Goal: Task Accomplishment & Management: Manage account settings

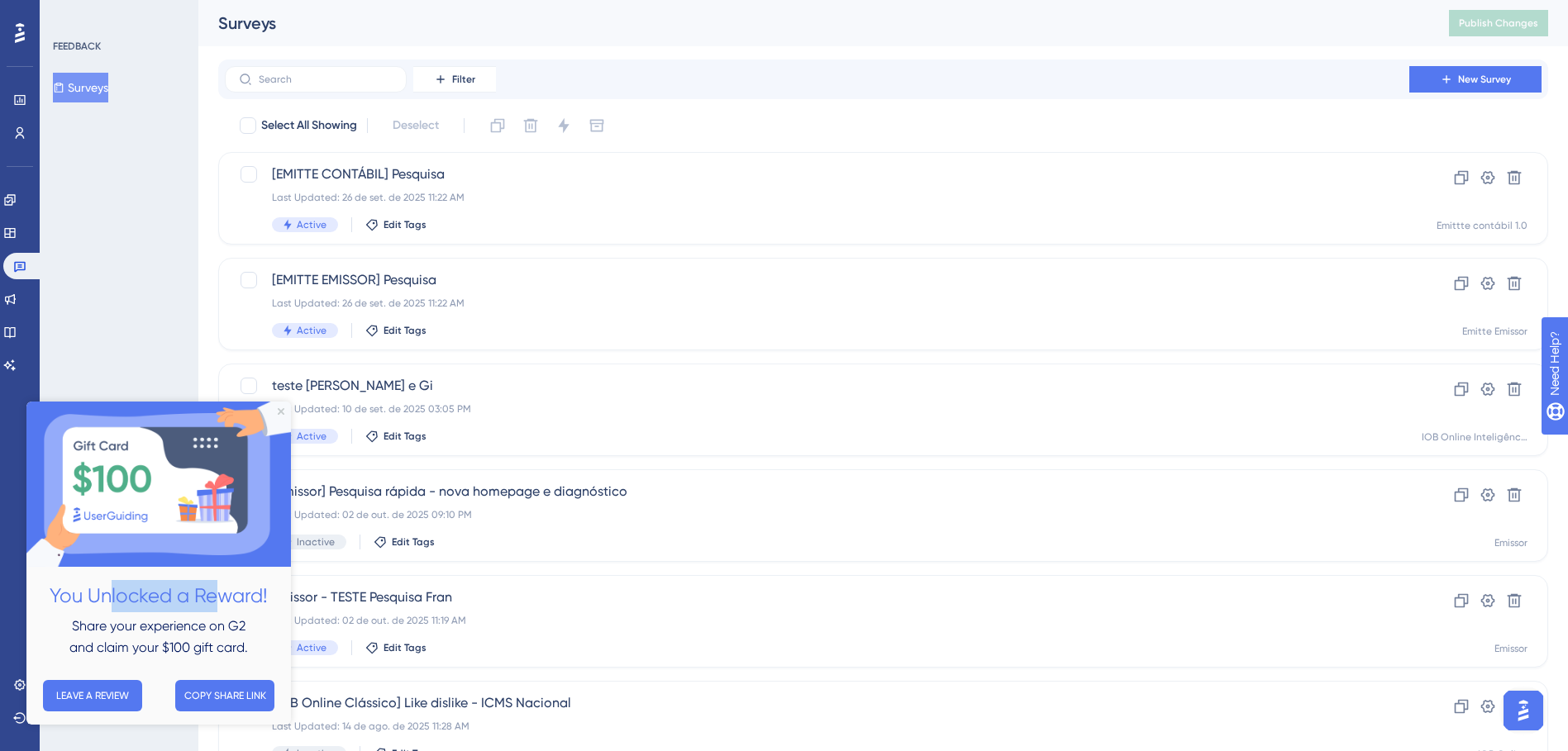
click at [221, 593] on h2 "You Unlocked a Reward!" at bounding box center [158, 595] width 238 height 32
drag, startPoint x: 221, startPoint y: 593, endPoint x: 205, endPoint y: 636, distance: 45.9
click at [205, 636] on div "Share your experience on G2 and claim your $100 gift card." at bounding box center [158, 638] width 238 height 43
drag, startPoint x: 205, startPoint y: 636, endPoint x: 173, endPoint y: 641, distance: 32.4
click at [173, 641] on span "and claim your $100 gift card." at bounding box center [158, 647] width 179 height 16
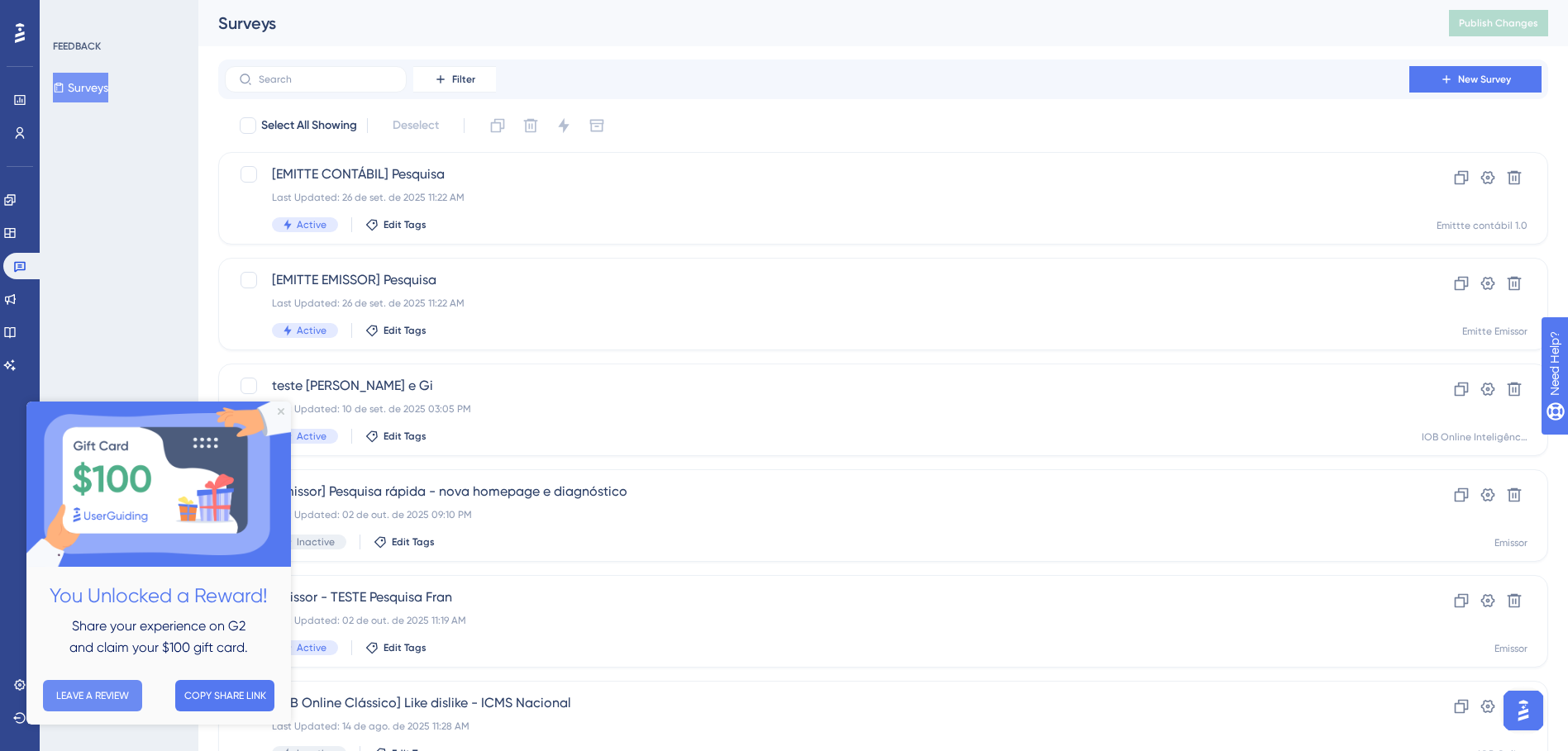
click at [97, 695] on button "LEAVE A REVIEW" at bounding box center [92, 696] width 99 height 31
click at [282, 412] on icon "Close Preview" at bounding box center [281, 411] width 7 height 7
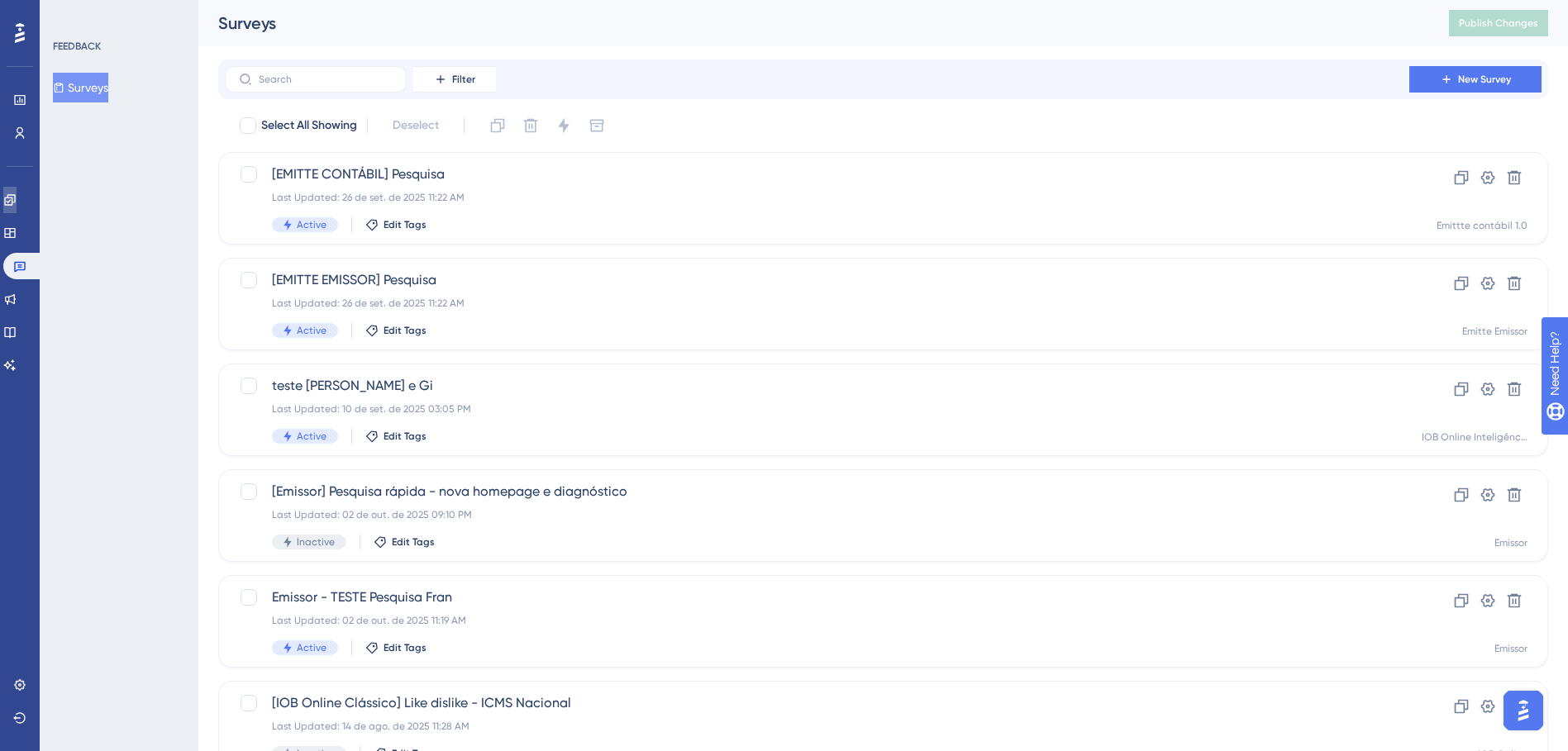
click at [15, 201] on icon at bounding box center [10, 200] width 10 height 10
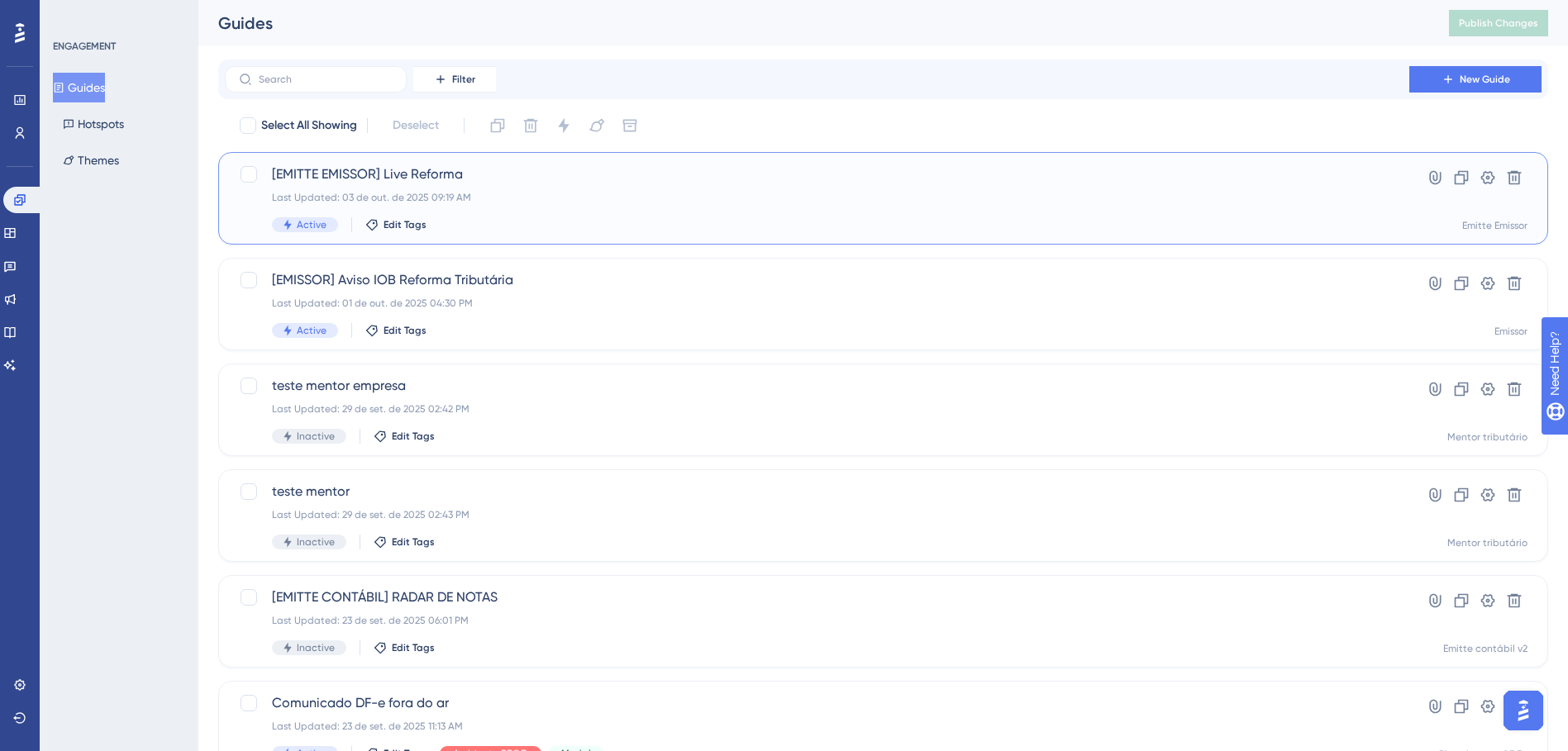
click at [526, 208] on div "[EMITTE EMISSOR] Live Reforma Last Updated: 03 de out. de 2025 09:19 AM Active …" at bounding box center [818, 198] width 1091 height 67
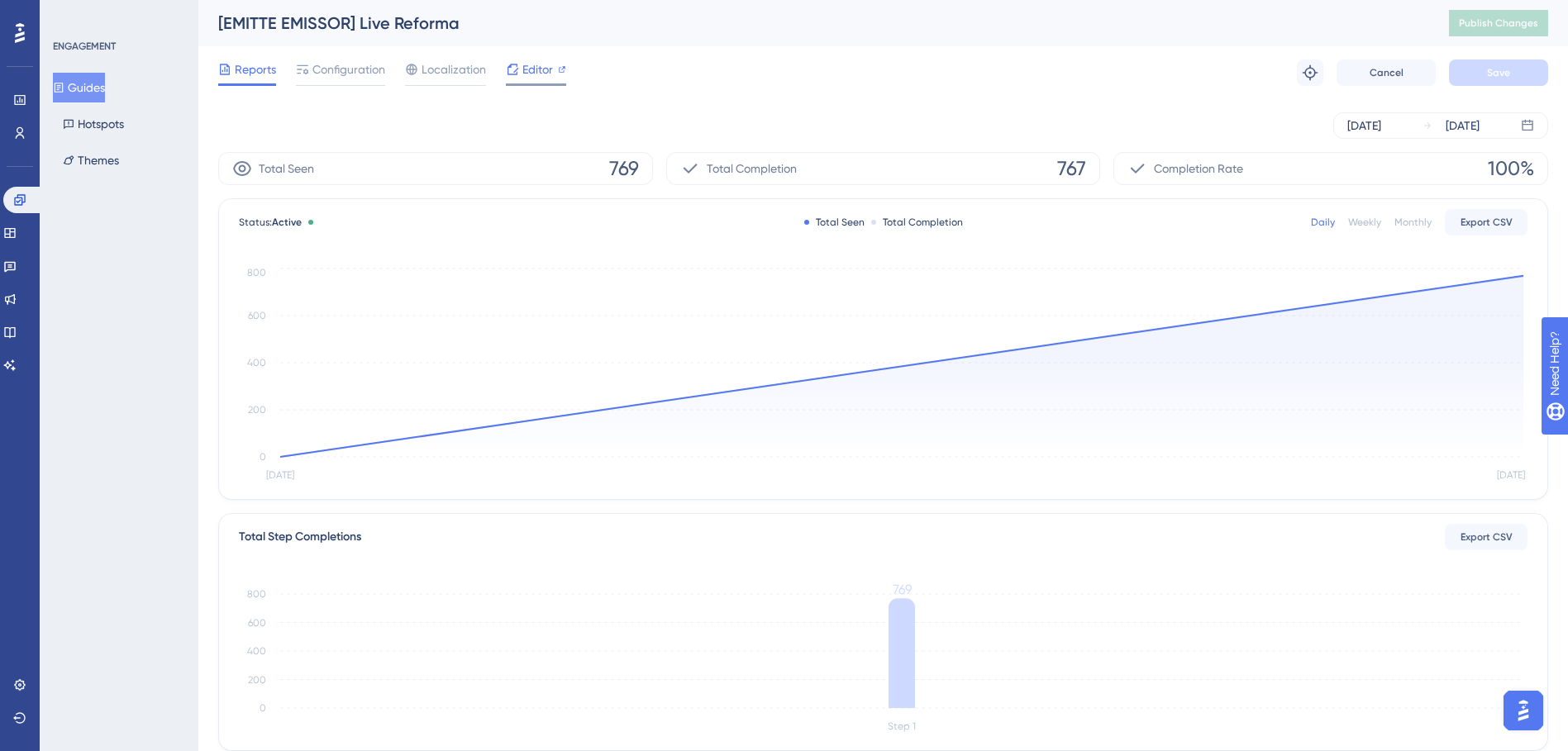
click at [541, 71] on span "Editor" at bounding box center [537, 69] width 30 height 20
click at [357, 72] on span "Configuration" at bounding box center [349, 69] width 73 height 20
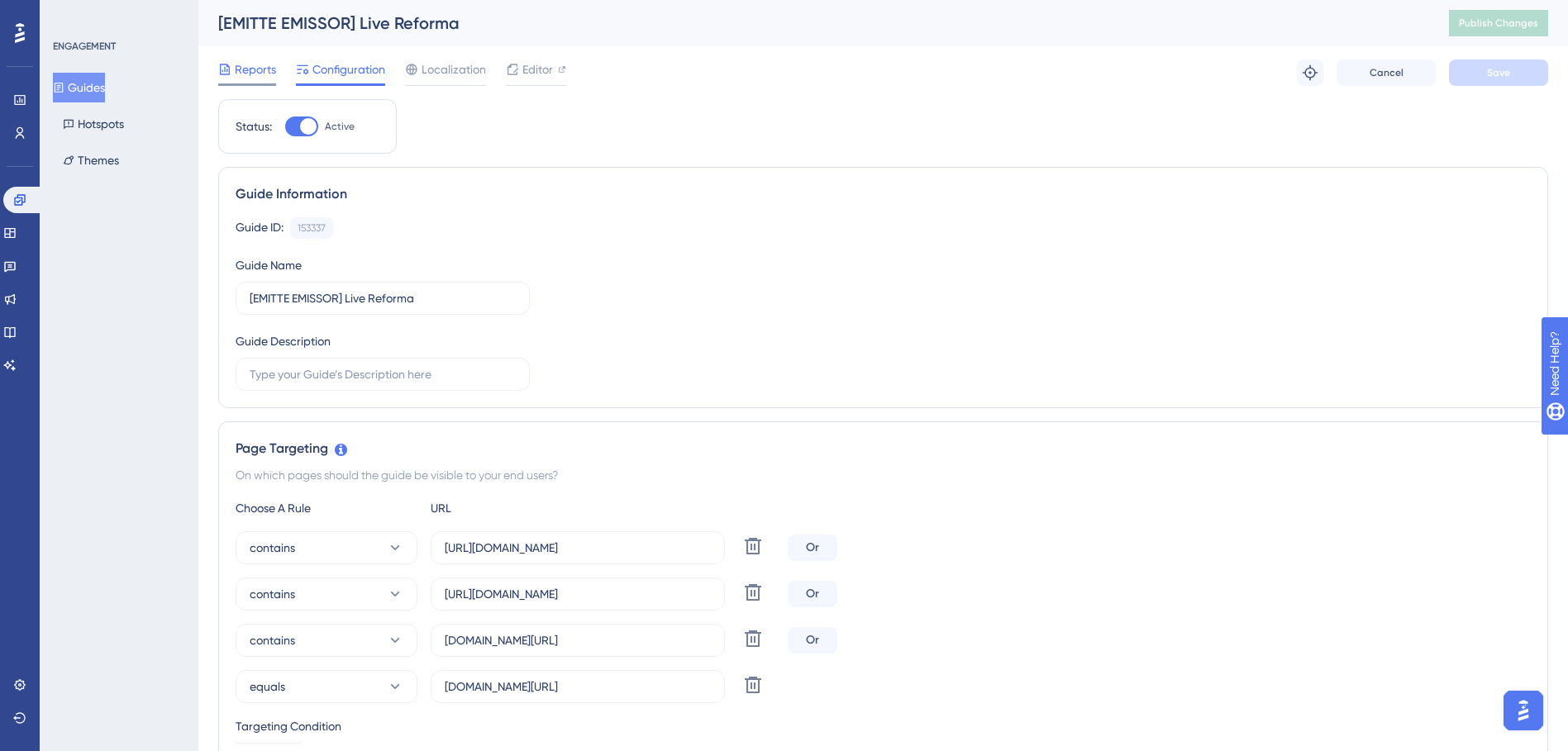
click at [259, 67] on span "Reports" at bounding box center [256, 69] width 41 height 20
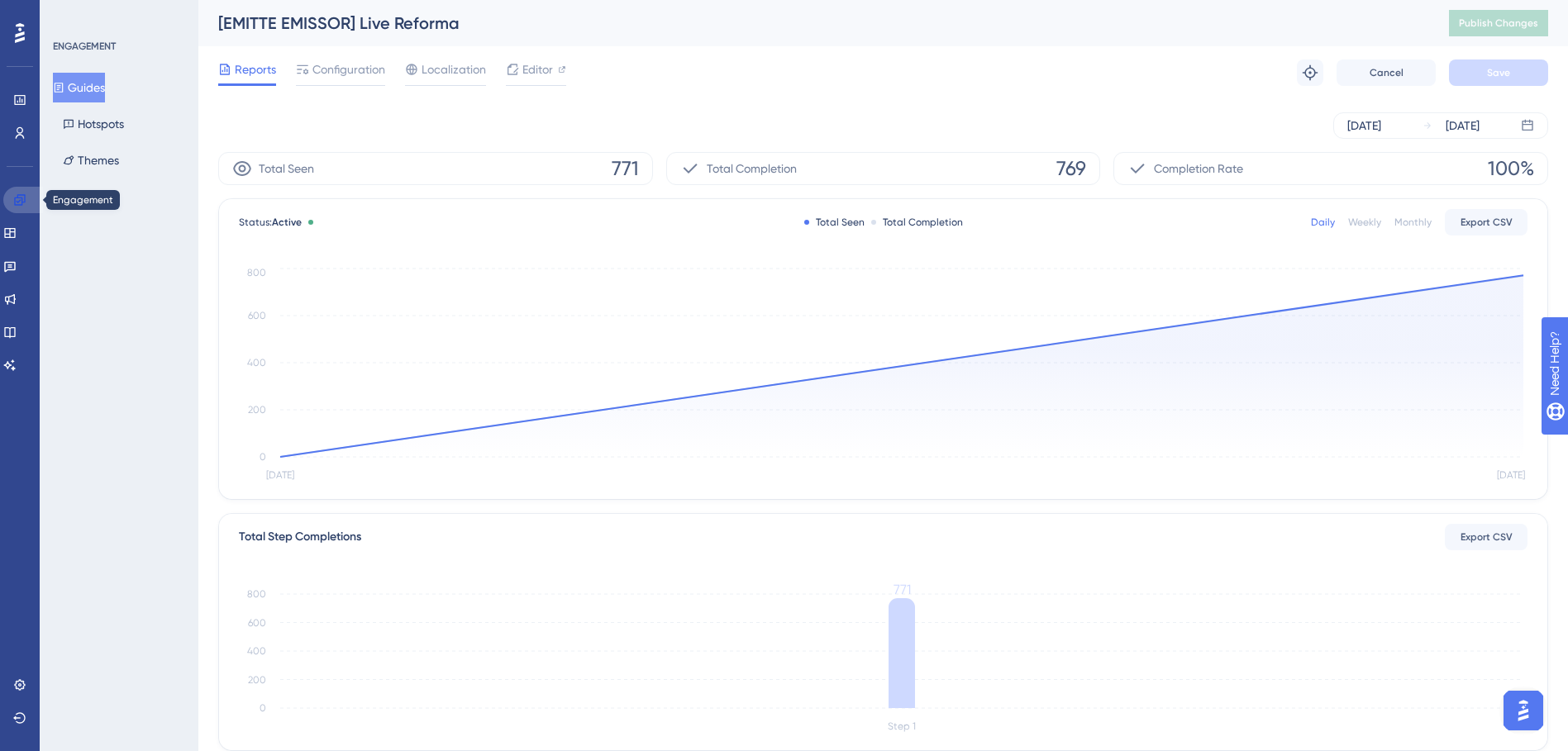
click at [22, 205] on icon at bounding box center [19, 200] width 10 height 10
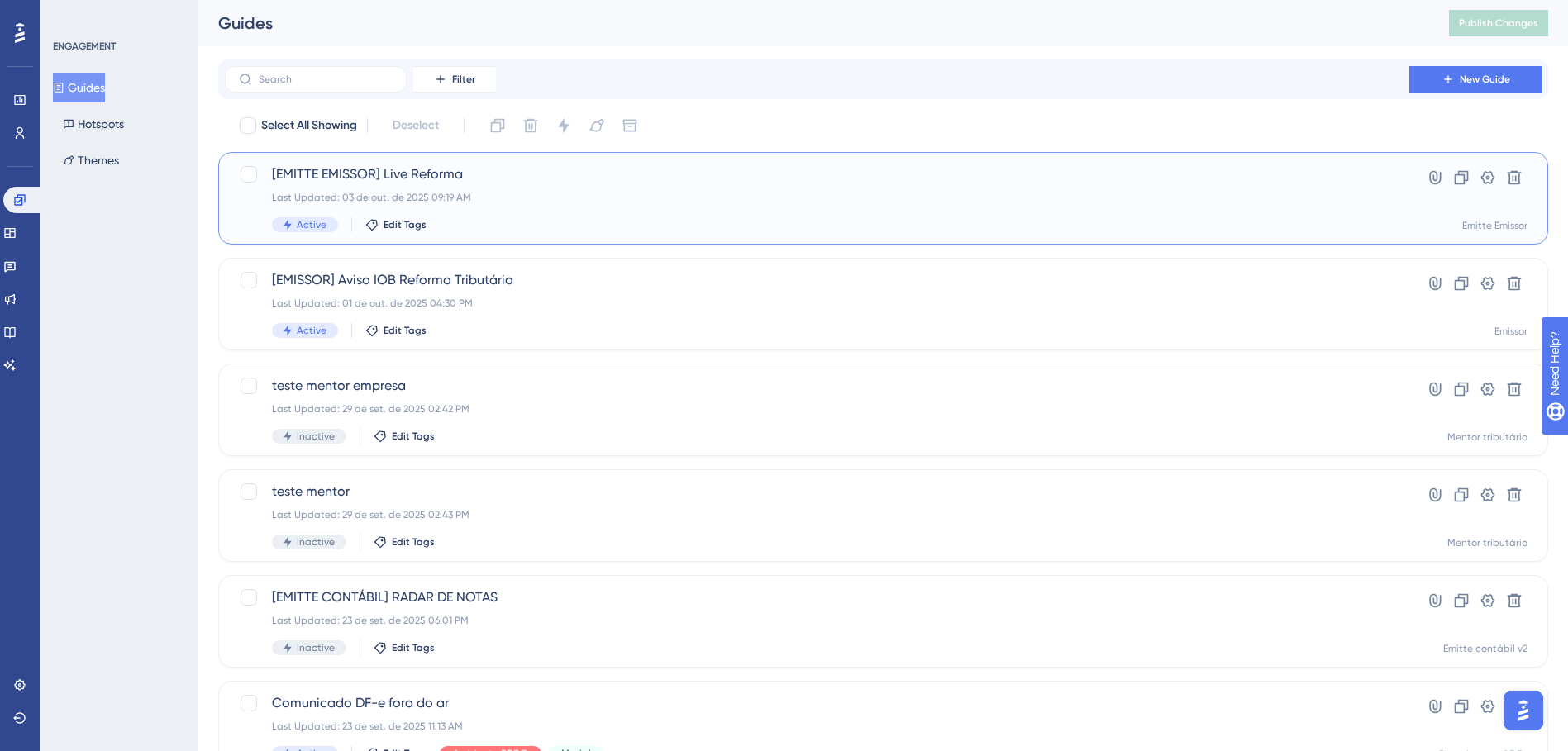
click at [635, 194] on div "Last Updated: 03 de out. de 2025 09:19 AM" at bounding box center [818, 197] width 1091 height 13
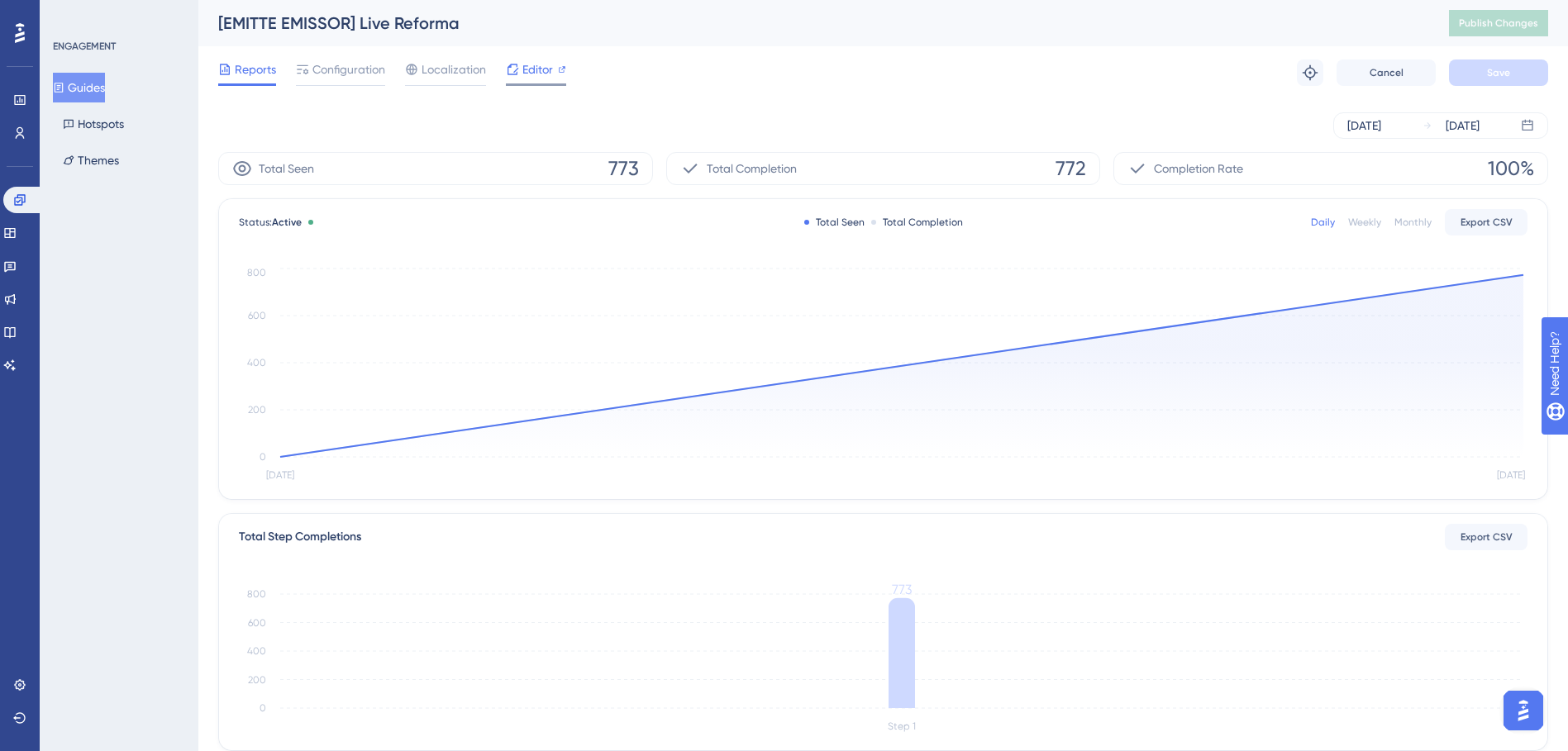
click at [526, 72] on span "Editor" at bounding box center [537, 69] width 30 height 20
click at [22, 194] on icon at bounding box center [19, 200] width 13 height 13
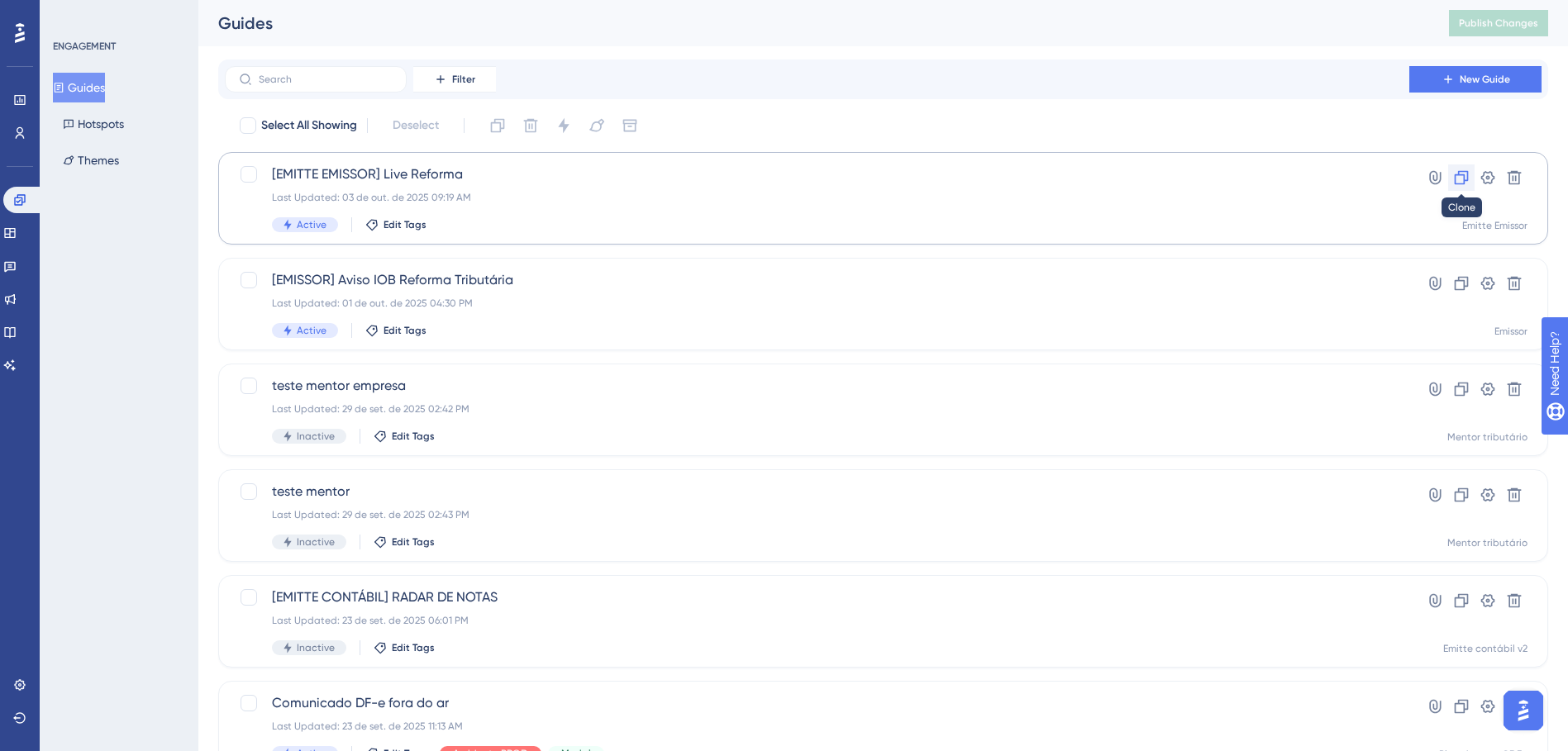
click at [1457, 177] on icon at bounding box center [1461, 177] width 16 height 16
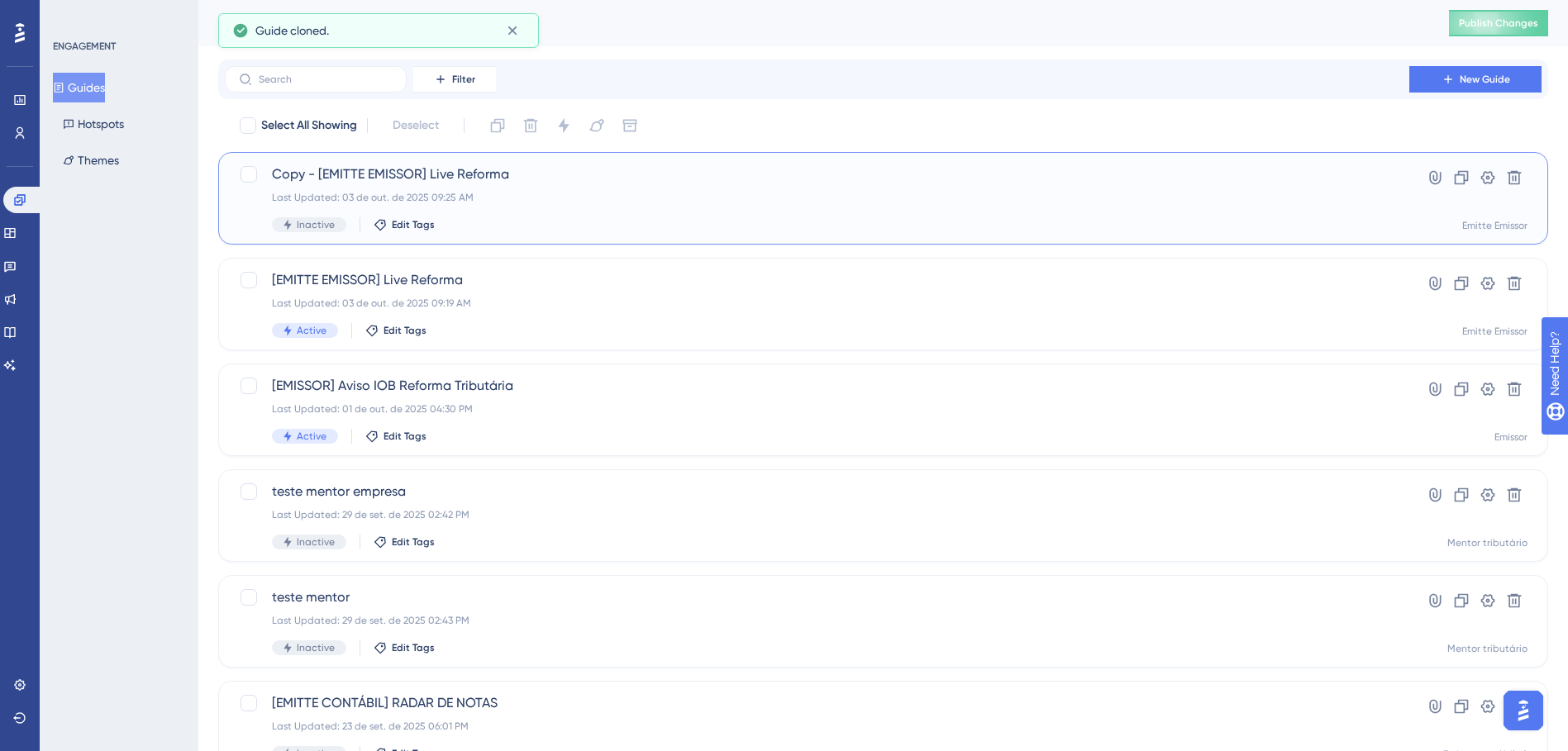
click at [437, 174] on span "Copy - [EMITTE EMISSOR] Live Reforma" at bounding box center [818, 174] width 1091 height 20
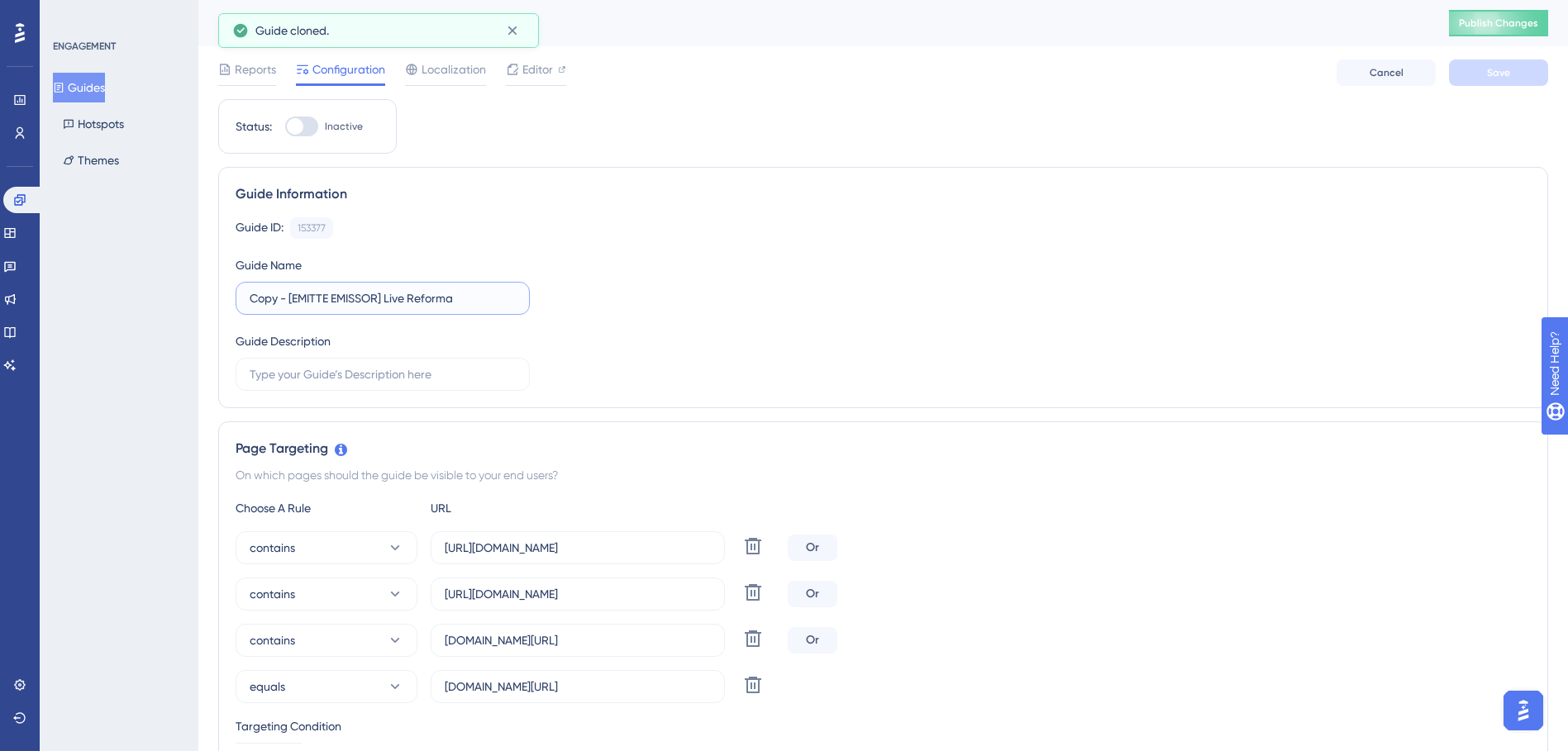
drag, startPoint x: 381, startPoint y: 296, endPoint x: 332, endPoint y: 299, distance: 49.1
click at [332, 299] on input "Copy - [EMITTE EMISSOR] Live Reforma" at bounding box center [383, 298] width 266 height 18
drag, startPoint x: 284, startPoint y: 301, endPoint x: 175, endPoint y: 302, distance: 109.0
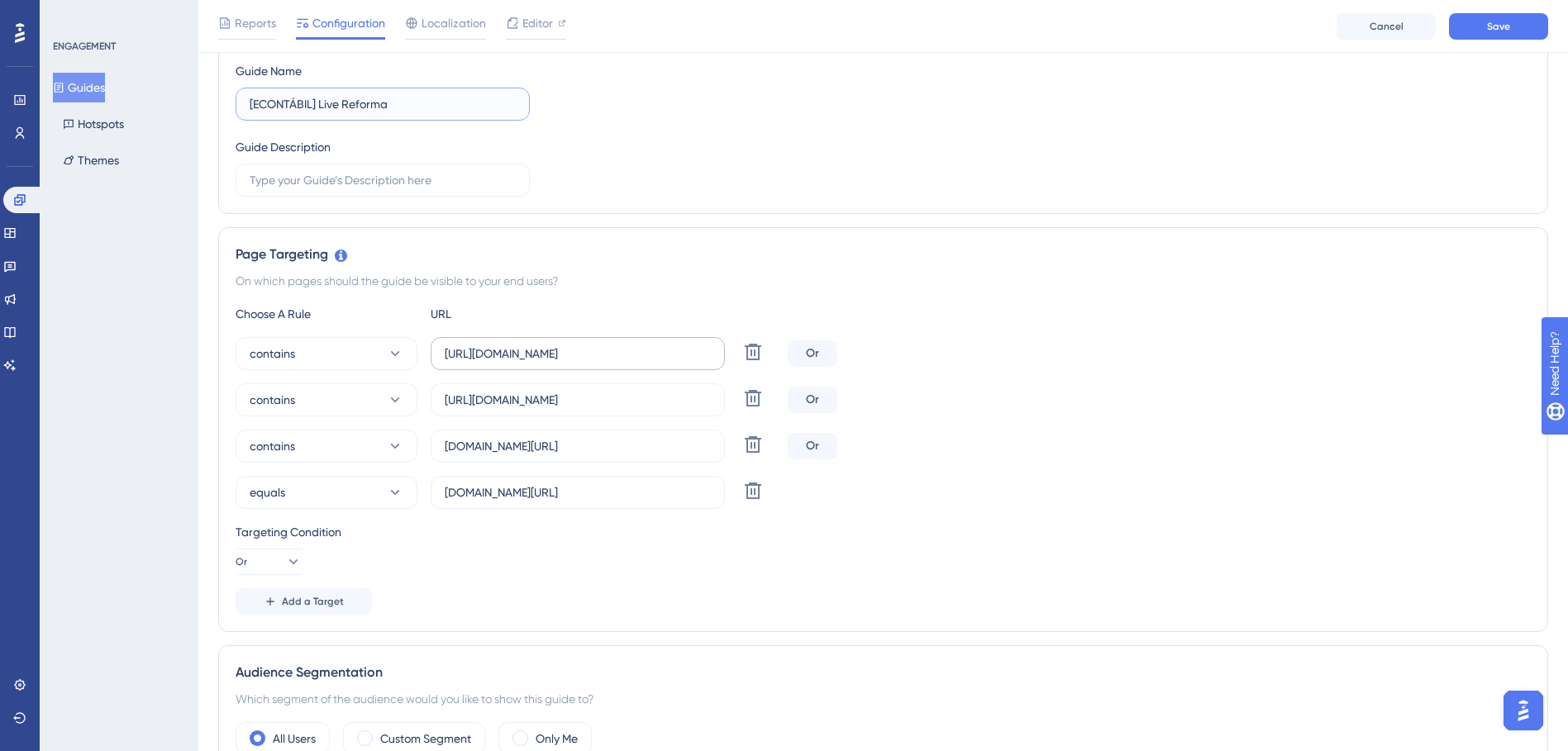
scroll to position [248, 0]
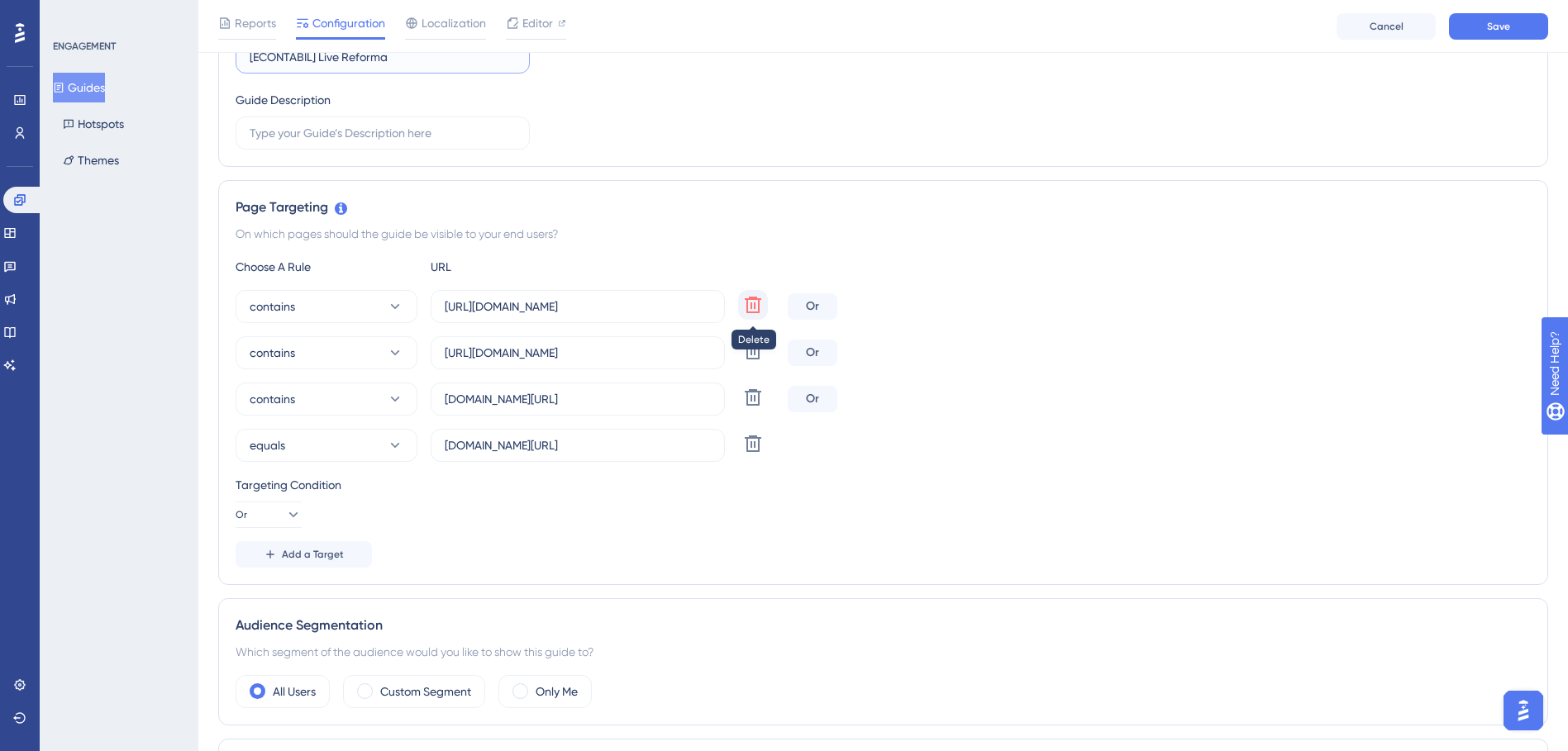
type input "[ECONTÁBIL] Live Reforma"
click at [749, 300] on icon at bounding box center [753, 304] width 16 height 16
type input "https://contabil.emitte.com.br/dashboard"
type input "app-v2.emitte.com.br/dashboard"
type input "contabil.emitte.com.br/dashboard"
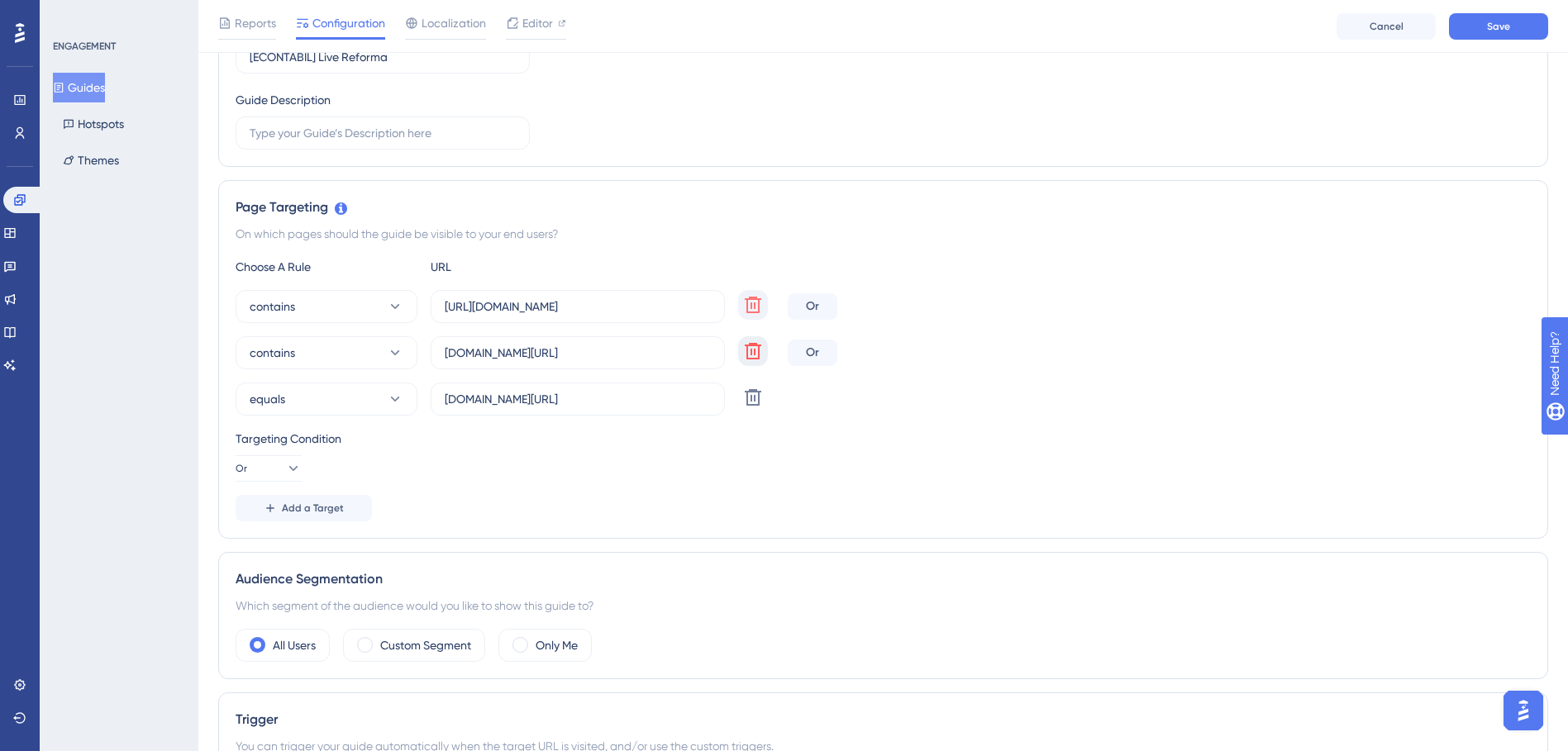
click at [750, 353] on icon at bounding box center [753, 351] width 16 height 16
type input "contabil.emitte.com.br/dashboard"
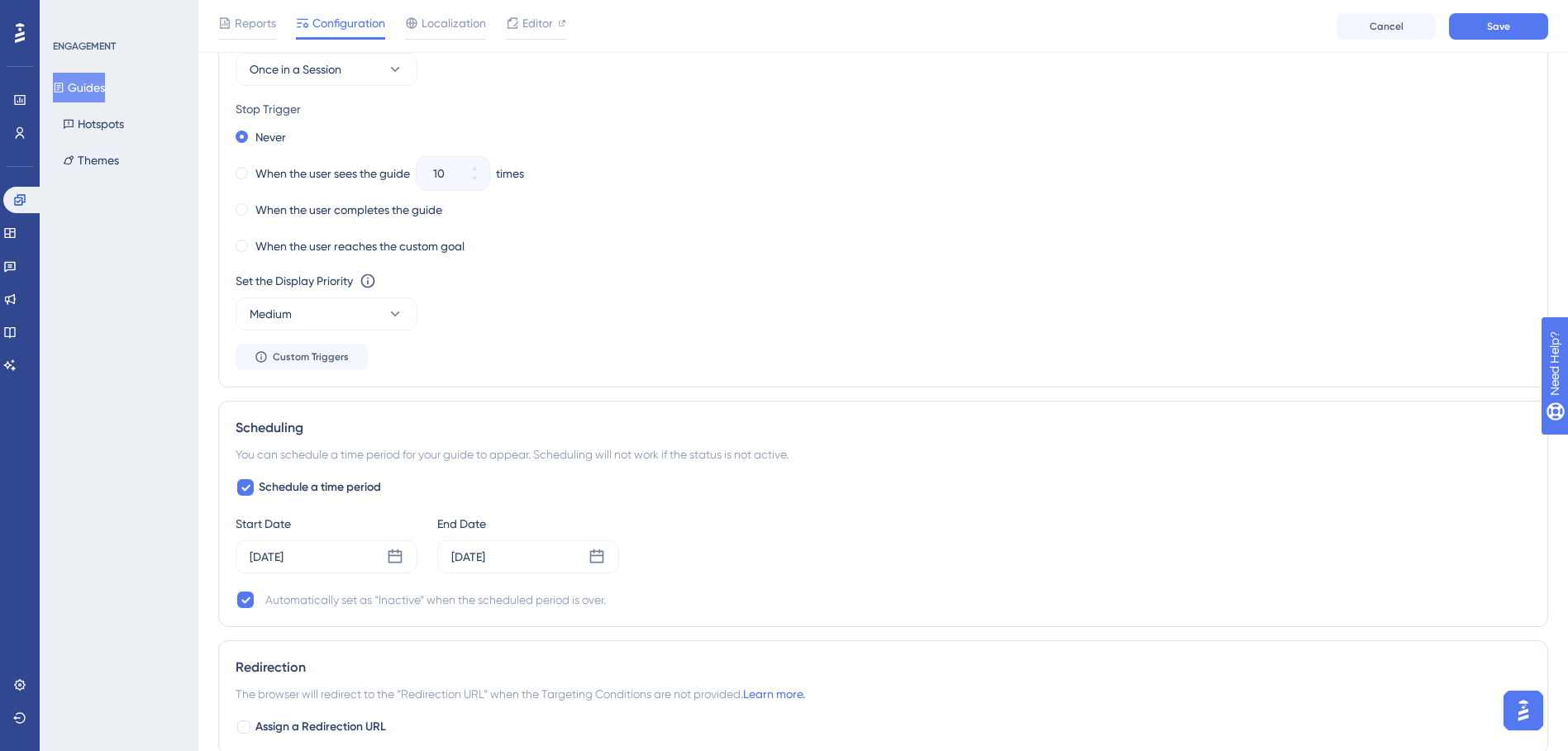
scroll to position [1294, 0]
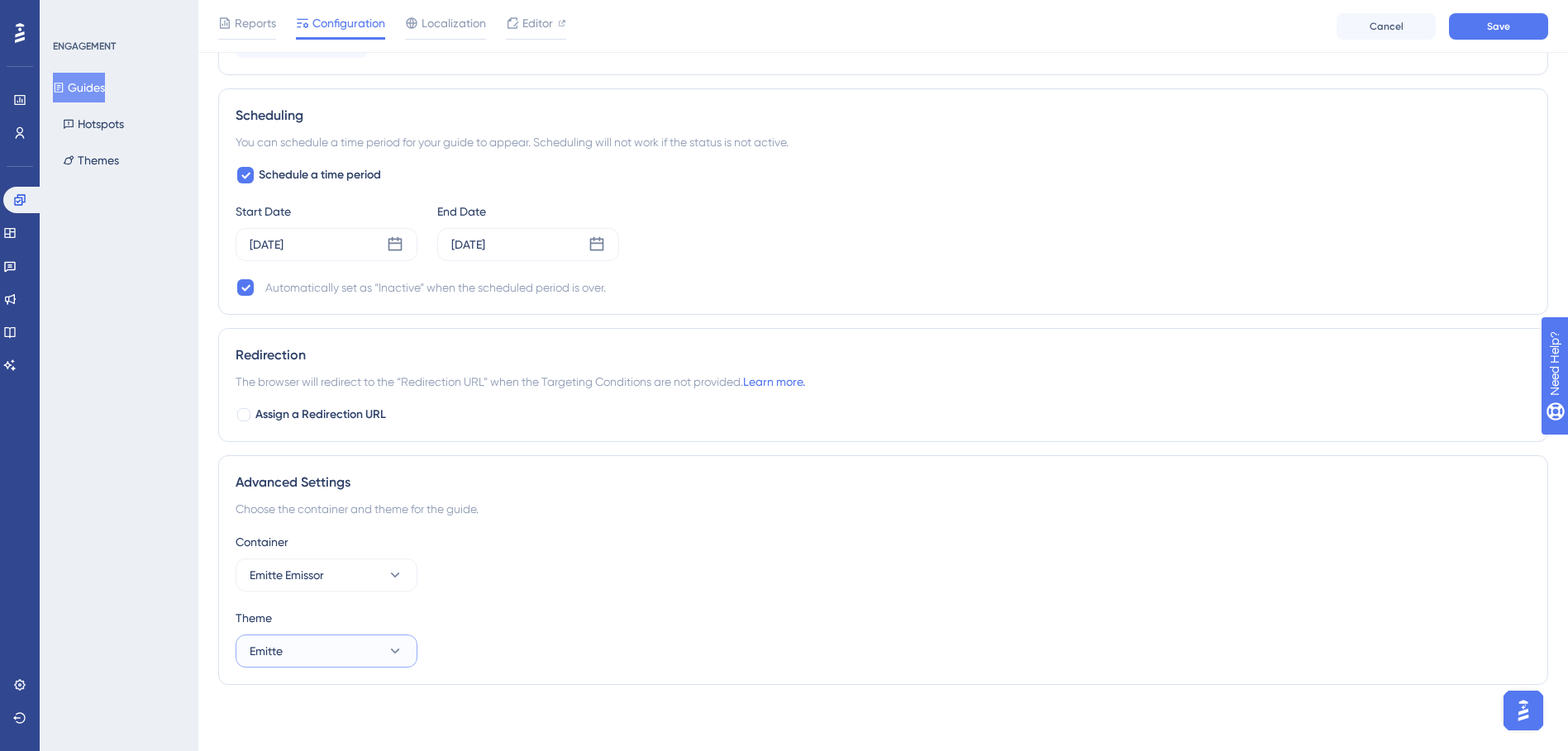
click at [364, 641] on button "Emitte" at bounding box center [327, 652] width 182 height 33
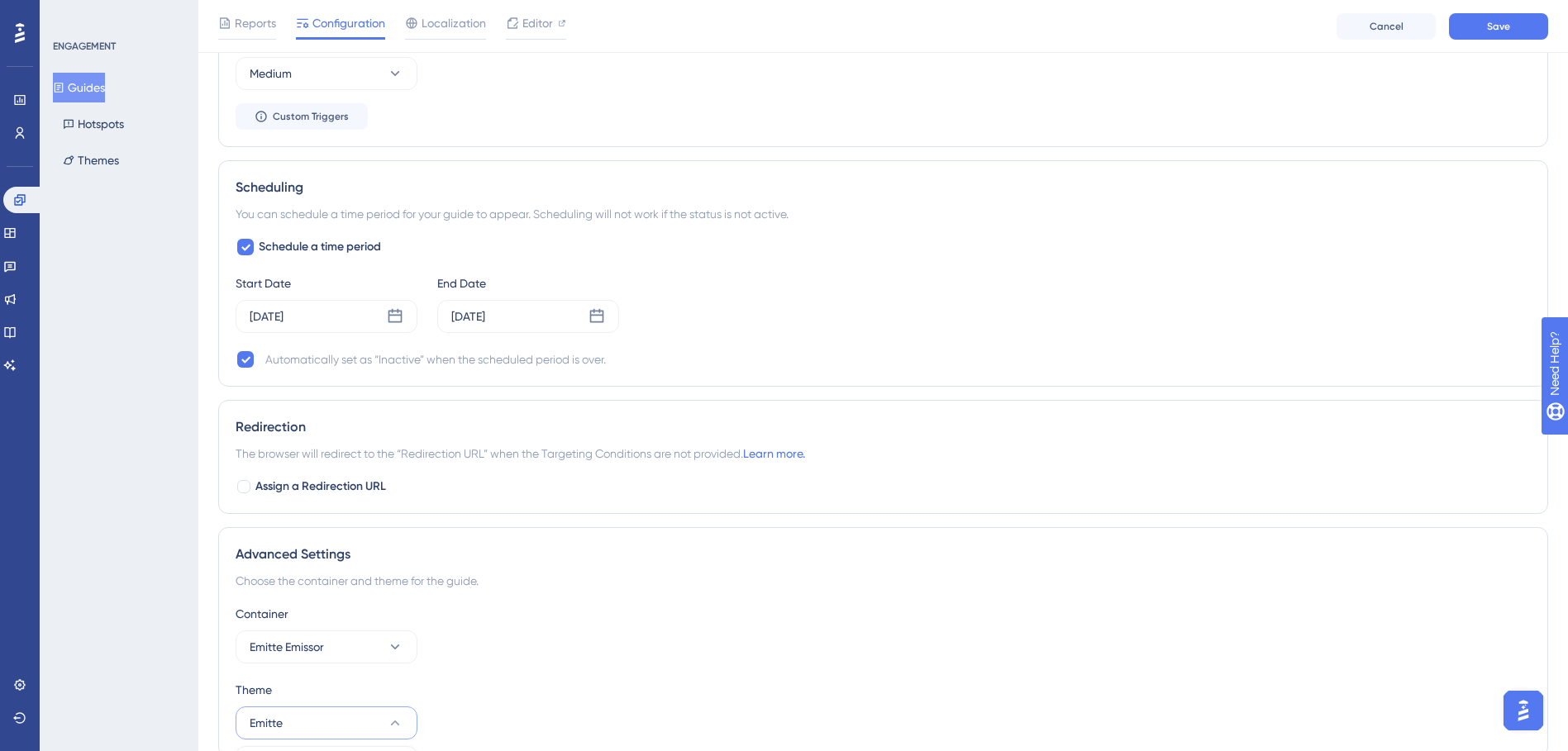
drag, startPoint x: 577, startPoint y: 611, endPoint x: 474, endPoint y: 639, distance: 106.7
click at [577, 614] on div "Container" at bounding box center [883, 614] width 1296 height 20
click at [398, 641] on icon at bounding box center [395, 646] width 16 height 16
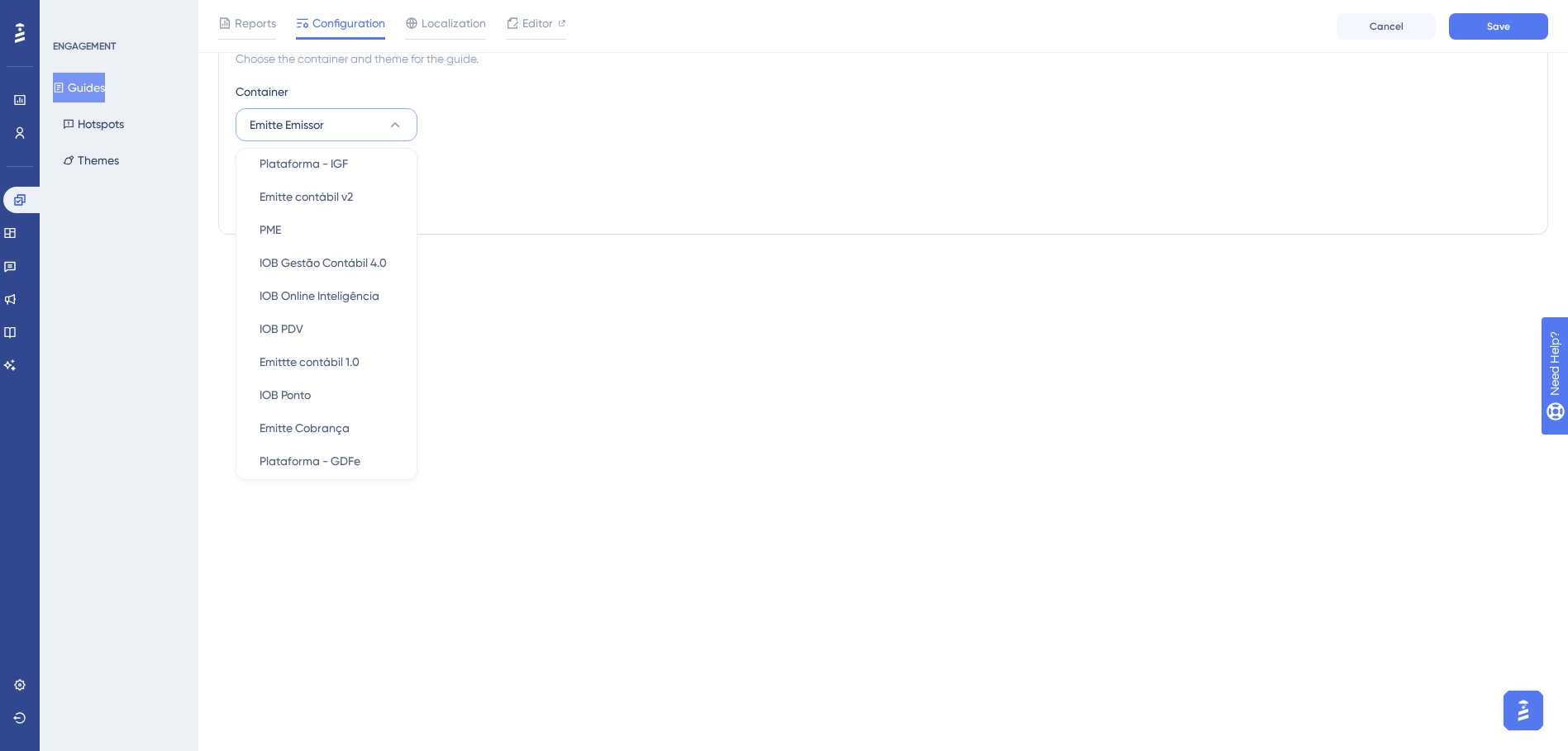
scroll to position [284, 0]
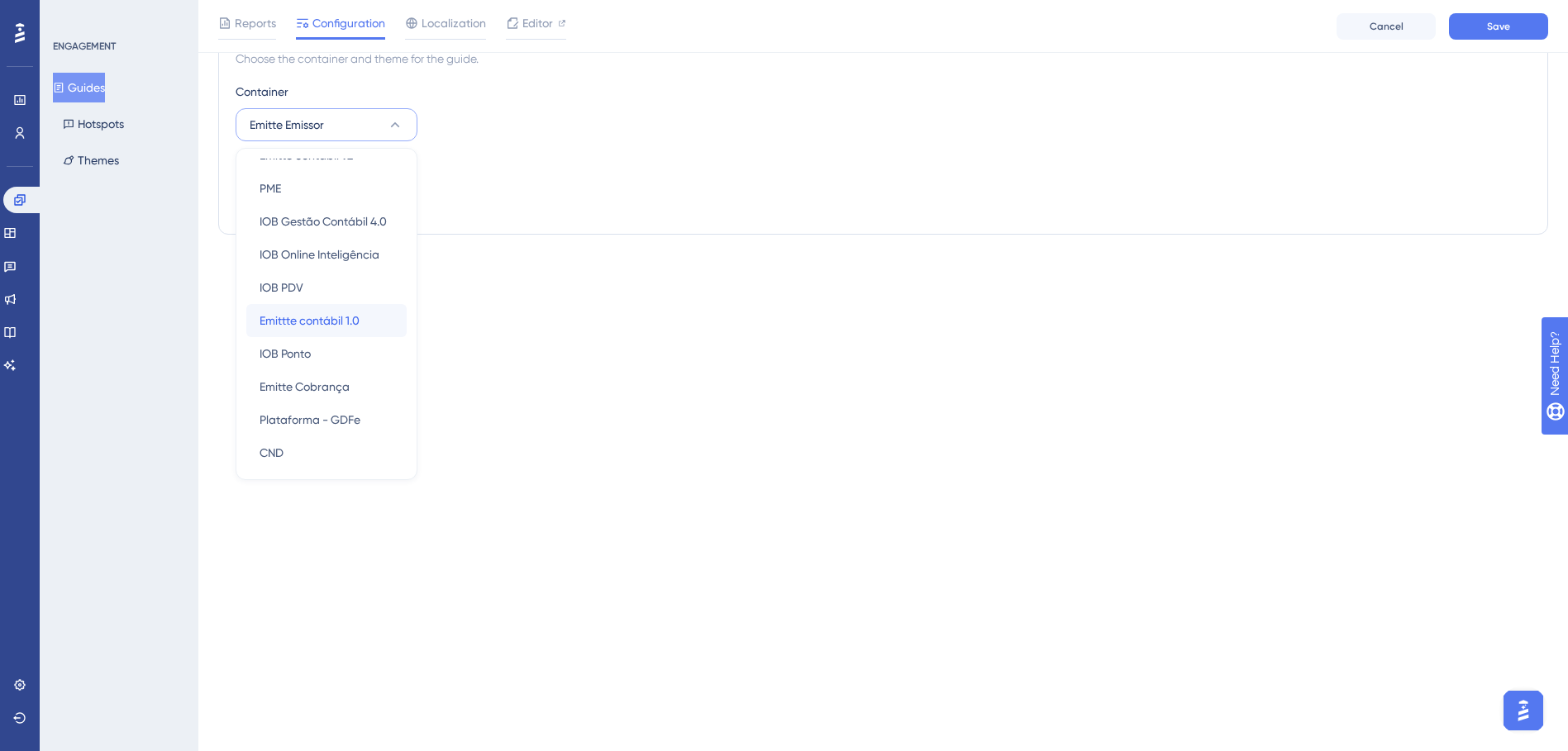
click at [338, 320] on span "Emittte contábil 1.0" at bounding box center [309, 321] width 100 height 20
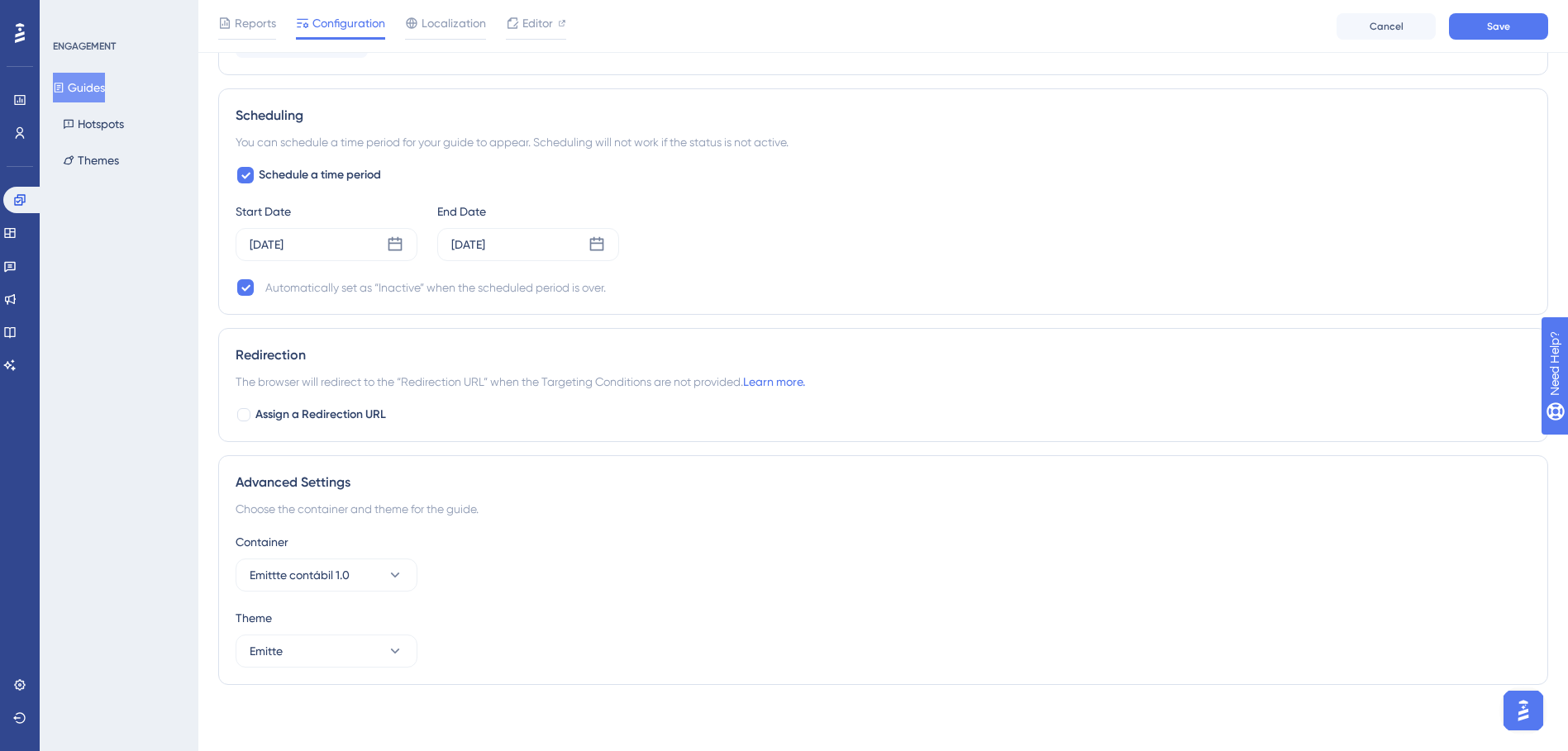
scroll to position [1294, 0]
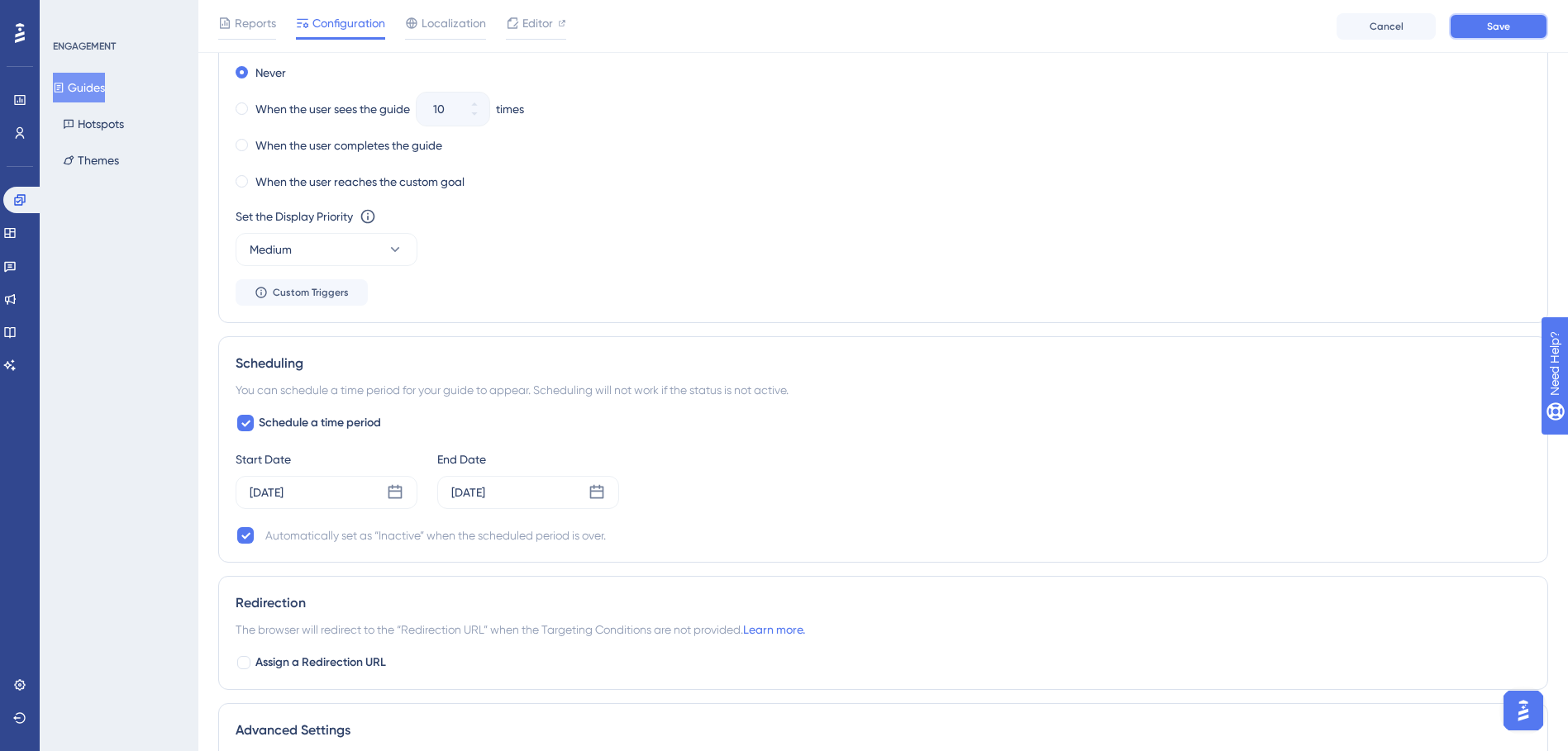
click at [1507, 31] on span "Save" at bounding box center [1499, 26] width 23 height 13
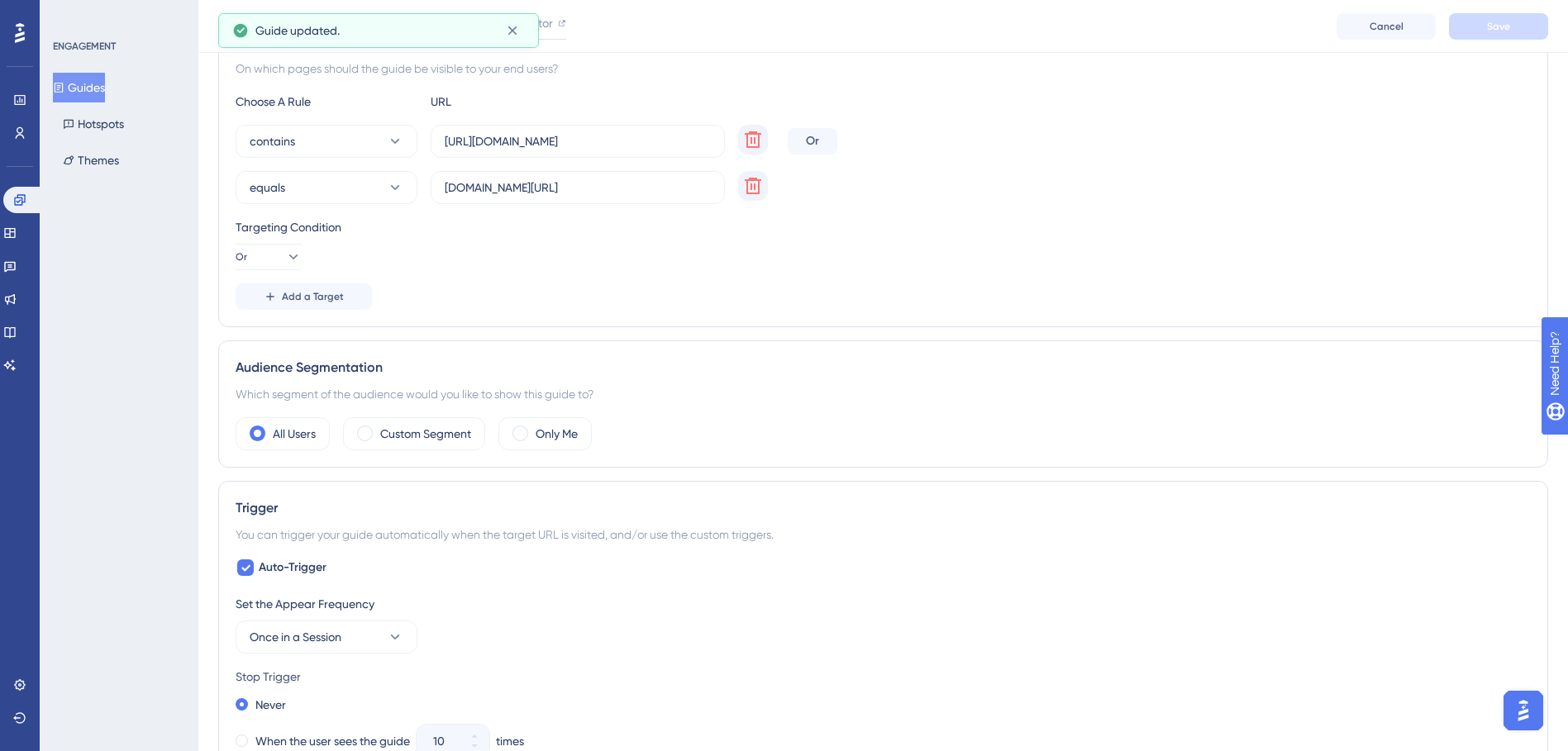
scroll to position [0, 0]
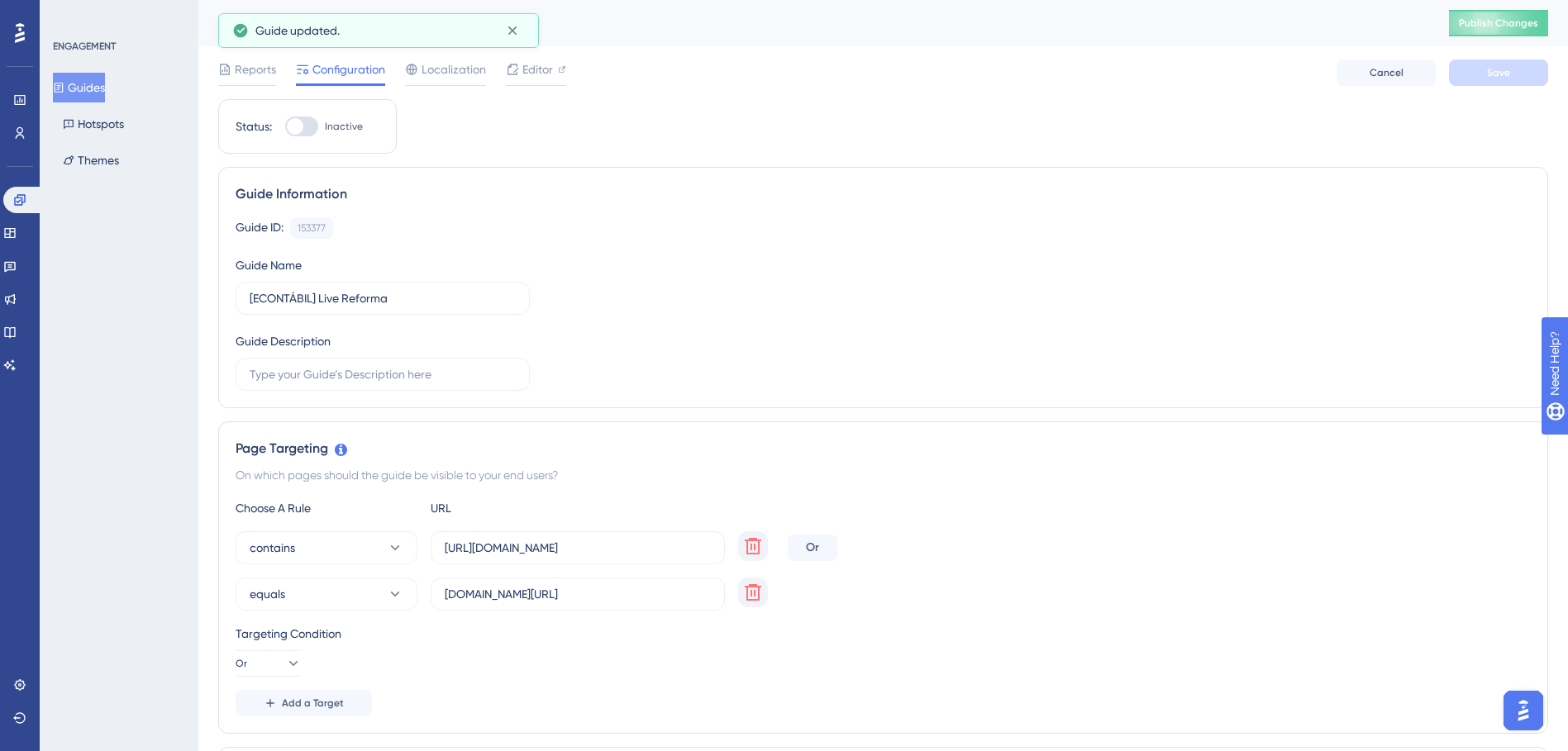
click at [316, 129] on div at bounding box center [302, 126] width 33 height 20
click at [285, 127] on input "Inactive" at bounding box center [284, 126] width 1 height 1
checkbox input "true"
click at [535, 78] on span "Editor" at bounding box center [537, 69] width 30 height 20
click at [1509, 74] on span "Save" at bounding box center [1499, 73] width 23 height 13
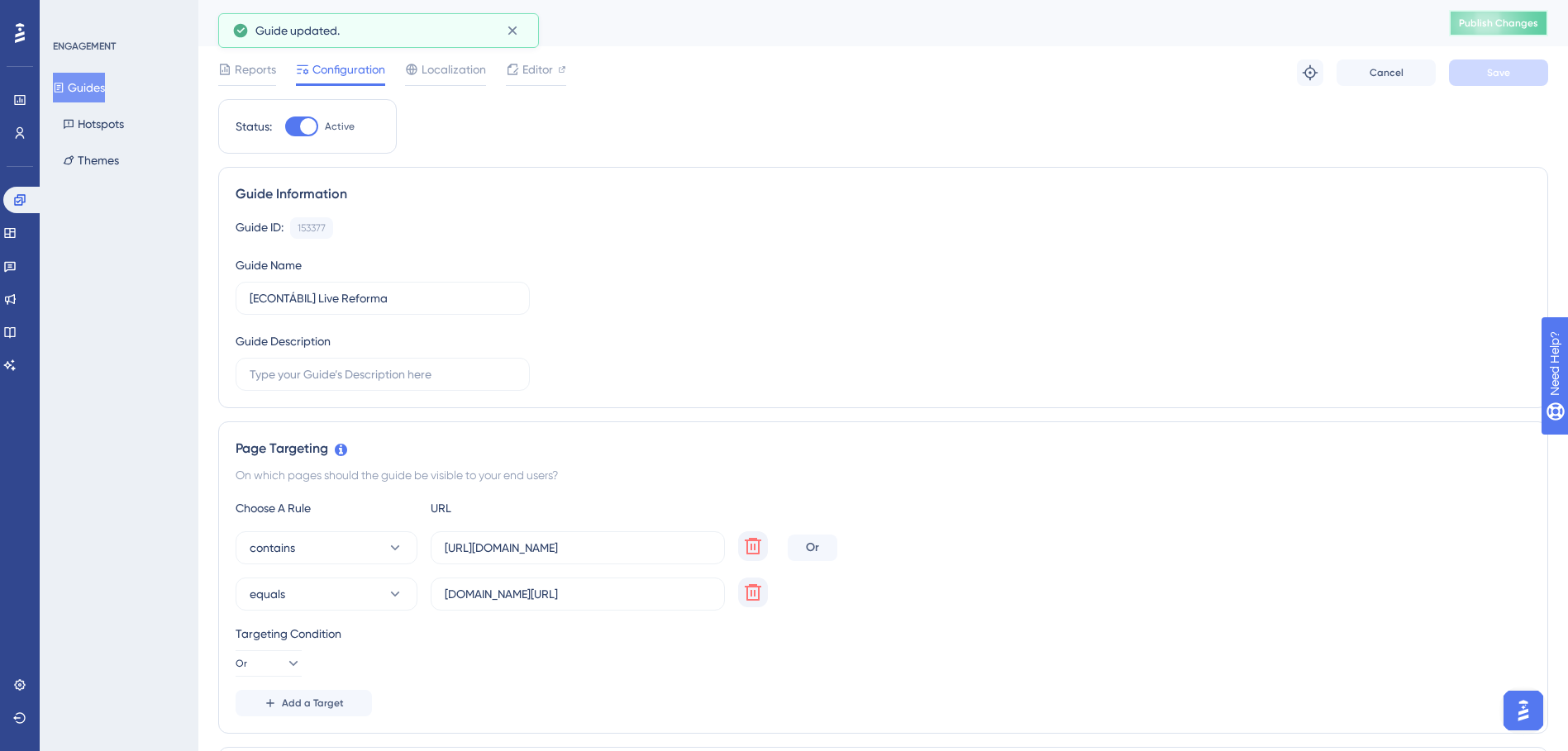
click at [1522, 22] on span "Publish Changes" at bounding box center [1499, 22] width 80 height 13
click at [465, 70] on span "Localization" at bounding box center [454, 69] width 65 height 20
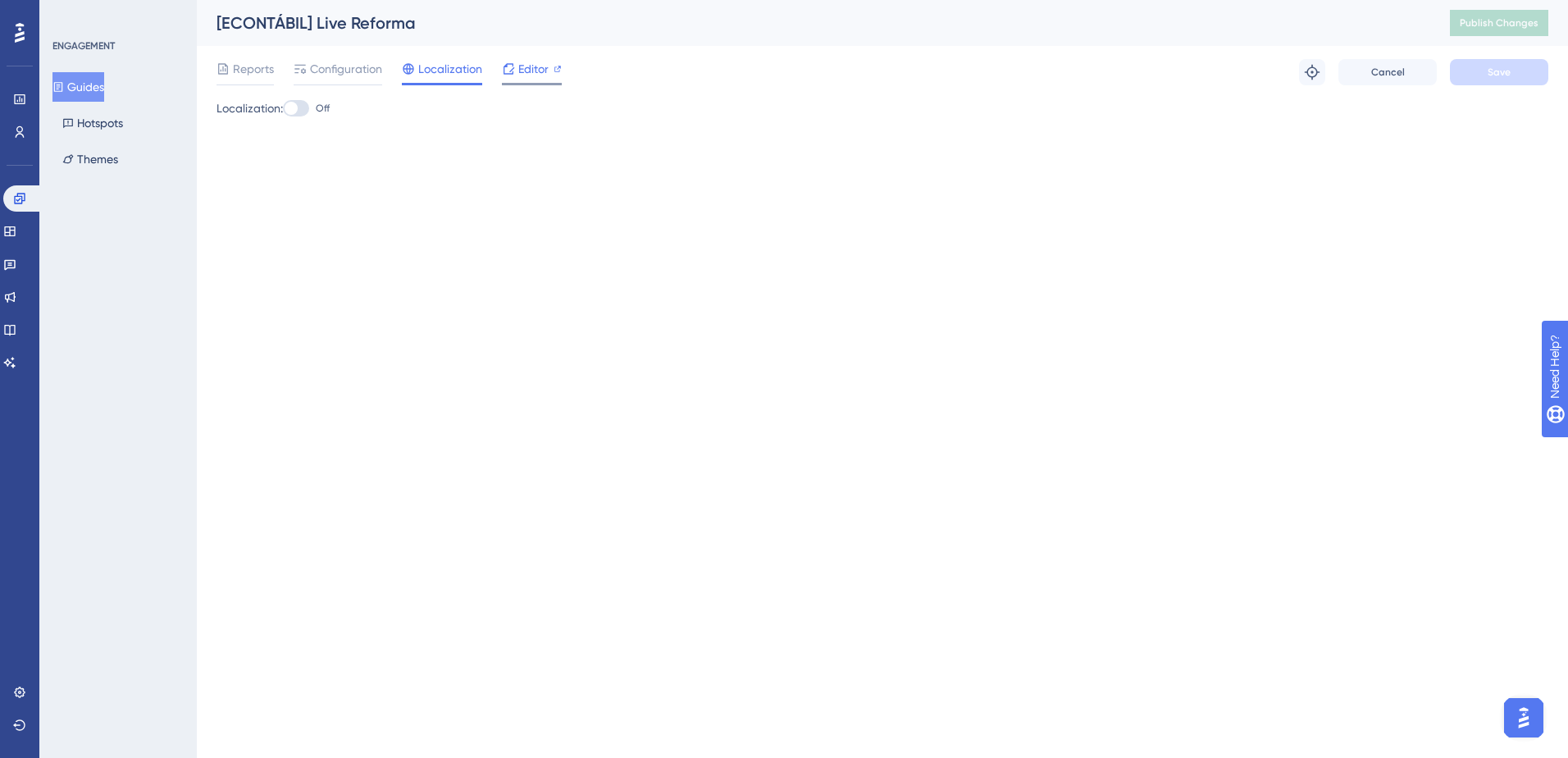
click at [517, 84] on div at bounding box center [532, 84] width 60 height 3
click at [14, 201] on icon at bounding box center [19, 198] width 13 height 13
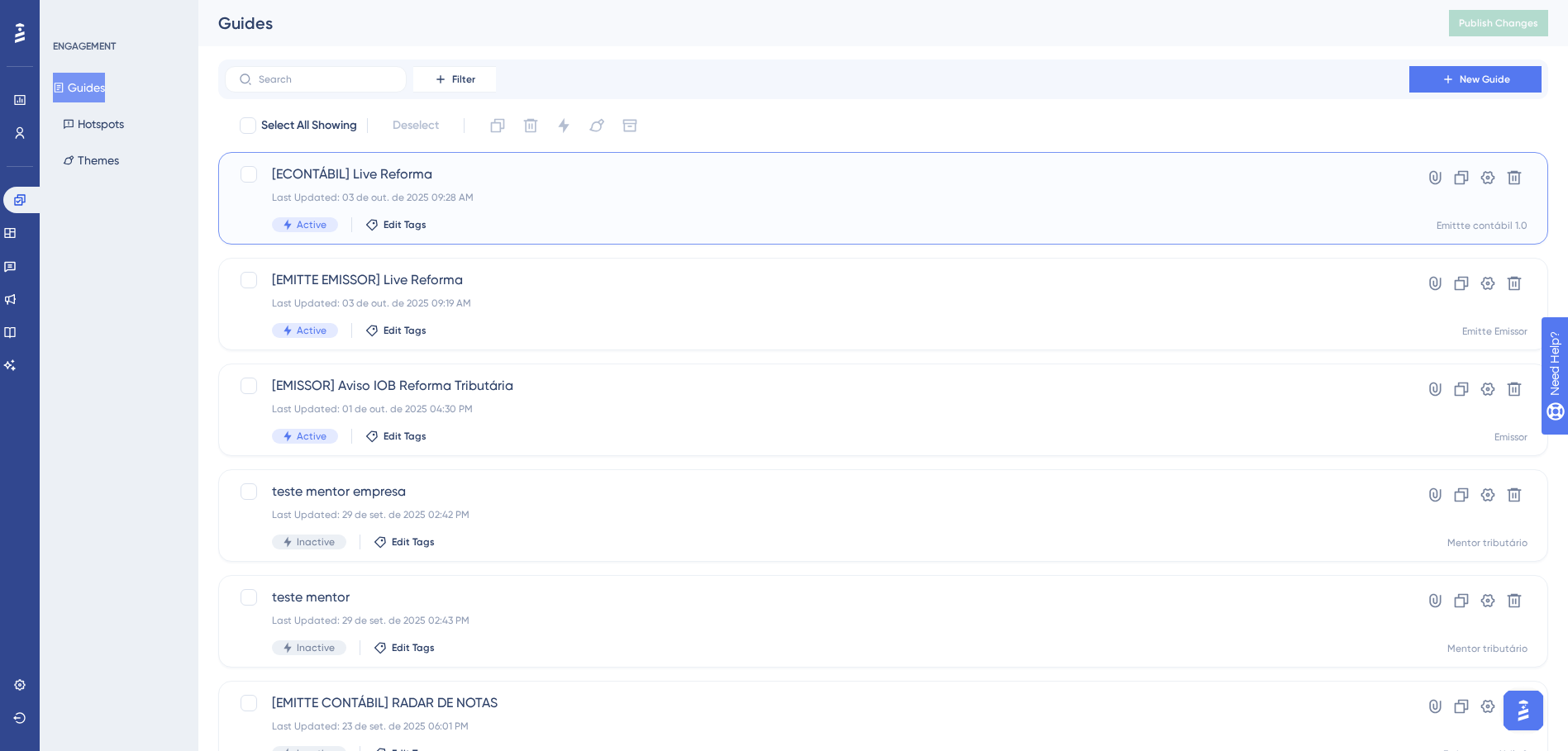
click at [542, 194] on div "Last Updated: 03 de out. de 2025 09:28 AM" at bounding box center [818, 197] width 1091 height 13
drag, startPoint x: 31, startPoint y: 264, endPoint x: 0, endPoint y: 295, distance: 43.8
click at [16, 264] on link at bounding box center [10, 266] width 13 height 27
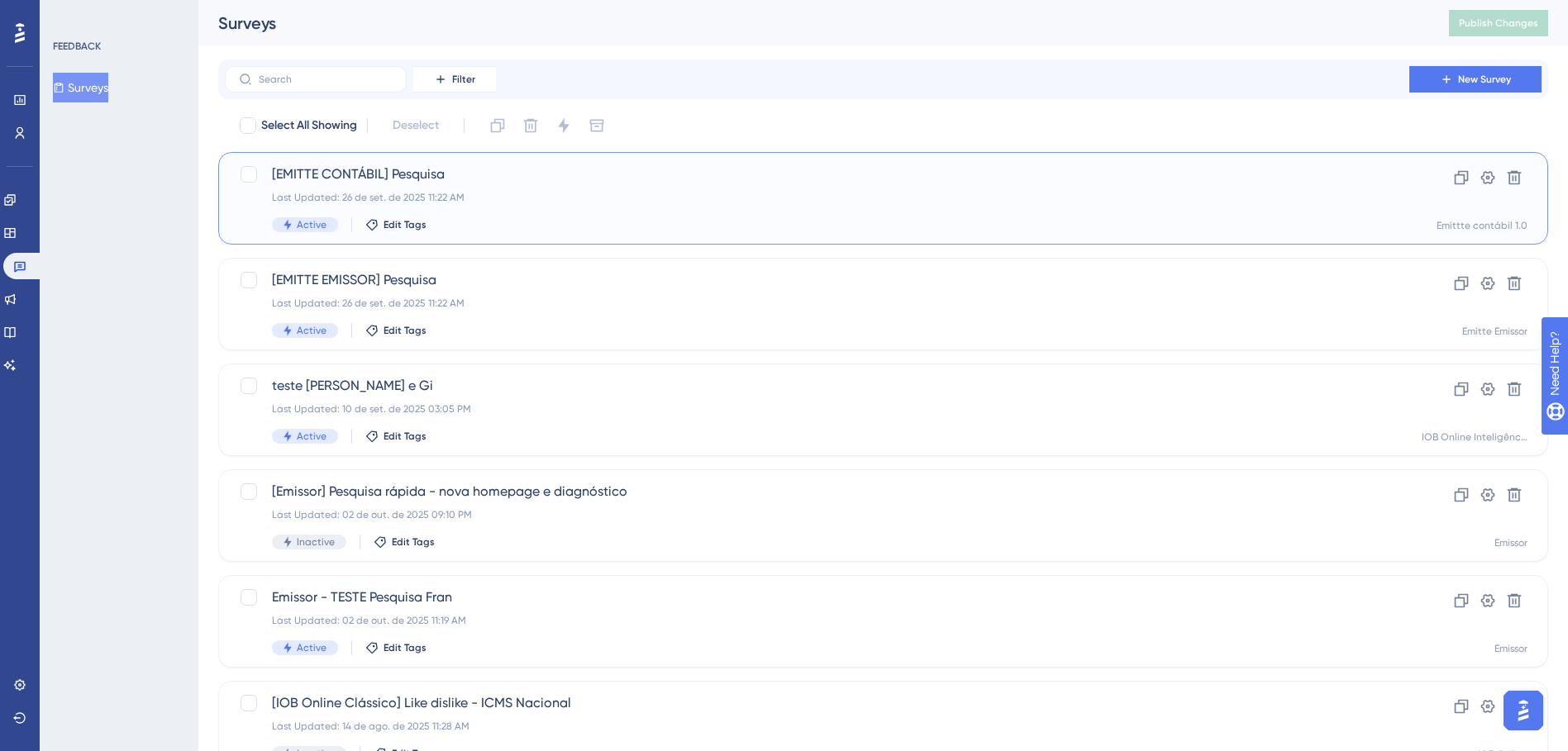
click at [494, 188] on div "[EMITTE CONTÁBIL] Pesquisa Last Updated: 26 de set. de 2025 11:22 AM Active Edi…" at bounding box center [818, 198] width 1091 height 67
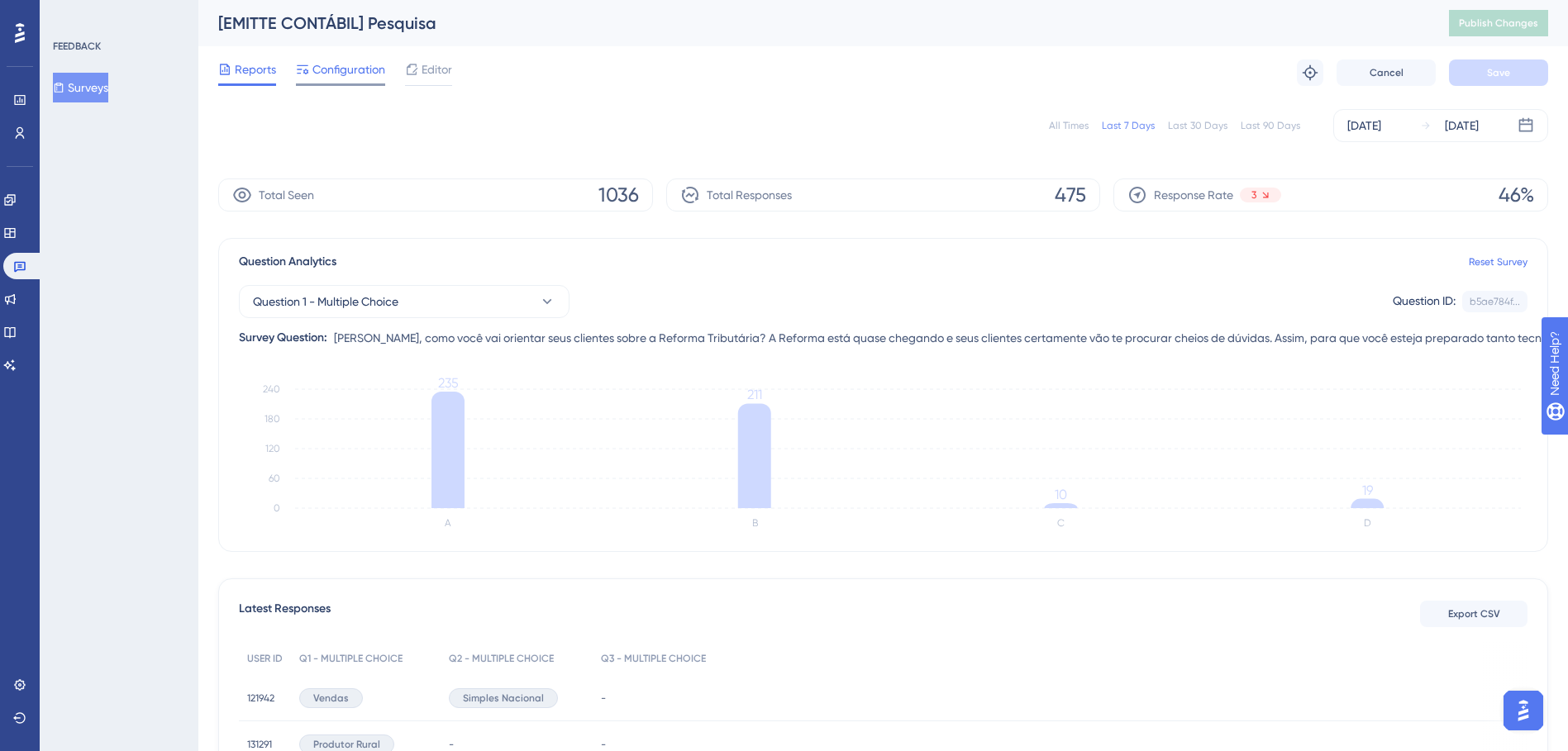
click at [321, 71] on span "Configuration" at bounding box center [349, 69] width 73 height 20
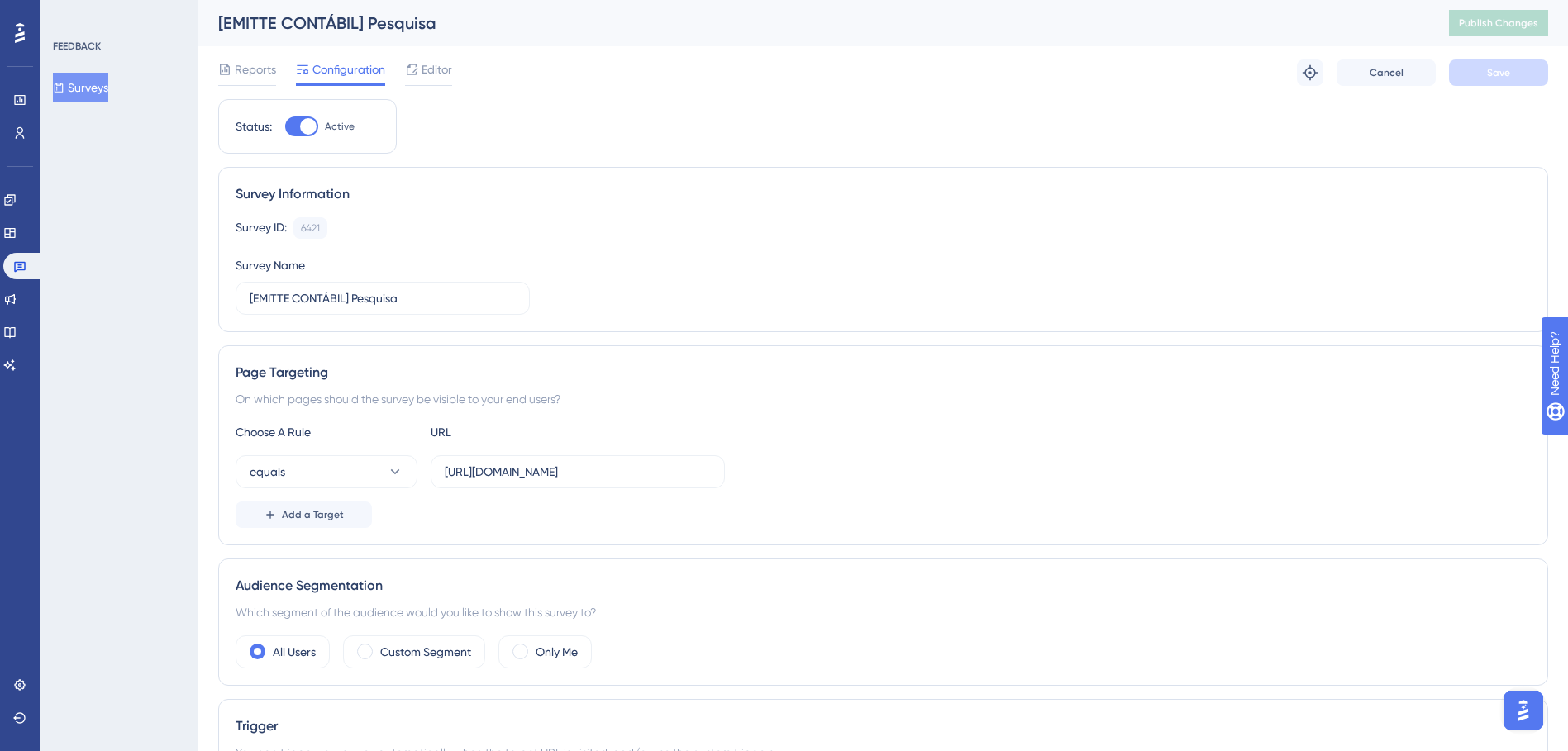
click at [299, 121] on div at bounding box center [302, 126] width 33 height 20
click at [285, 126] on input "Active" at bounding box center [284, 126] width 1 height 1
checkbox input "false"
click at [1497, 73] on span "Save" at bounding box center [1499, 73] width 23 height 13
click at [1527, 26] on span "Publish Changes" at bounding box center [1499, 22] width 80 height 13
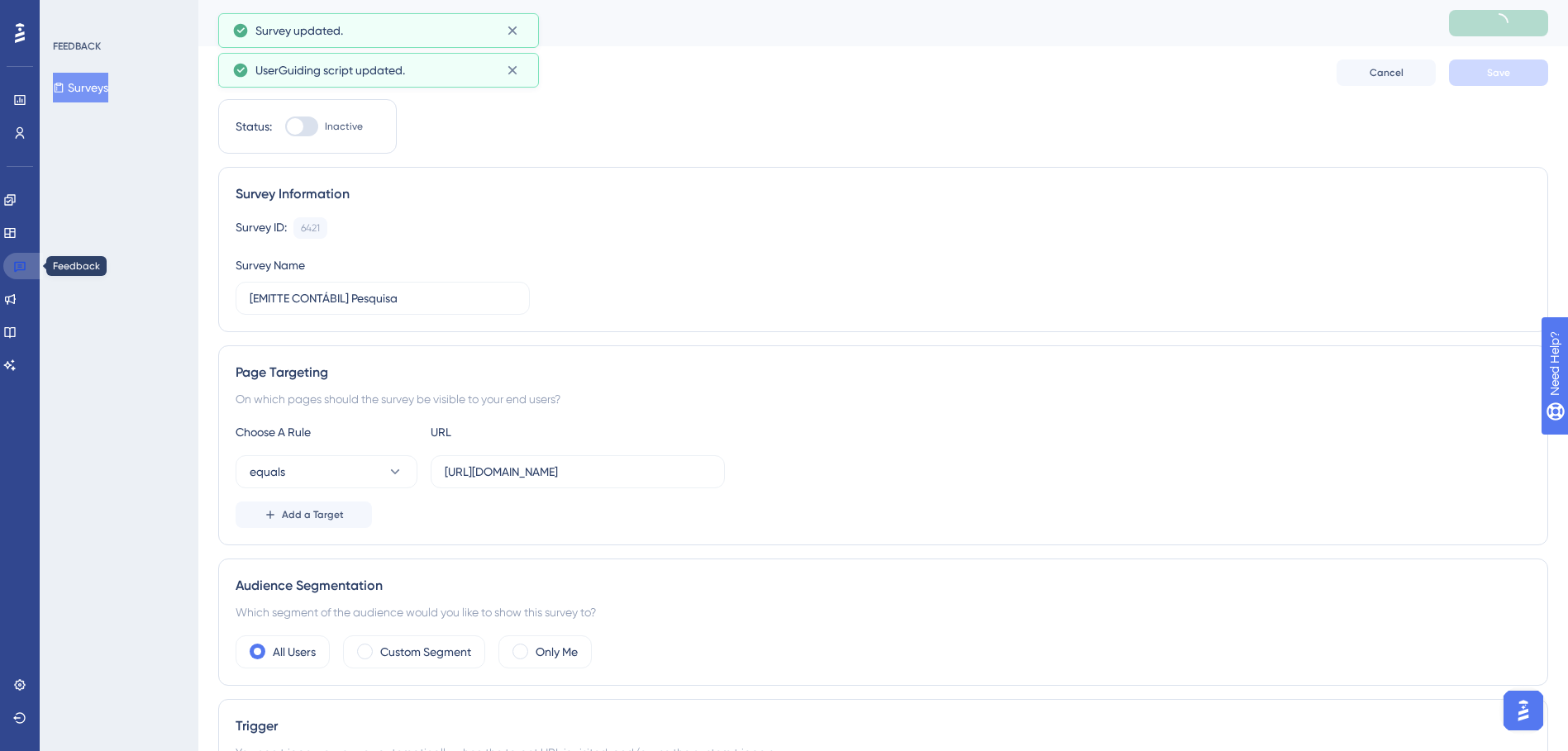
click at [21, 266] on icon at bounding box center [19, 265] width 13 height 13
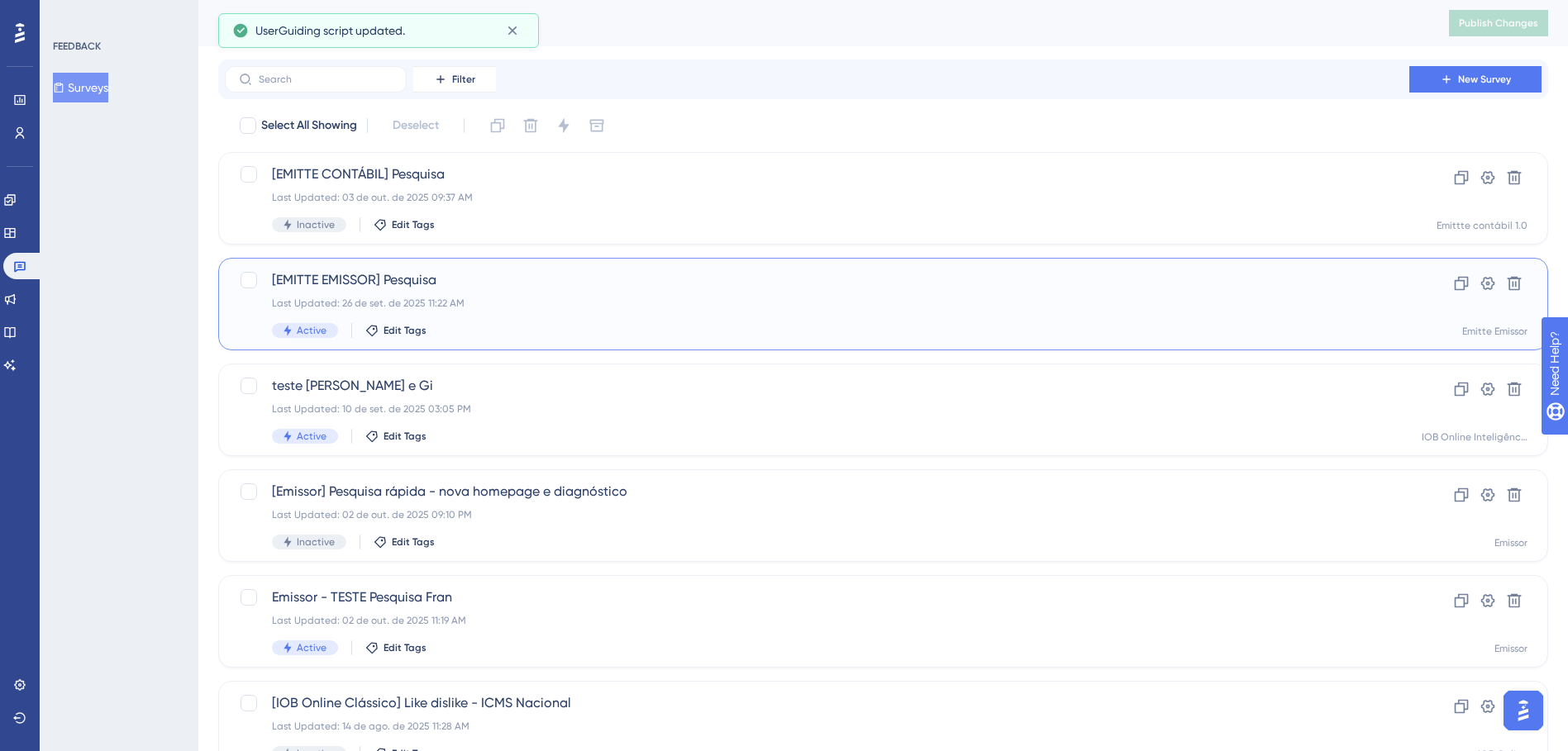
click at [446, 283] on span "[EMITTE EMISSOR] Pesquisa" at bounding box center [818, 280] width 1091 height 20
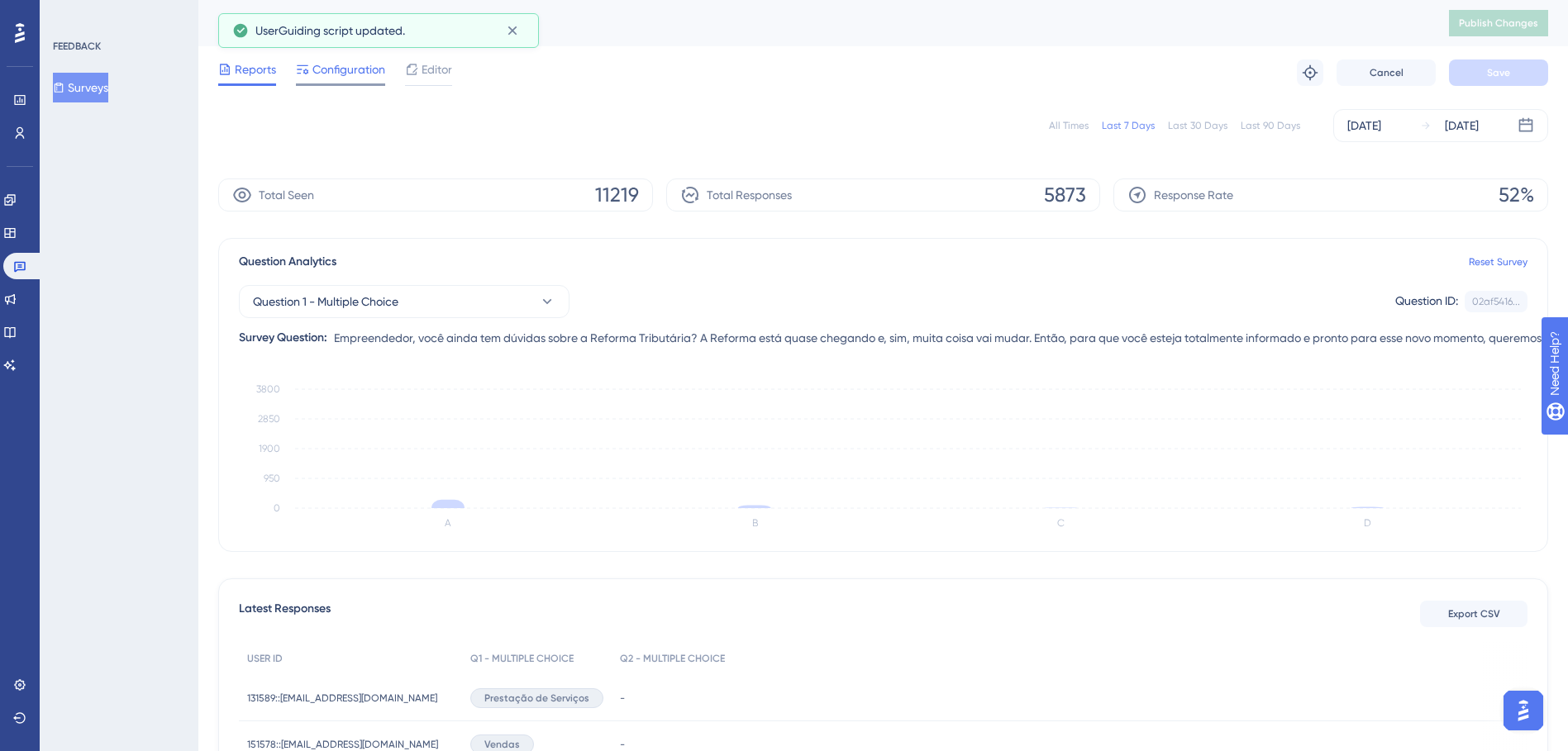
click at [335, 69] on span "Configuration" at bounding box center [349, 69] width 73 height 20
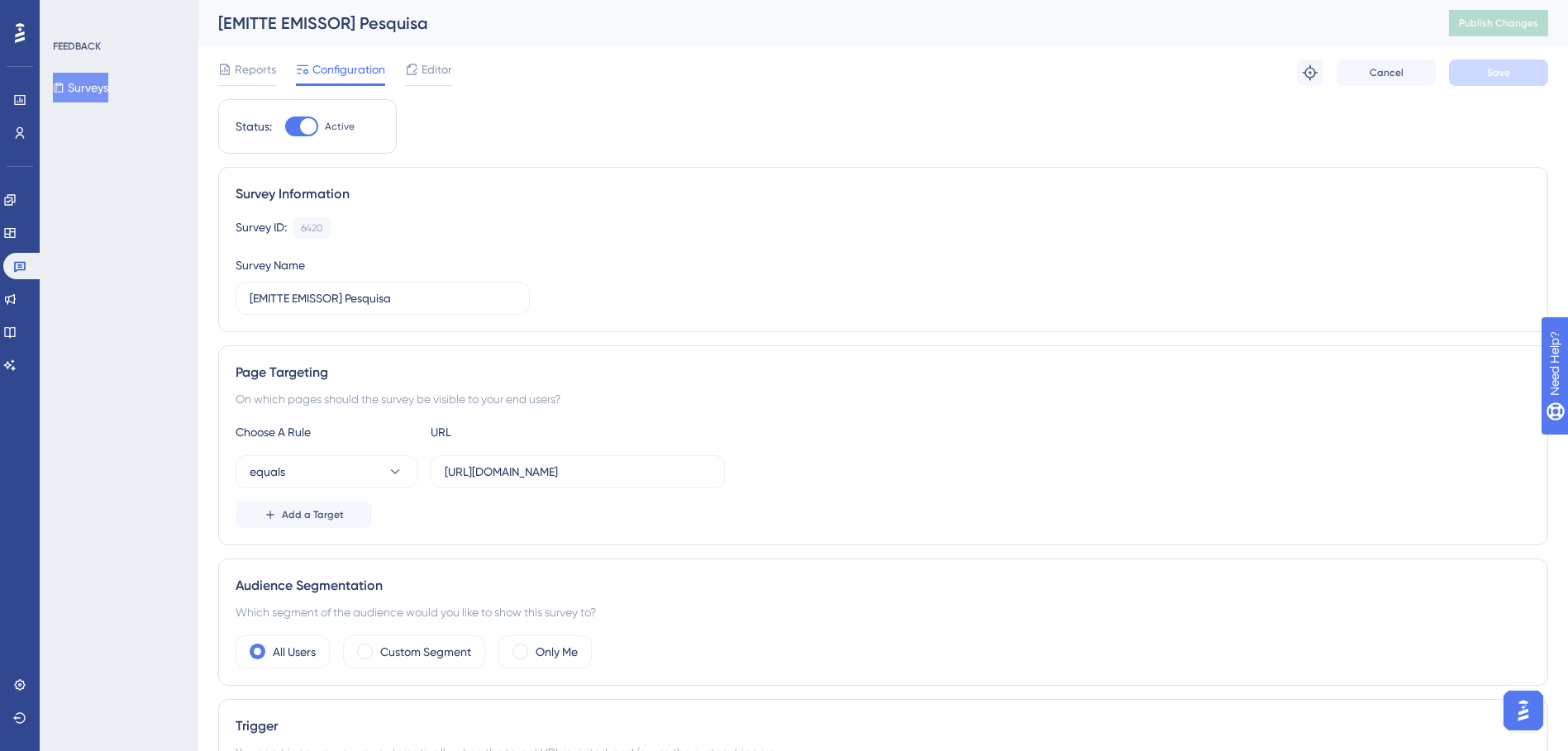
click at [303, 129] on div at bounding box center [308, 126] width 16 height 16
click at [285, 127] on input "Active" at bounding box center [284, 126] width 1 height 1
checkbox input "false"
click at [1490, 73] on span "Save" at bounding box center [1499, 73] width 23 height 13
click at [1505, 23] on span "Publish Changes" at bounding box center [1499, 22] width 80 height 13
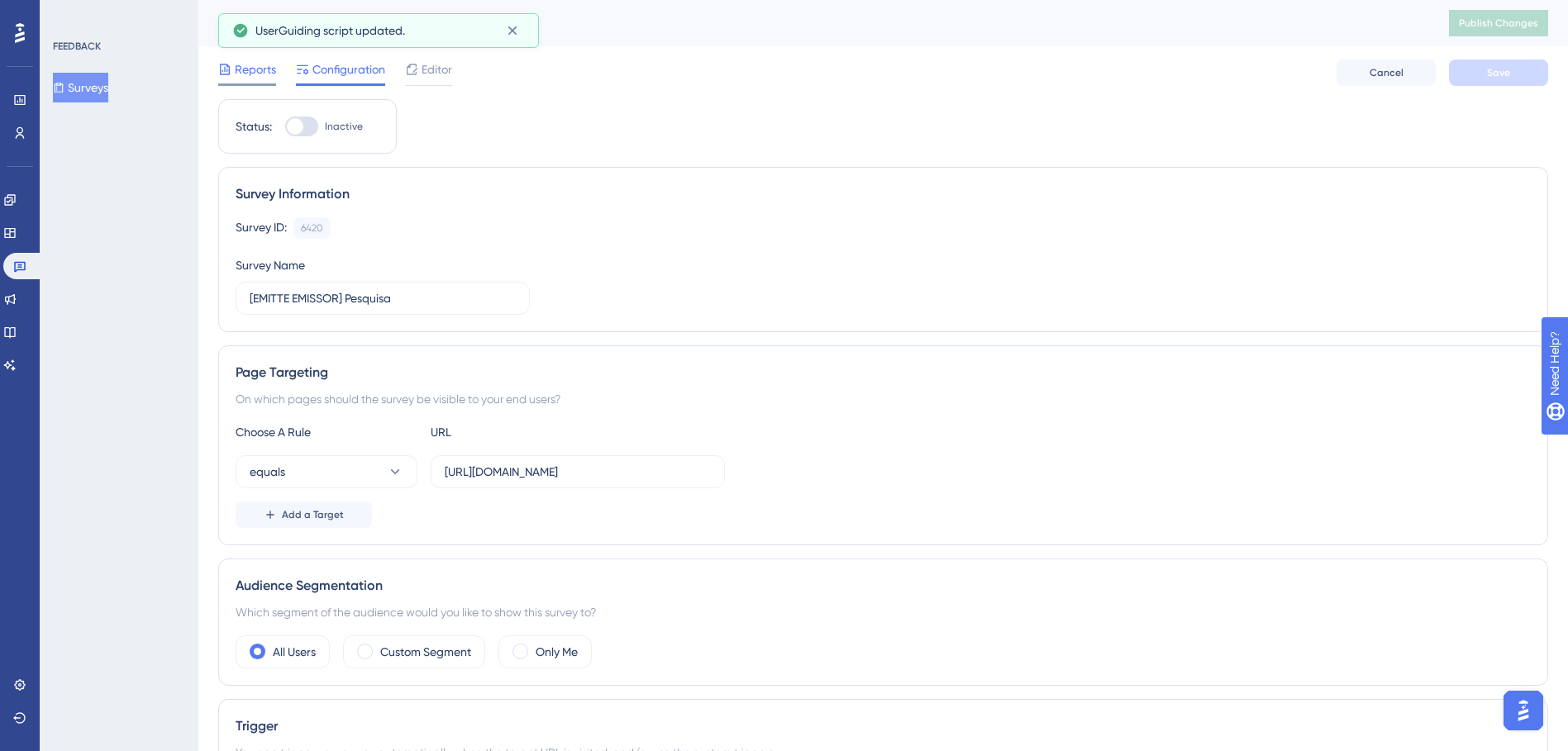
click at [252, 77] on span "Reports" at bounding box center [256, 69] width 41 height 20
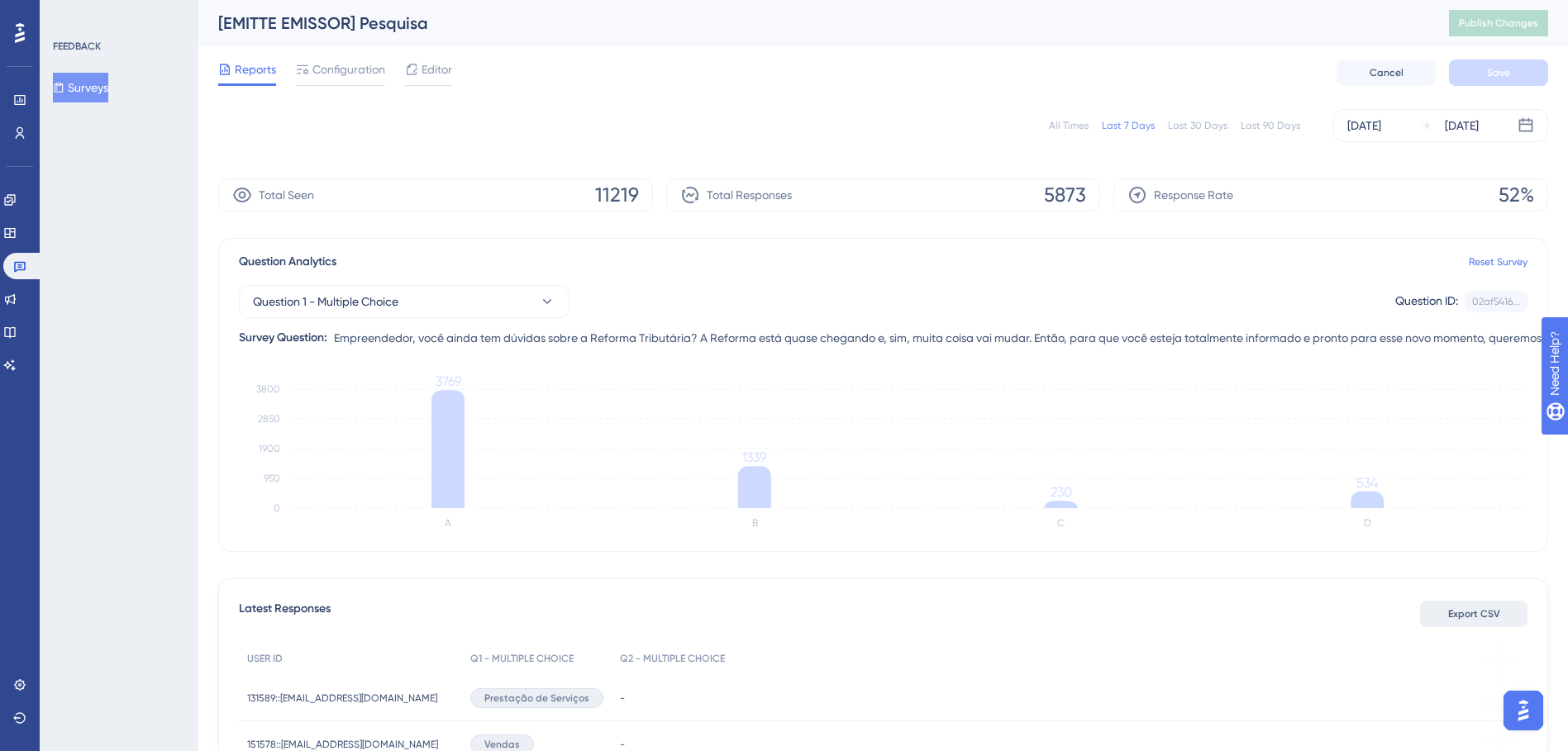
click at [1465, 609] on span "Export CSV" at bounding box center [1475, 614] width 52 height 13
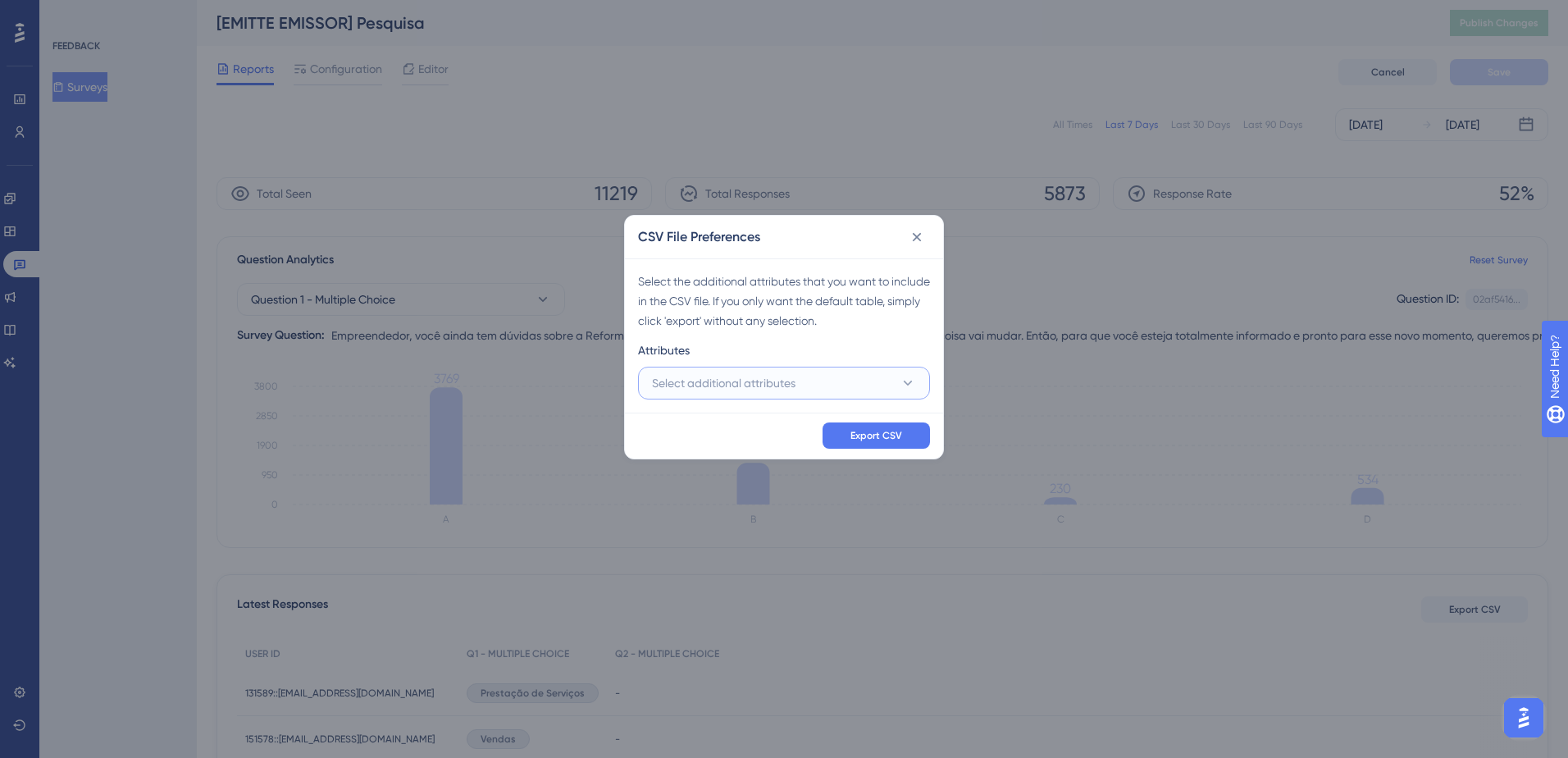
click at [885, 388] on button "Select additional attributes" at bounding box center [784, 383] width 291 height 33
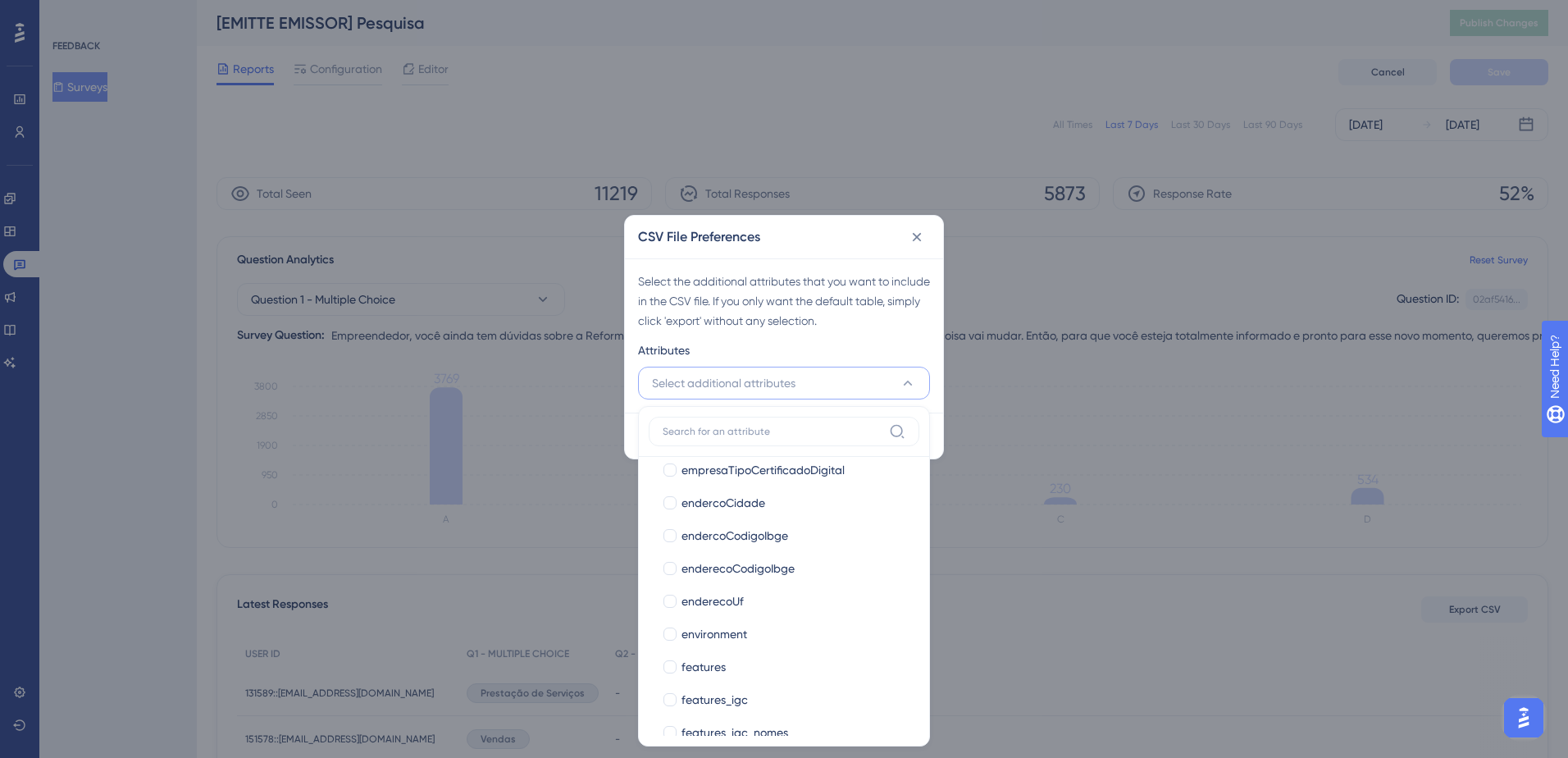
scroll to position [2214, 0]
click at [793, 314] on div "Select the additional attributes that you want to include in the CSV file. If y…" at bounding box center [784, 301] width 291 height 59
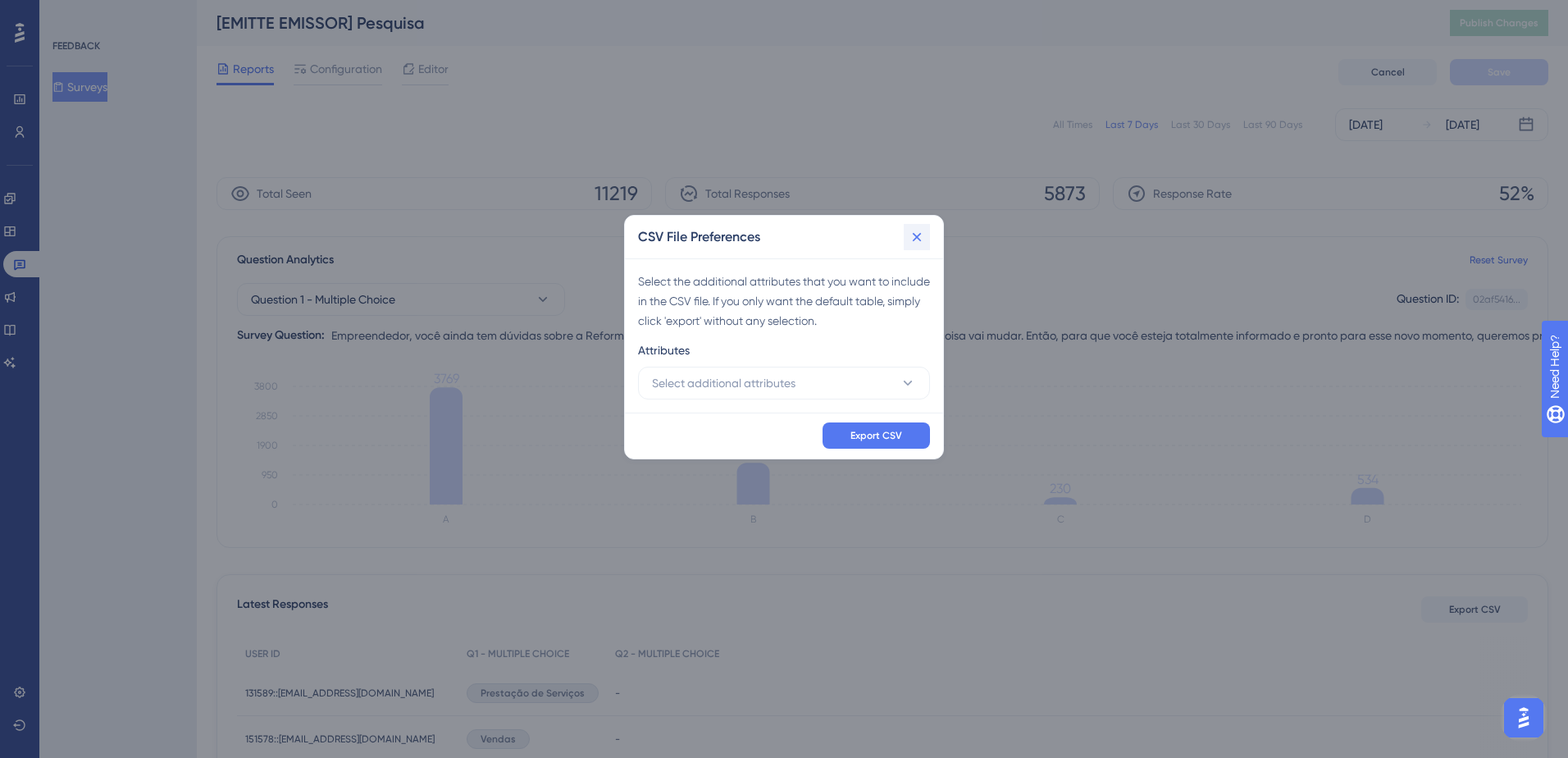
click at [919, 240] on icon at bounding box center [916, 238] width 9 height 9
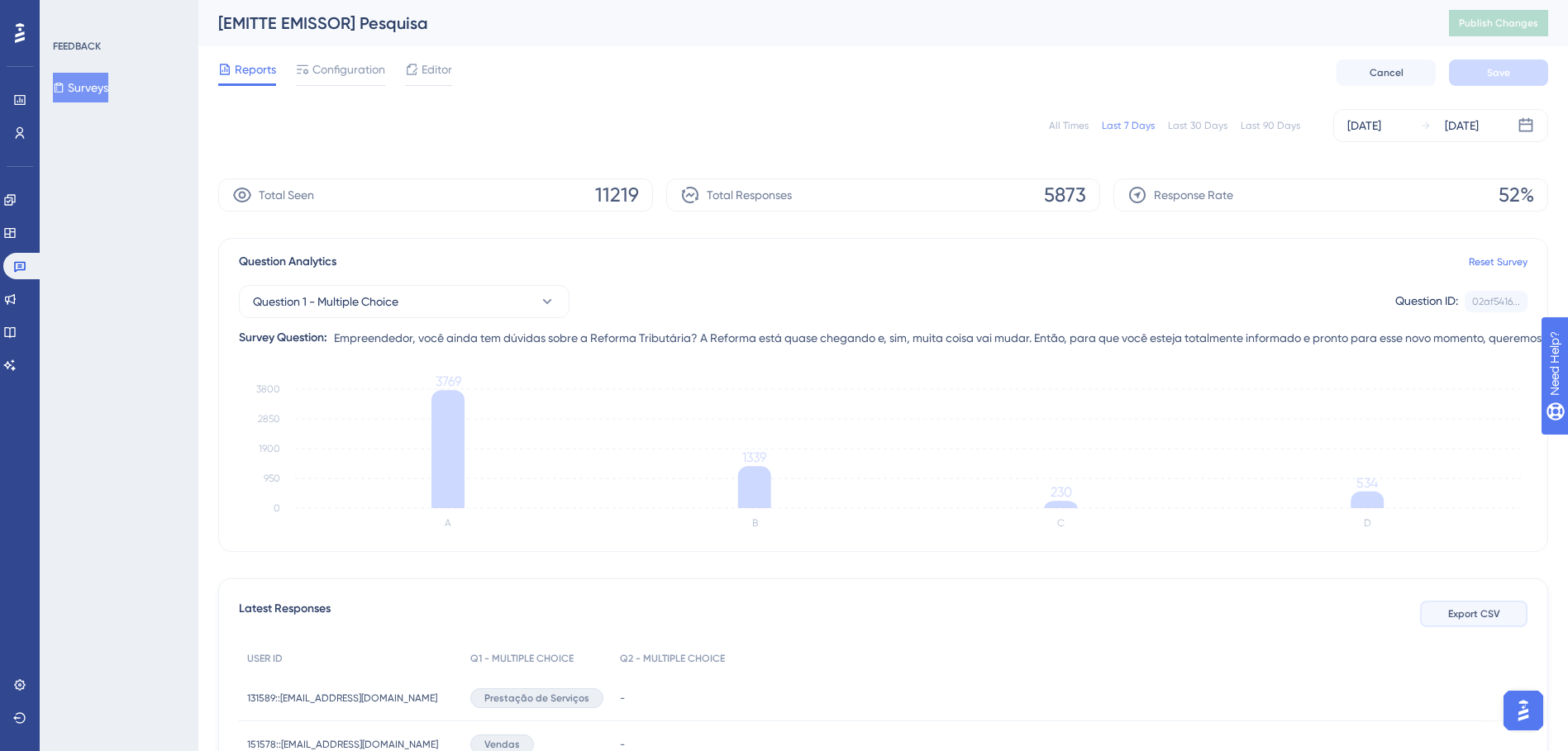
click at [1456, 624] on button "Export CSV" at bounding box center [1474, 614] width 107 height 27
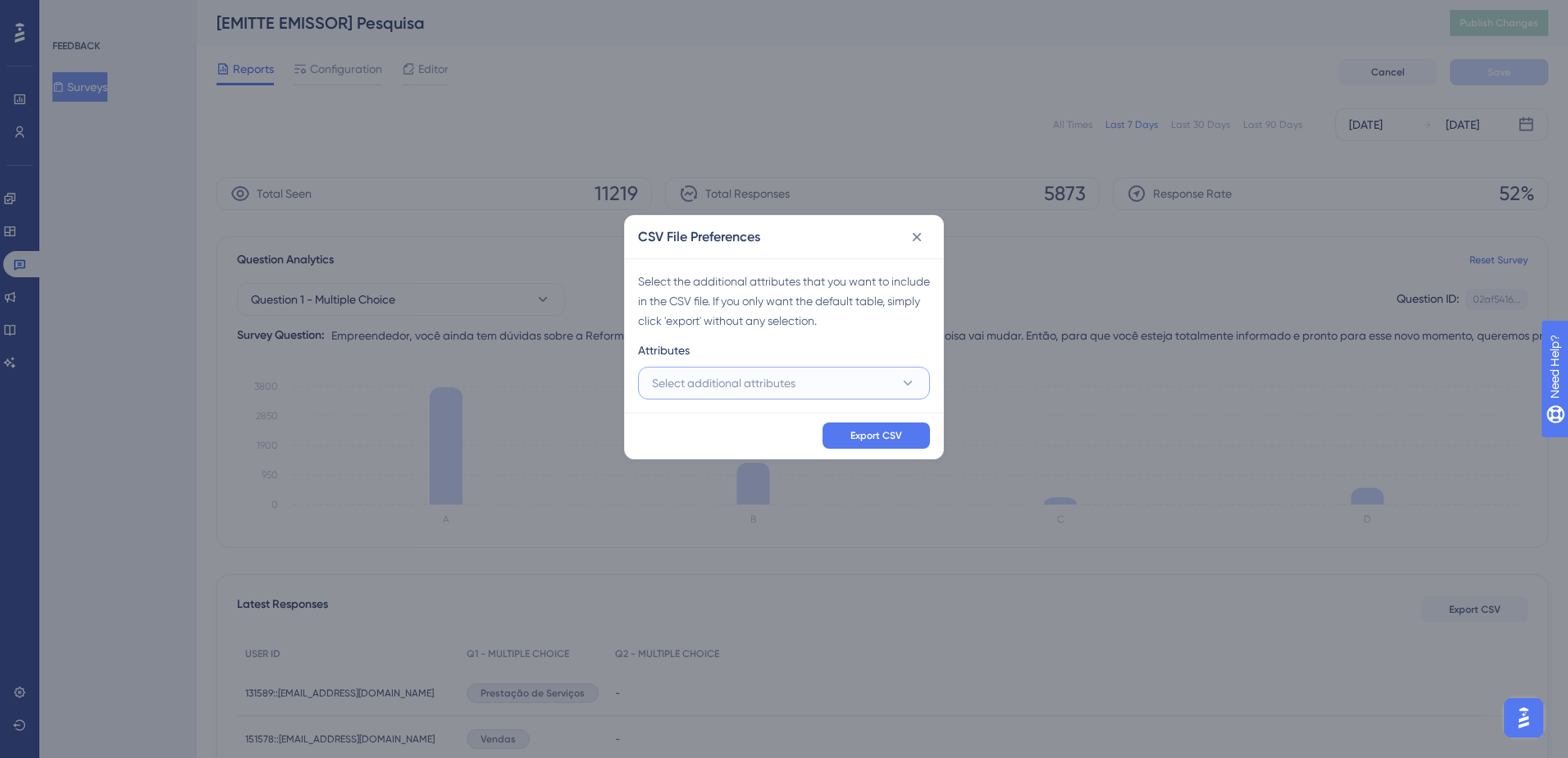
click at [875, 377] on button "Select additional attributes" at bounding box center [784, 383] width 291 height 33
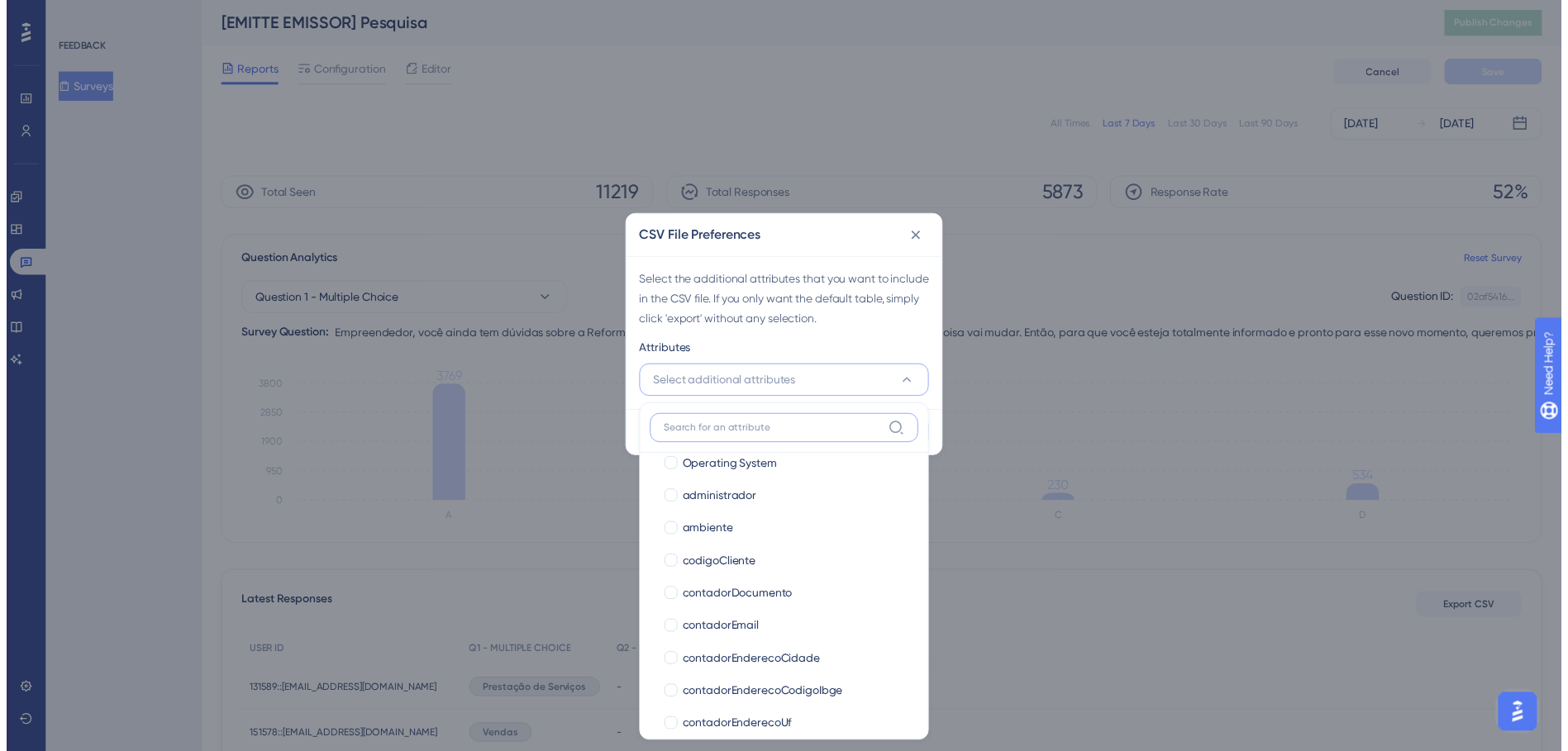
scroll to position [331, 0]
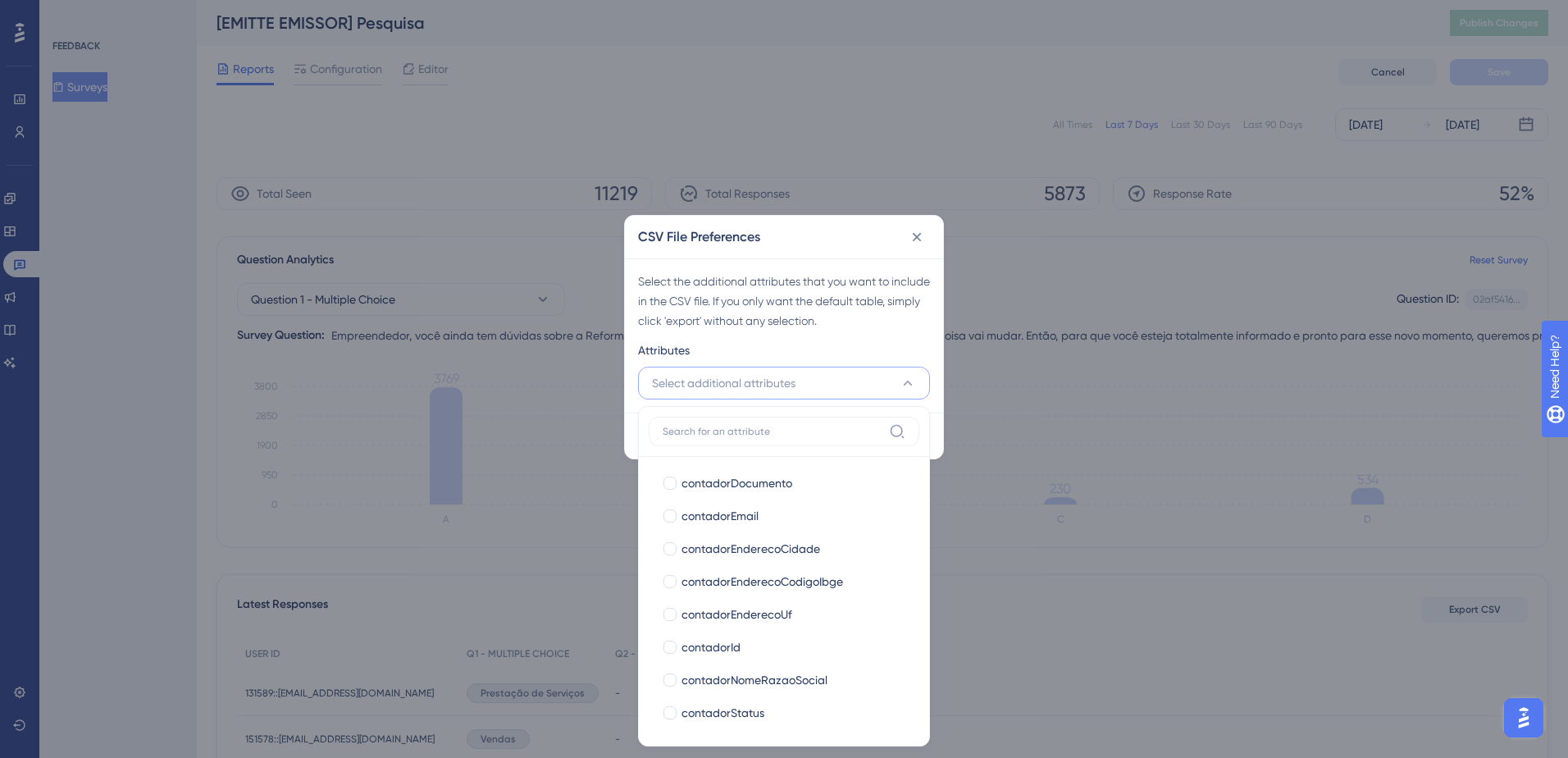
click at [454, 550] on div "CSV File Preferences Select the additional attributes that you want to include …" at bounding box center [784, 379] width 1568 height 758
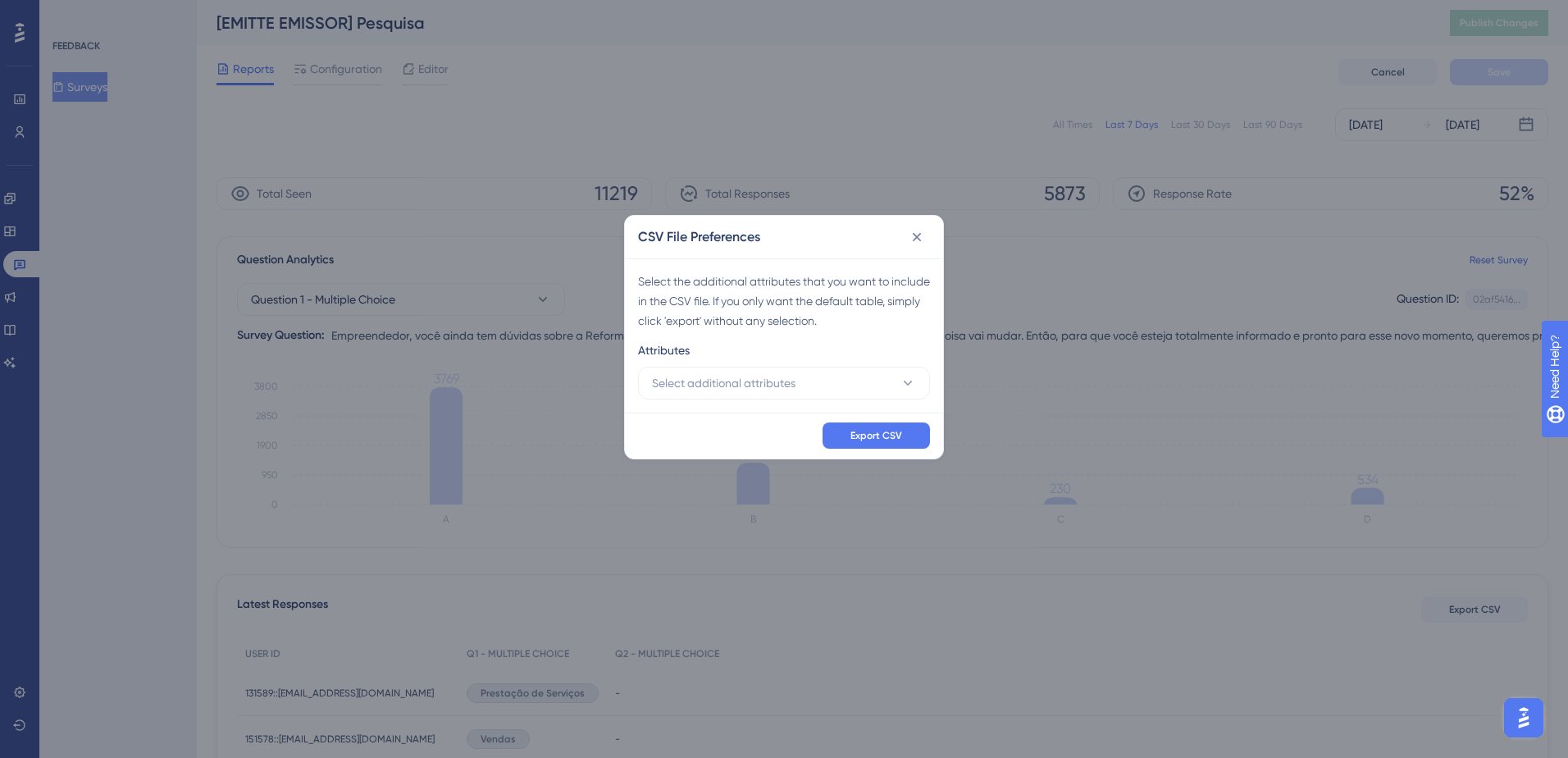
click at [362, 679] on div "CSV File Preferences Select the additional attributes that you want to include …" at bounding box center [784, 379] width 1568 height 758
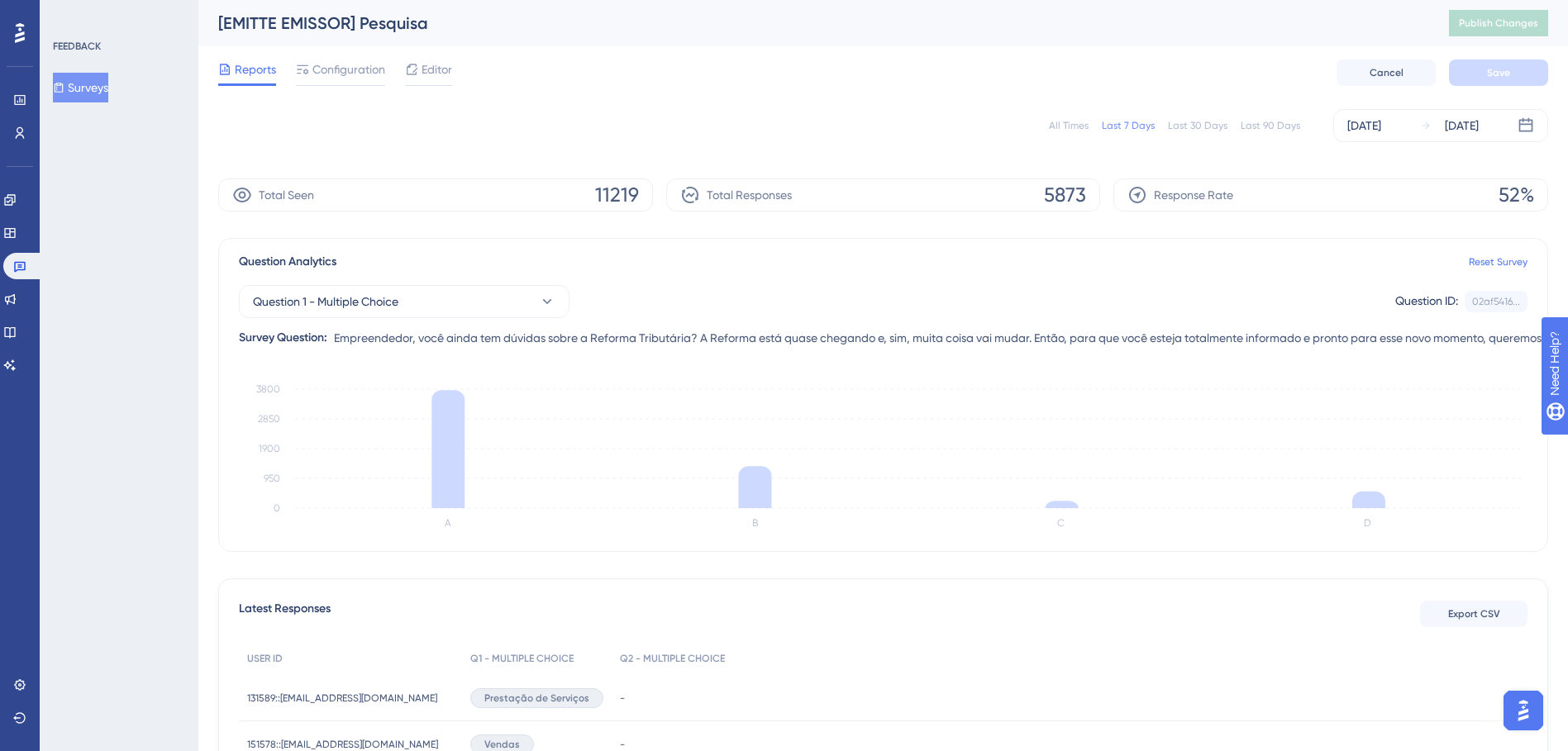
click at [334, 702] on span "131589::agromecanicashimia@gmail.com" at bounding box center [342, 698] width 190 height 13
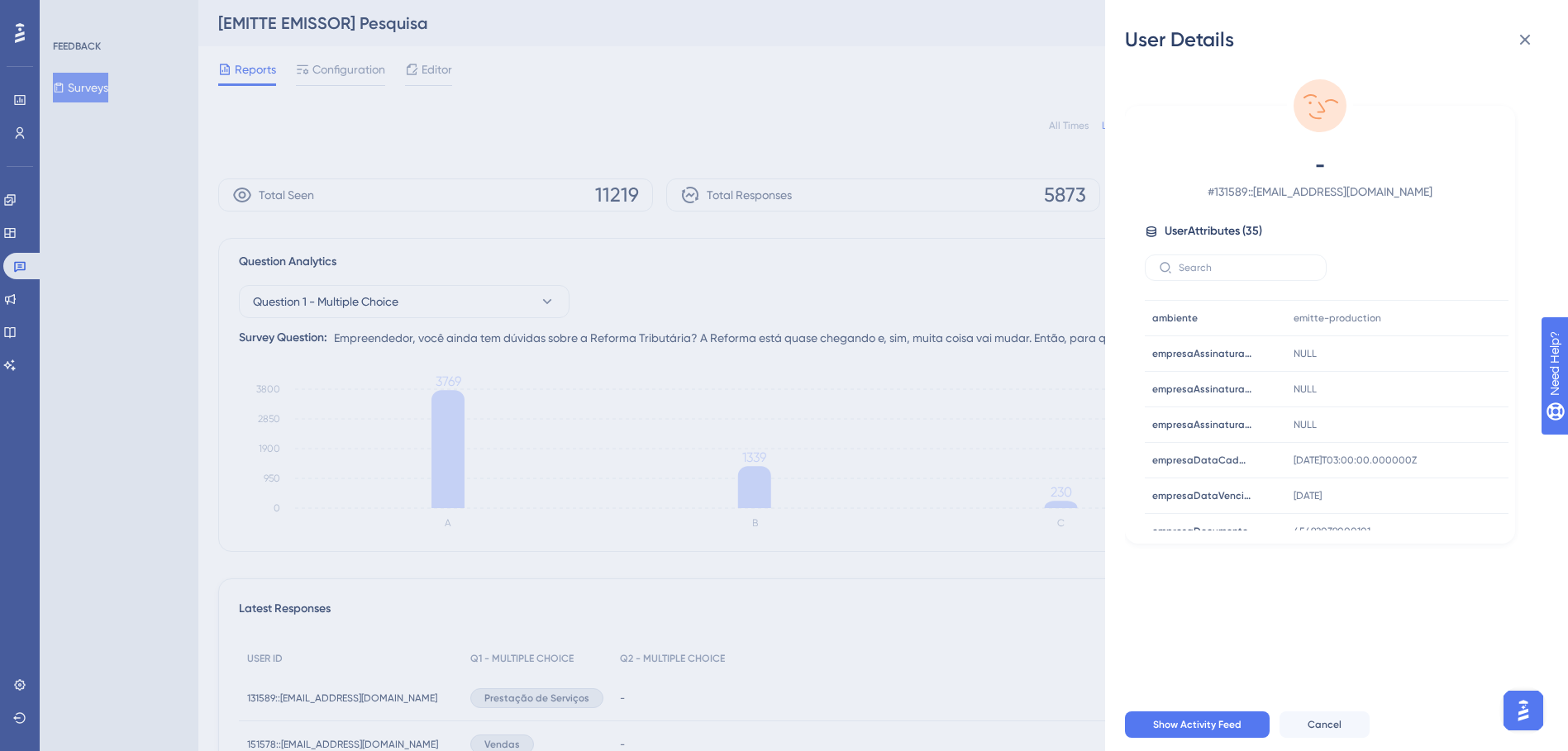
scroll to position [0, 0]
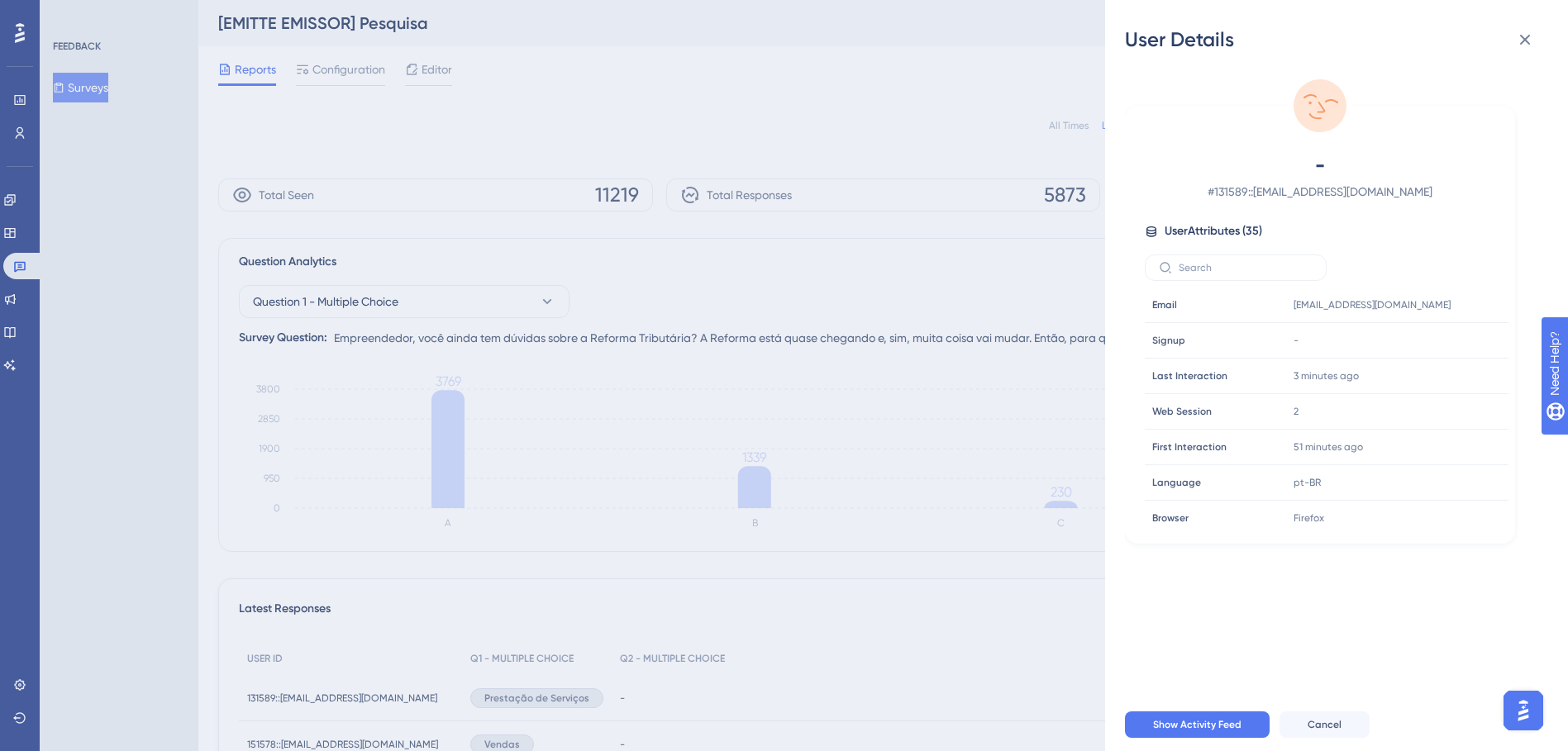
click at [1367, 226] on div "User Attributes ( 35 )" at bounding box center [1321, 231] width 351 height 20
click at [919, 301] on div "User Details - # 131589::agromecanicashimia@gmail.com User Attributes ( 35 ) Em…" at bounding box center [784, 375] width 1568 height 751
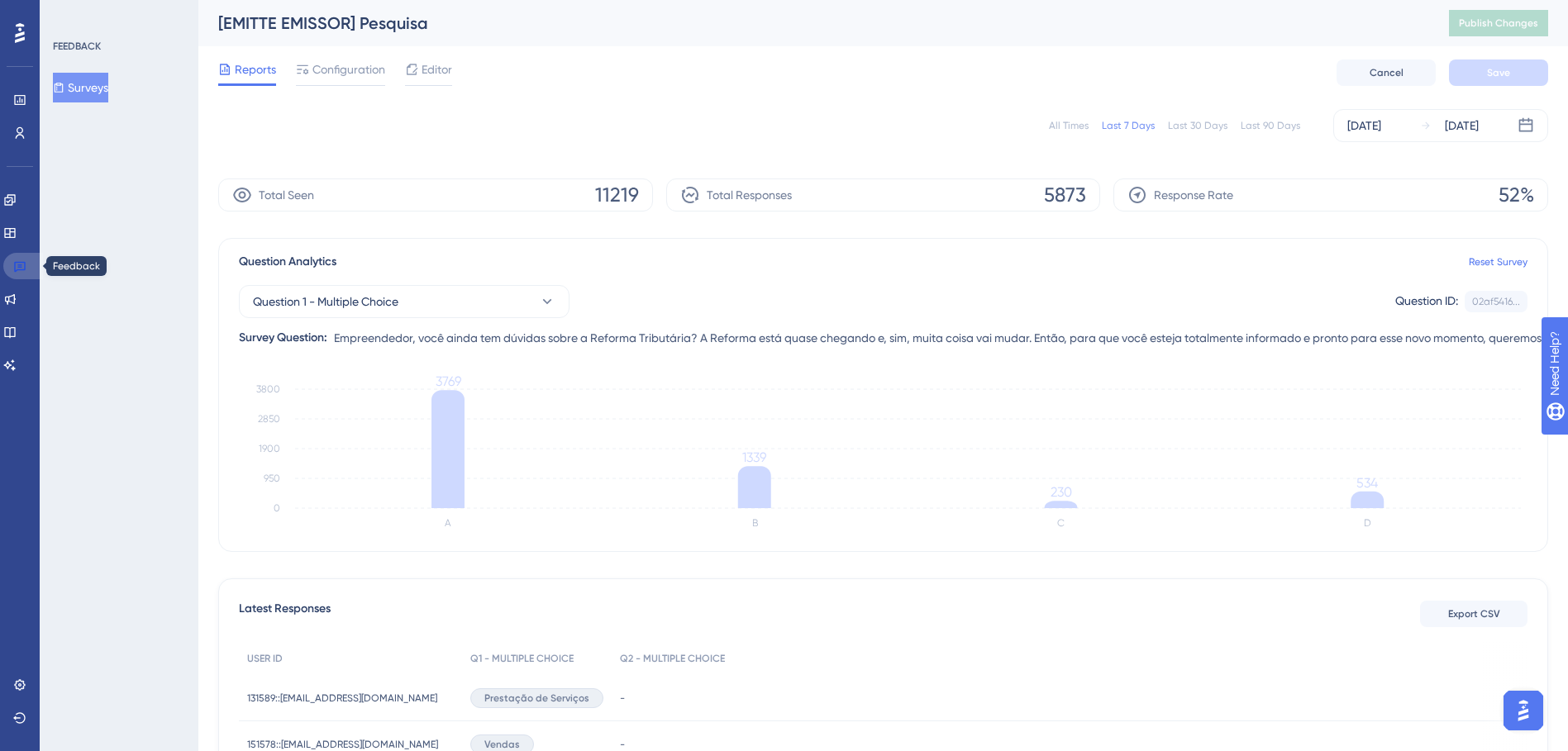
drag, startPoint x: 19, startPoint y: 275, endPoint x: 50, endPoint y: 275, distance: 31.0
click at [18, 275] on link at bounding box center [23, 266] width 40 height 27
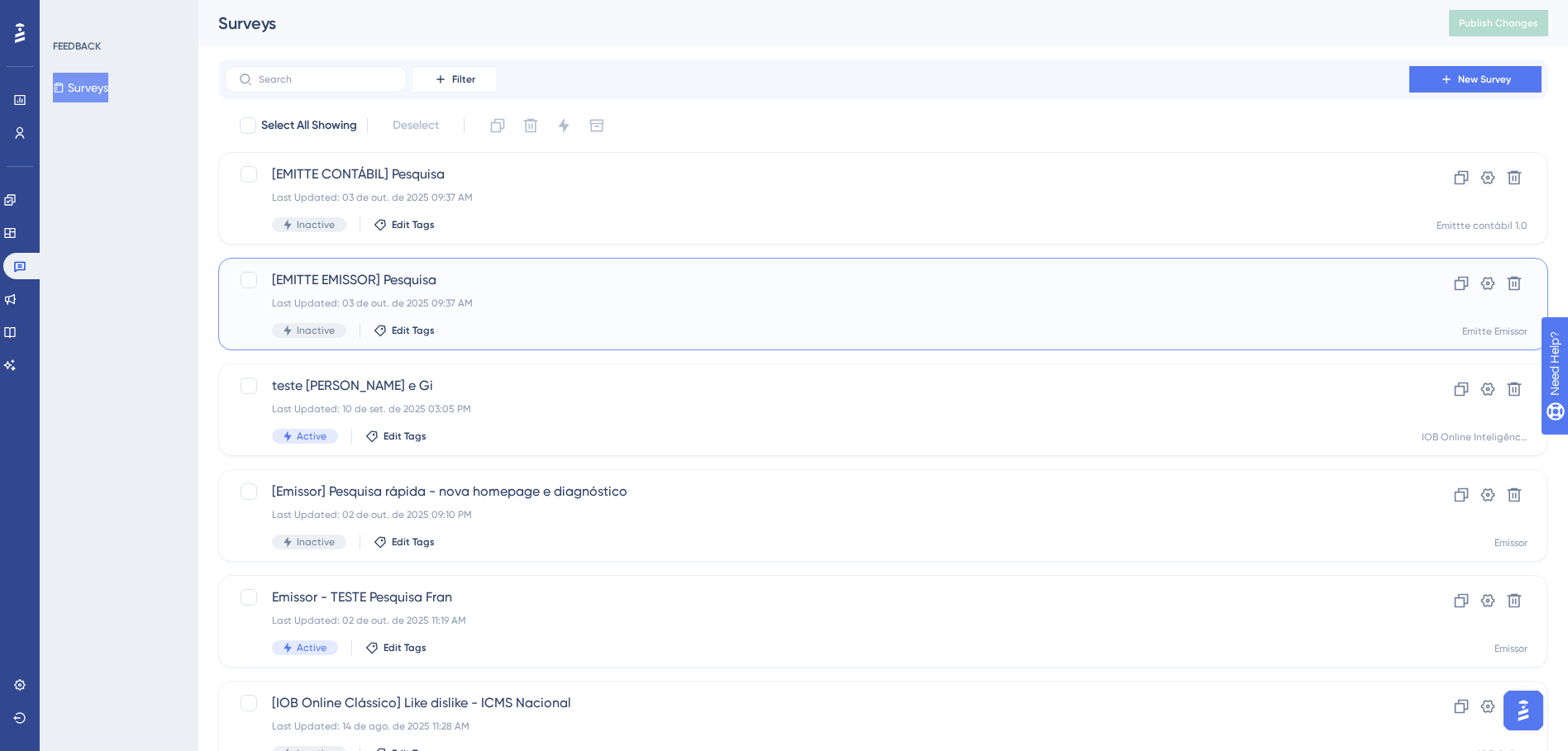
click at [1131, 307] on div "Last Updated: 03 de out. de 2025 09:37 AM" at bounding box center [818, 302] width 1091 height 13
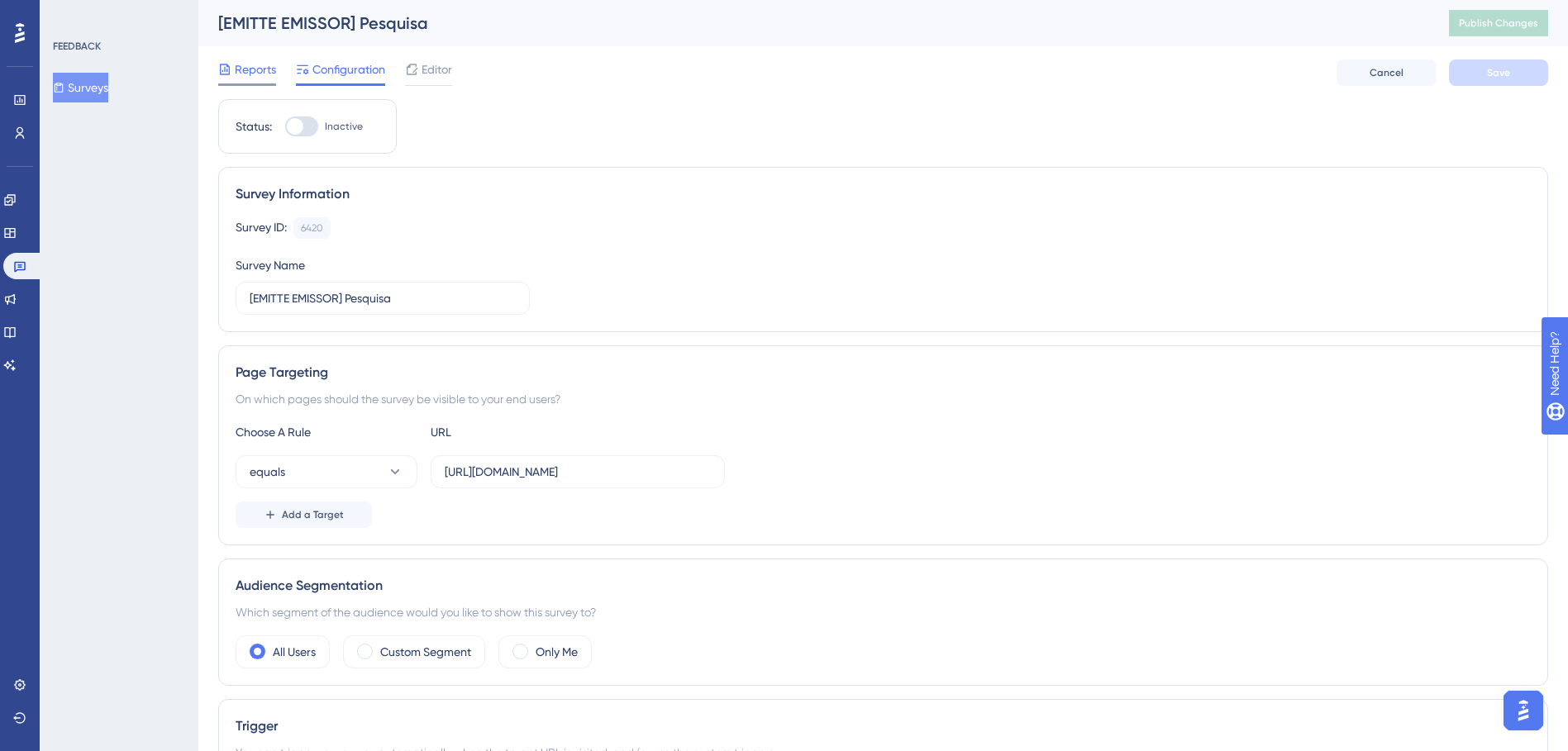
click at [250, 66] on span "Reports" at bounding box center [256, 69] width 41 height 20
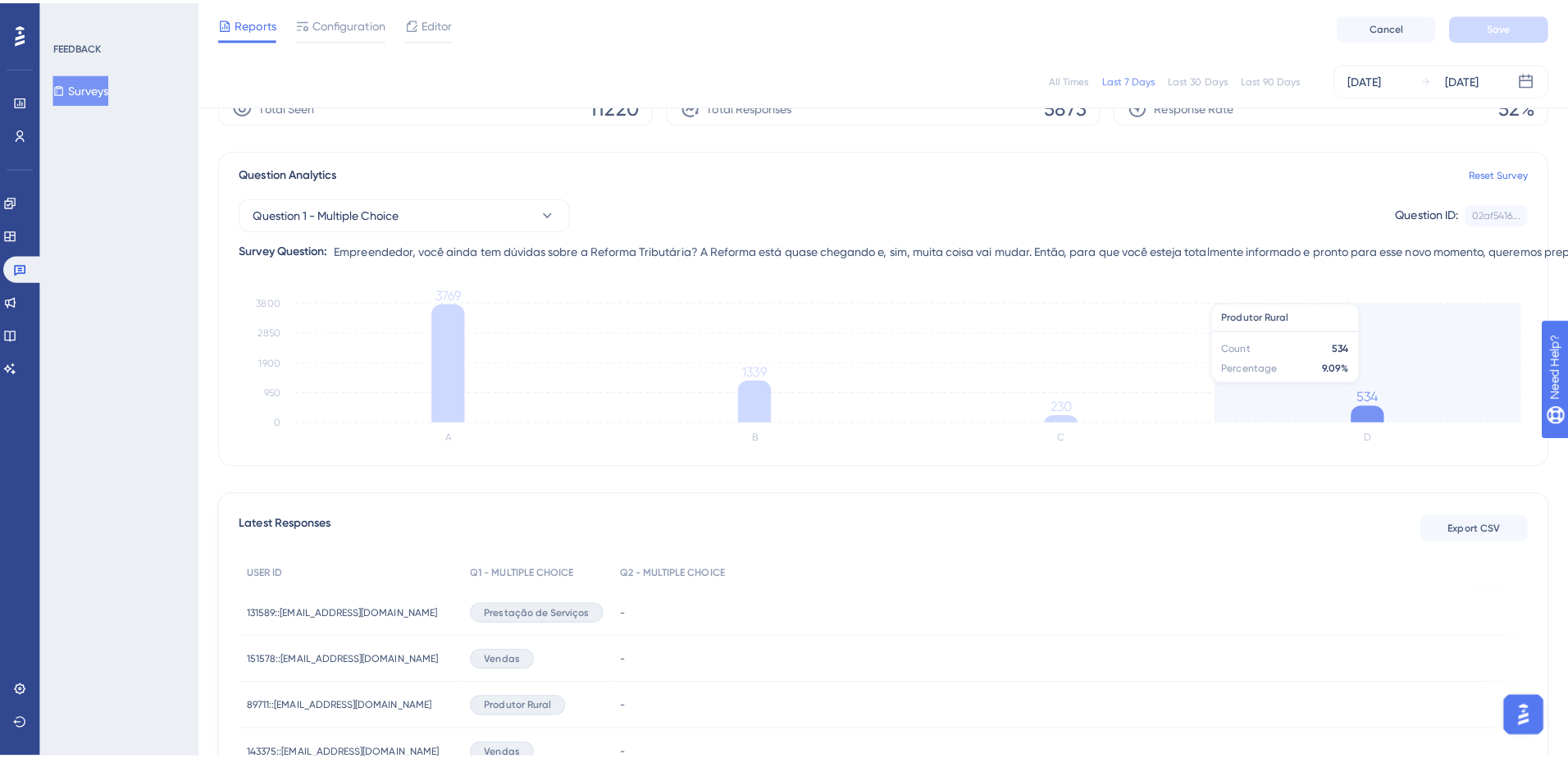
scroll to position [410, 0]
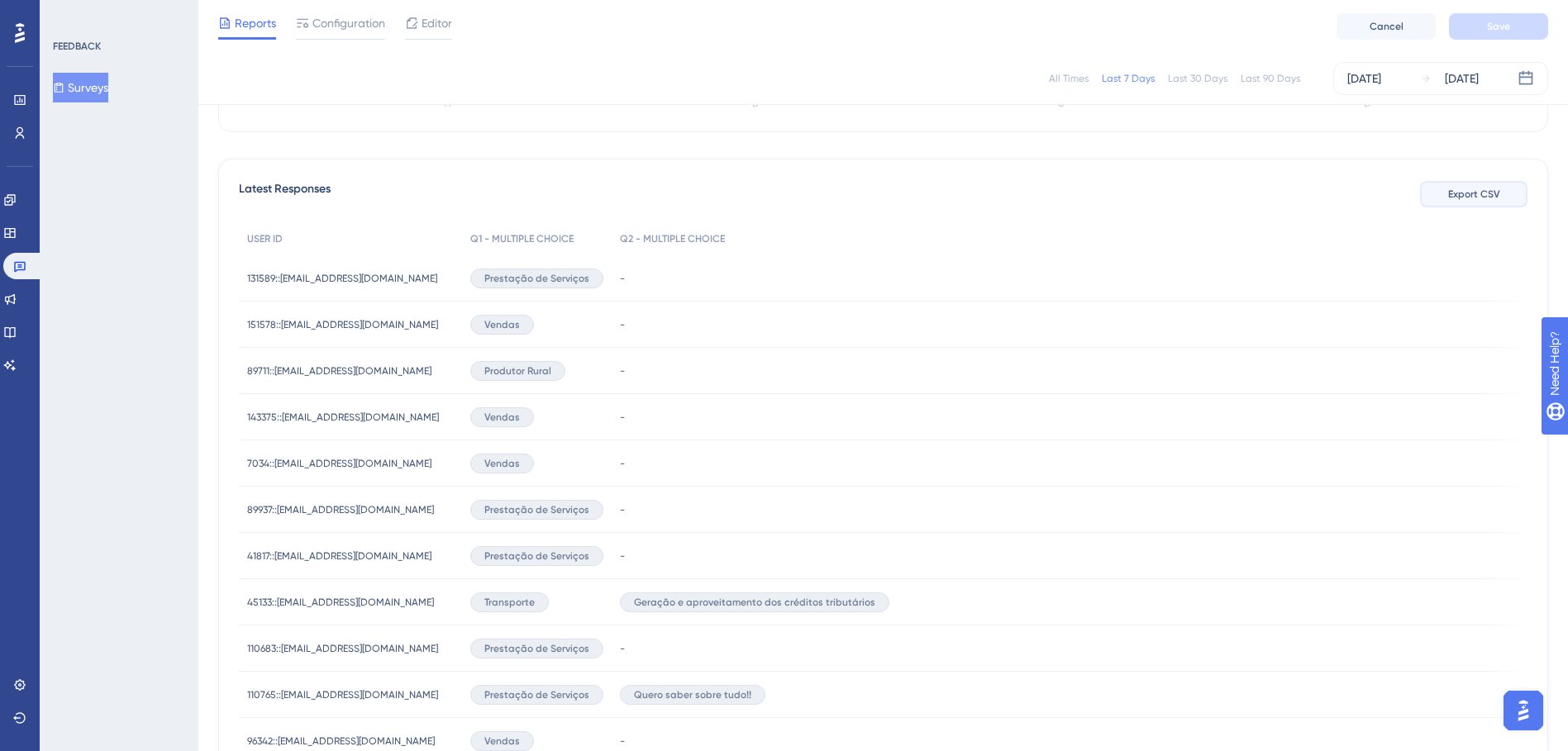
click at [1471, 203] on button "Export CSV" at bounding box center [1474, 194] width 107 height 27
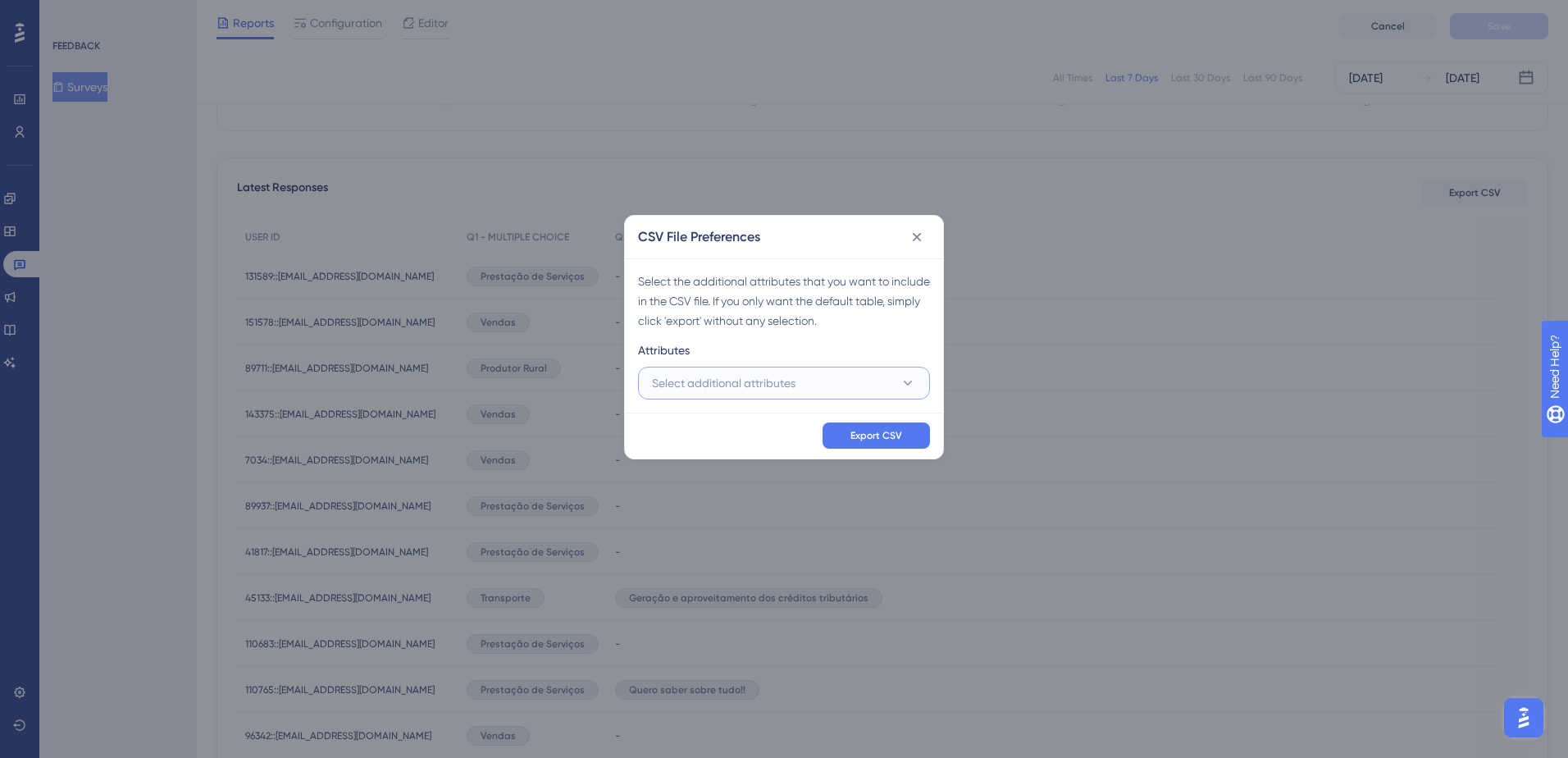
click at [850, 374] on button "Select additional attributes" at bounding box center [784, 383] width 291 height 33
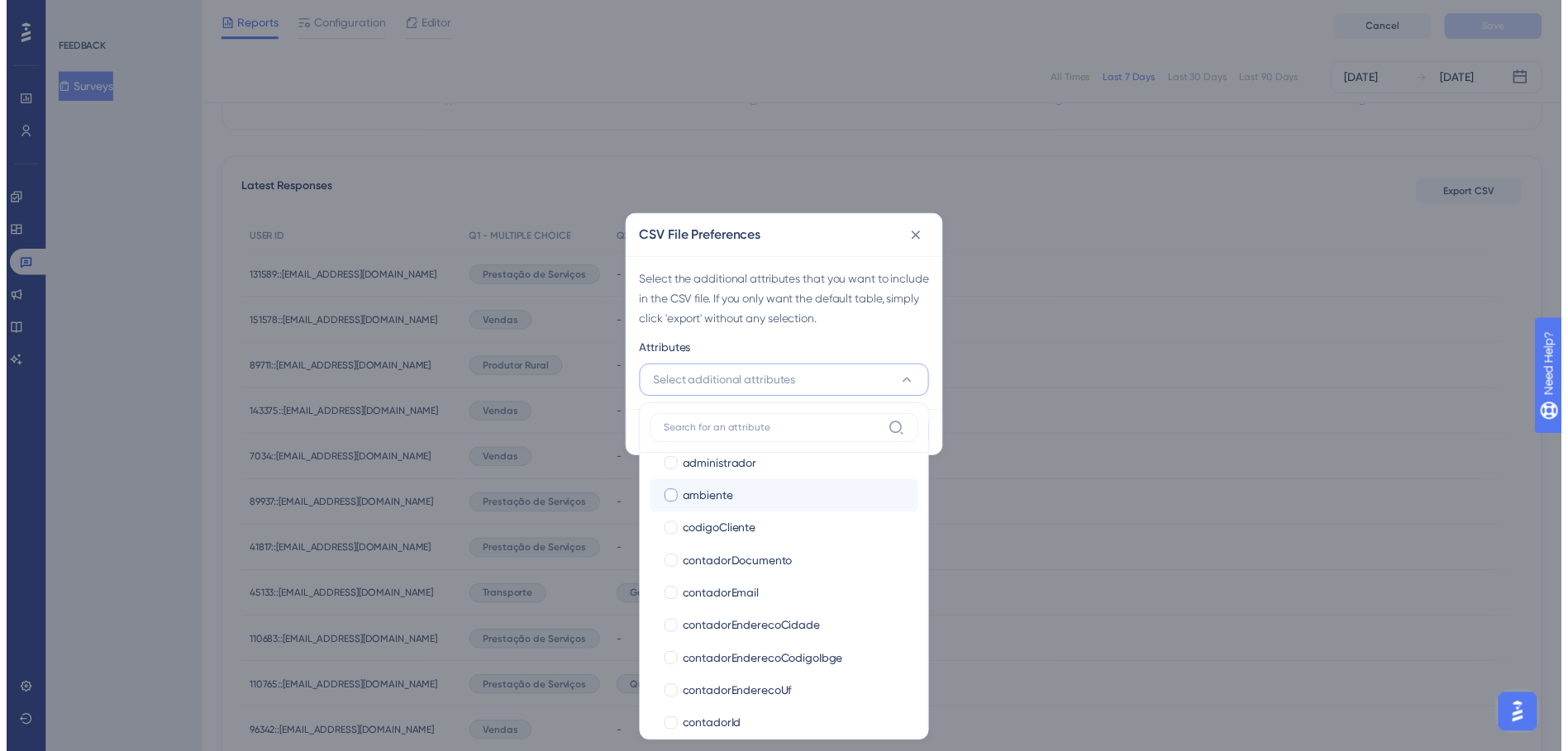
scroll to position [331, 0]
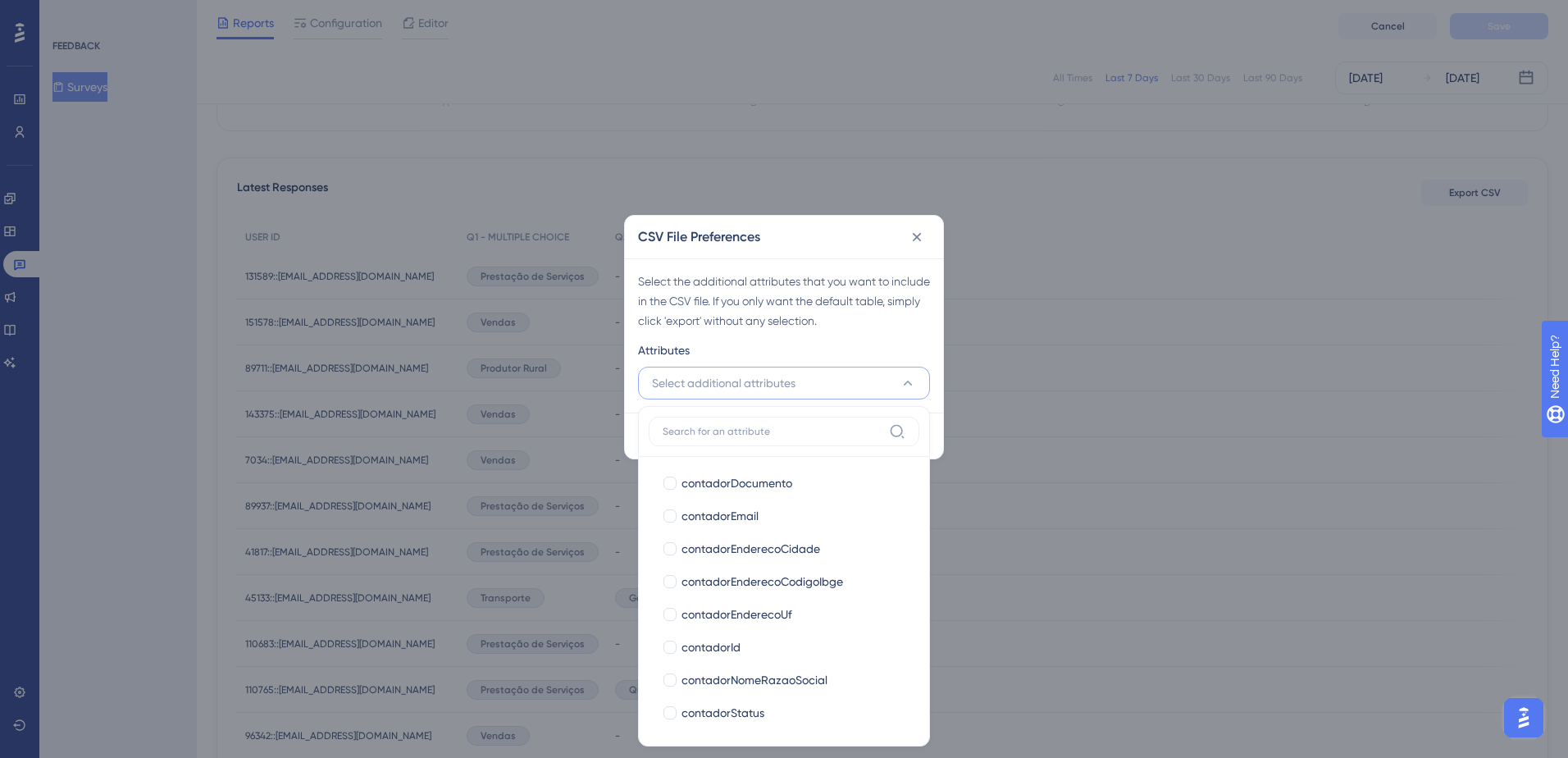
click at [835, 318] on div "Select the additional attributes that you want to include in the CSV file. If y…" at bounding box center [784, 301] width 291 height 59
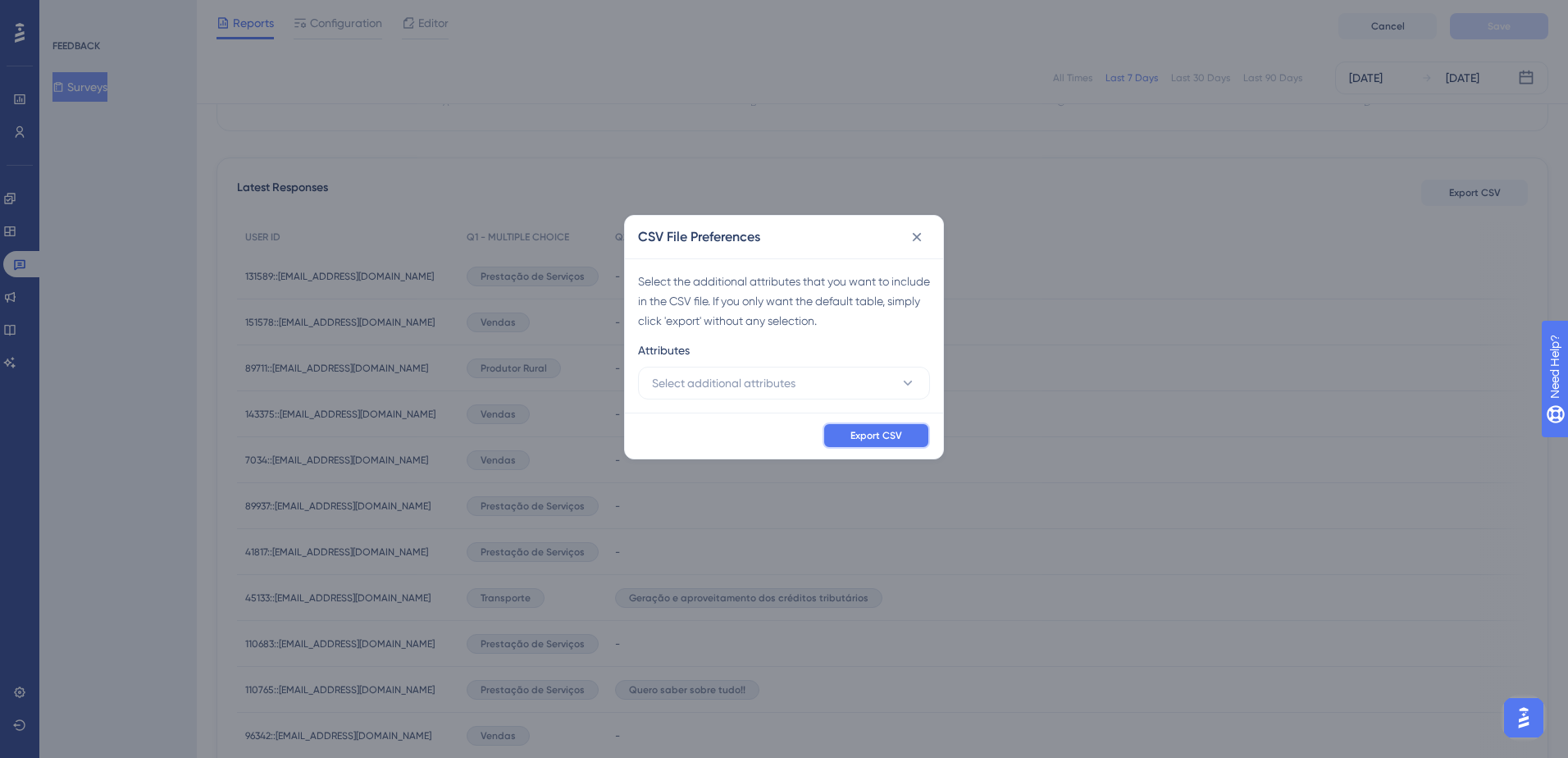
click at [875, 435] on span "Export CSV" at bounding box center [876, 435] width 51 height 13
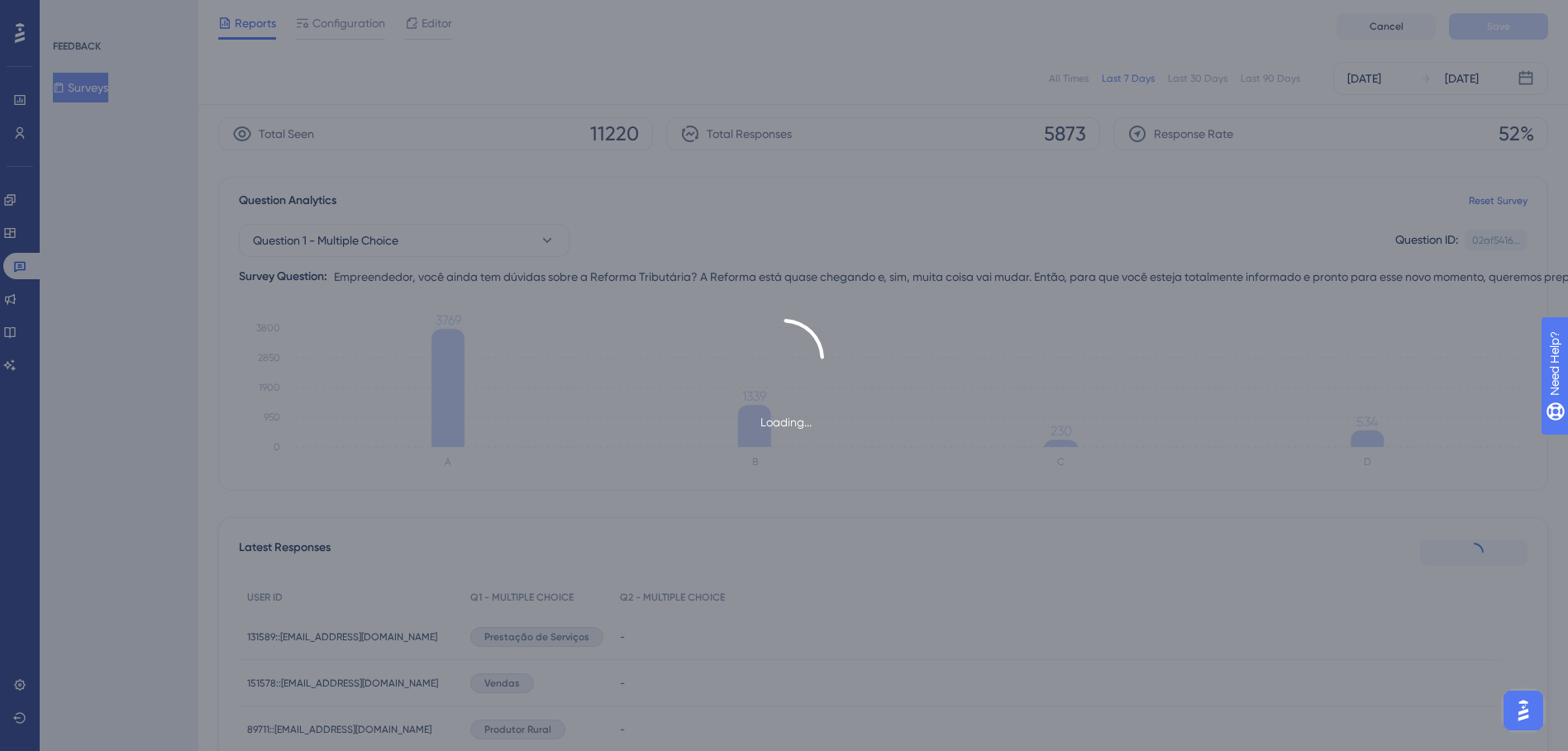
scroll to position [0, 0]
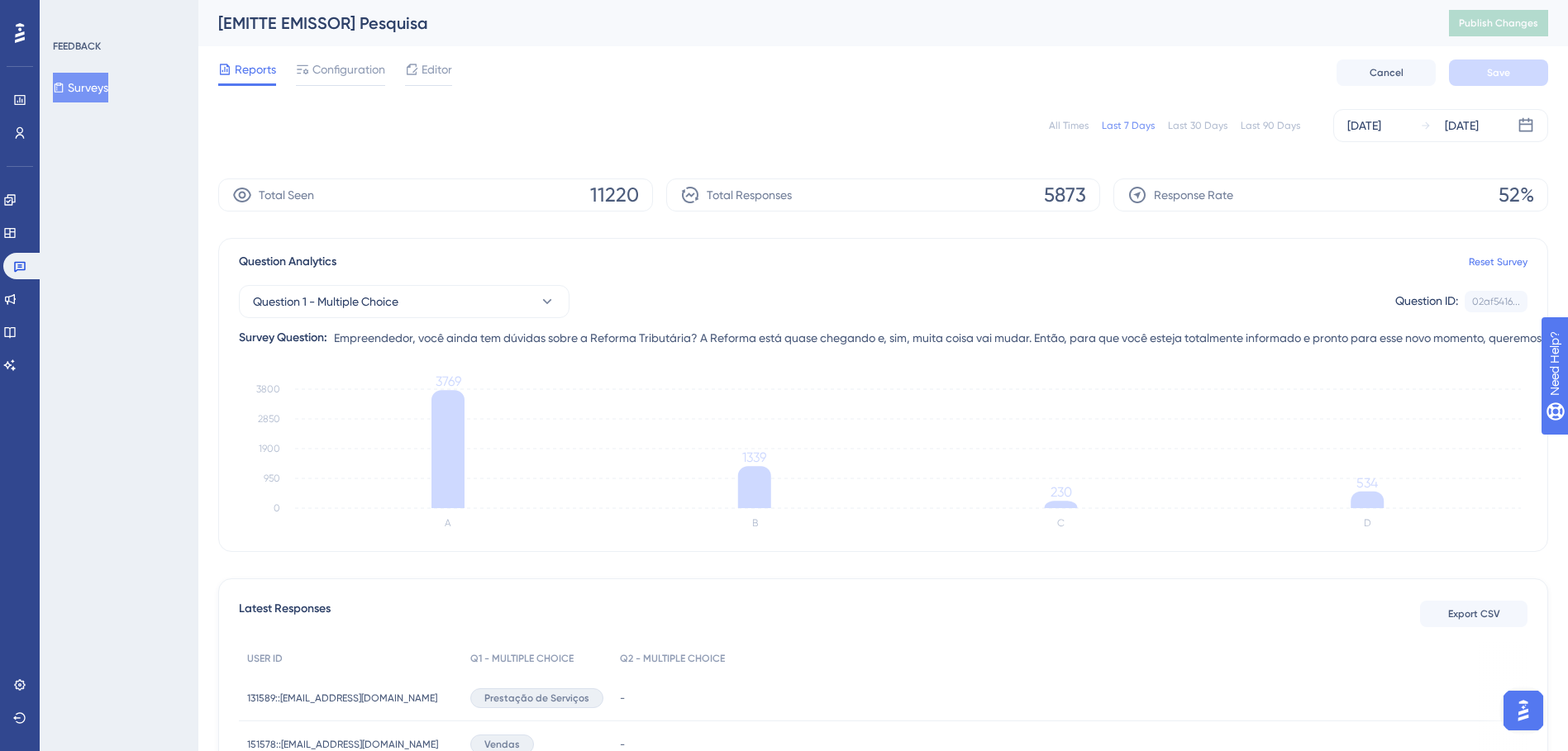
click at [680, 31] on div "[EMITTE EMISSOR] Pesquisa" at bounding box center [813, 22] width 1189 height 23
drag, startPoint x: 16, startPoint y: 270, endPoint x: 150, endPoint y: 288, distance: 135.2
click at [16, 270] on icon at bounding box center [19, 267] width 11 height 10
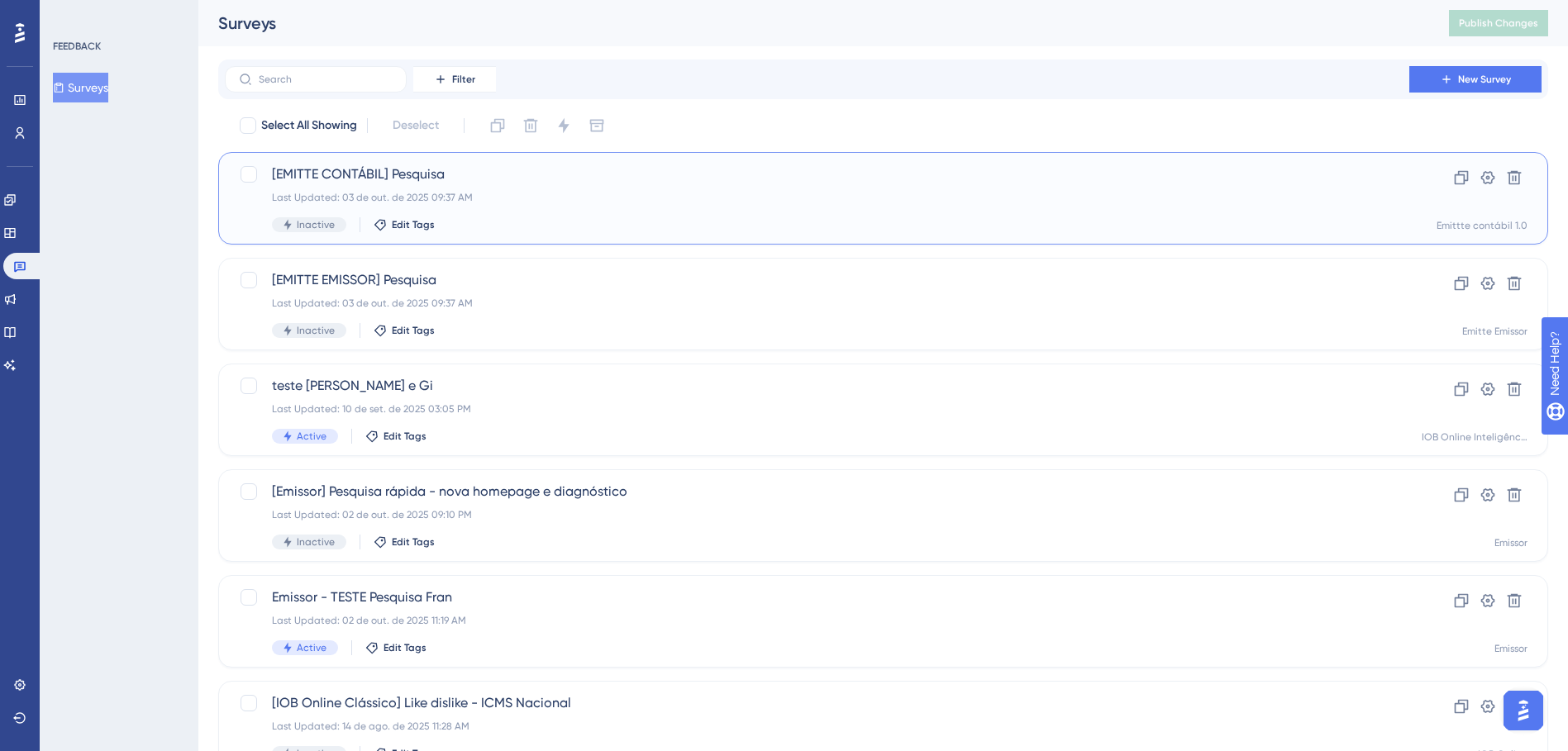
click at [527, 195] on div "Last Updated: 03 de out. de 2025 09:37 AM" at bounding box center [818, 197] width 1091 height 13
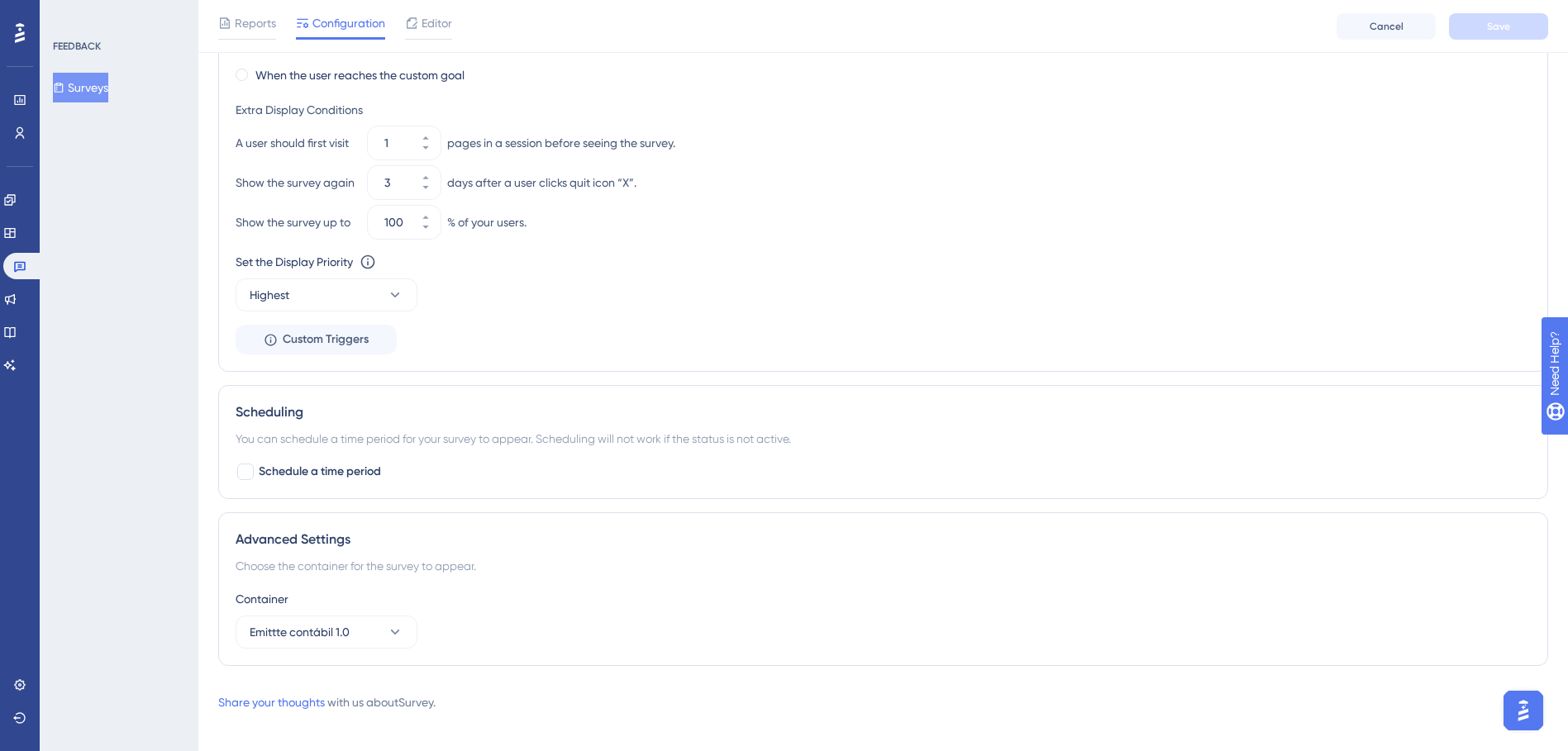
scroll to position [977, 0]
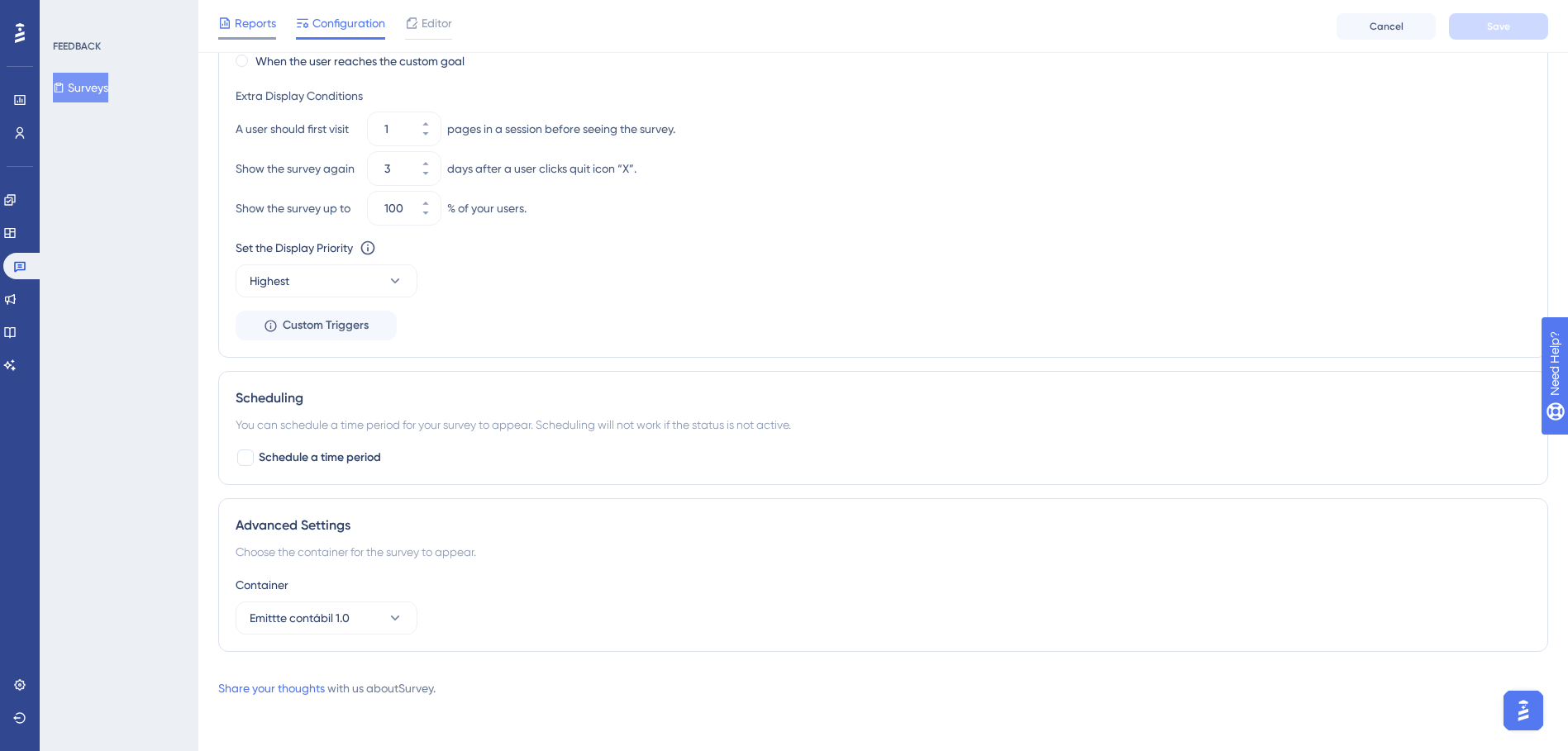
click at [255, 20] on span "Reports" at bounding box center [256, 22] width 41 height 20
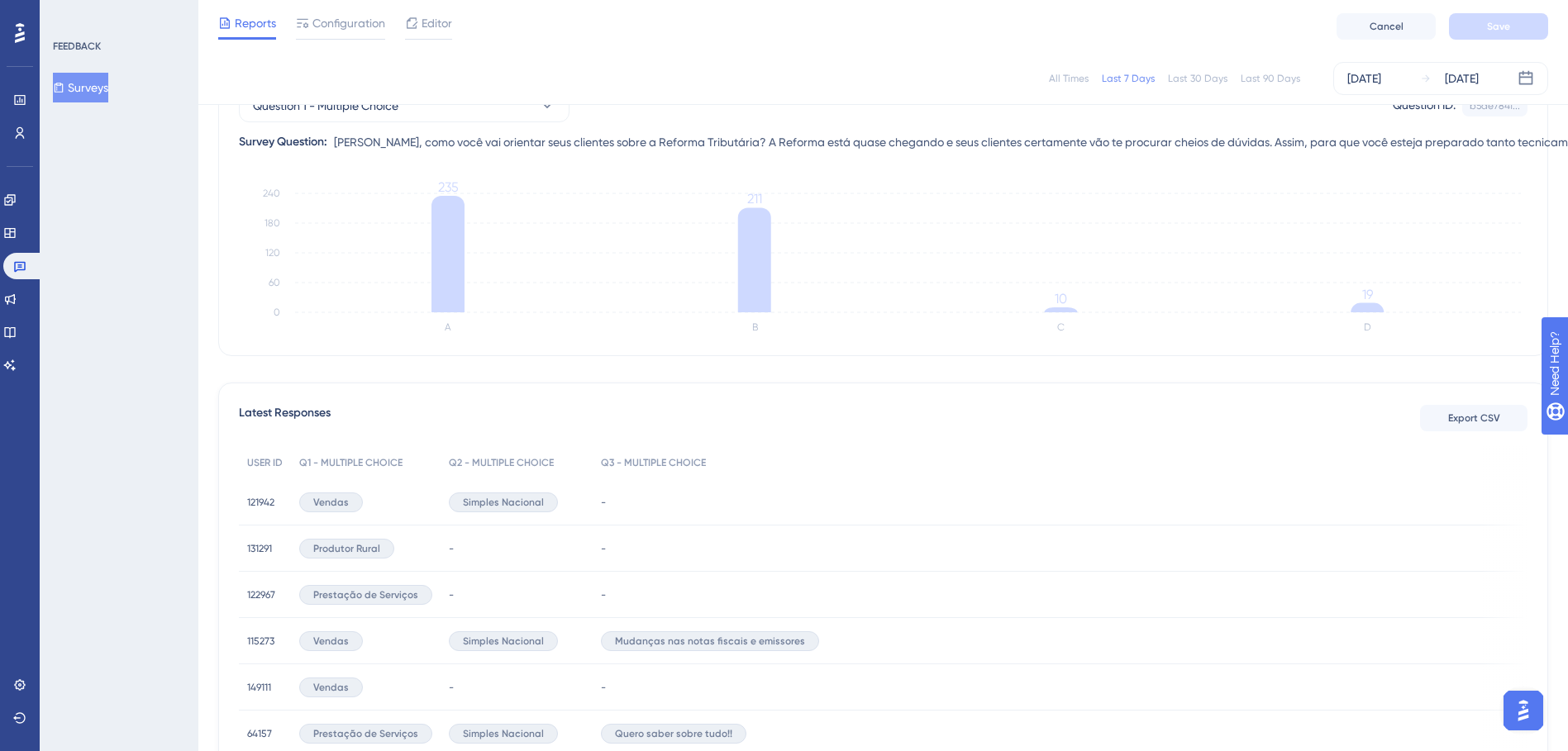
scroll to position [248, 0]
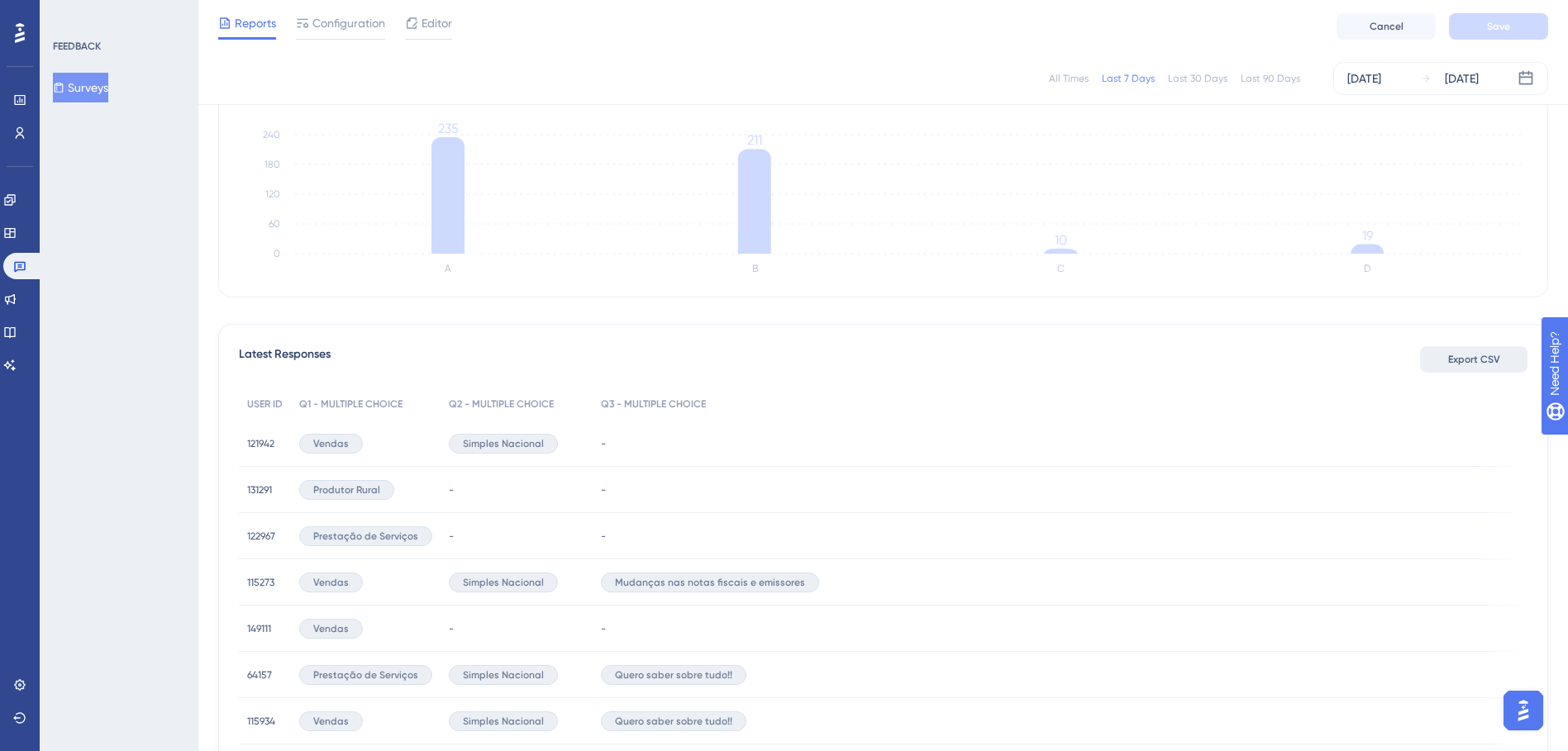
click at [1453, 359] on span "Export CSV" at bounding box center [1475, 359] width 52 height 13
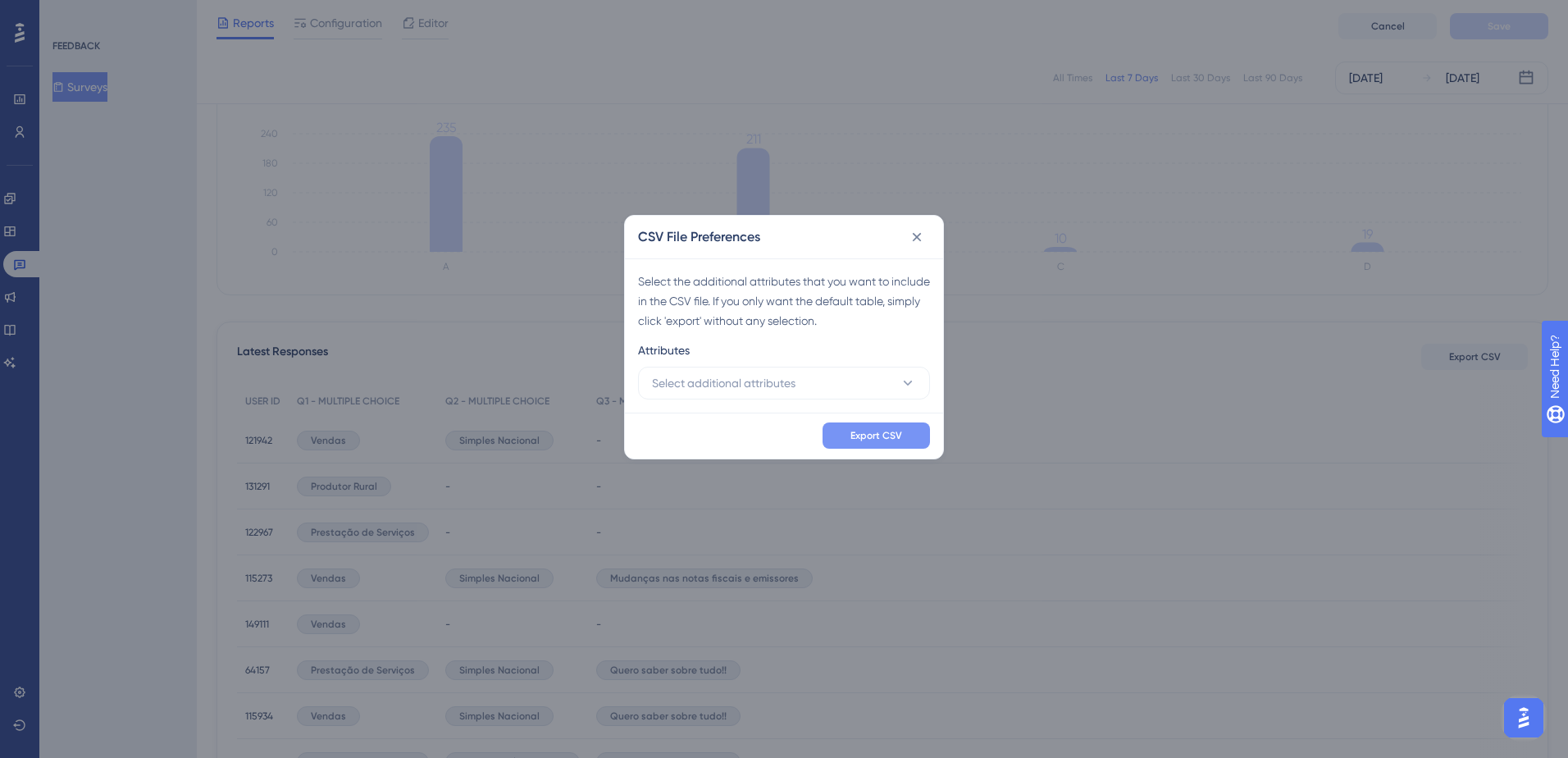
click at [883, 430] on span "Export CSV" at bounding box center [876, 435] width 51 height 13
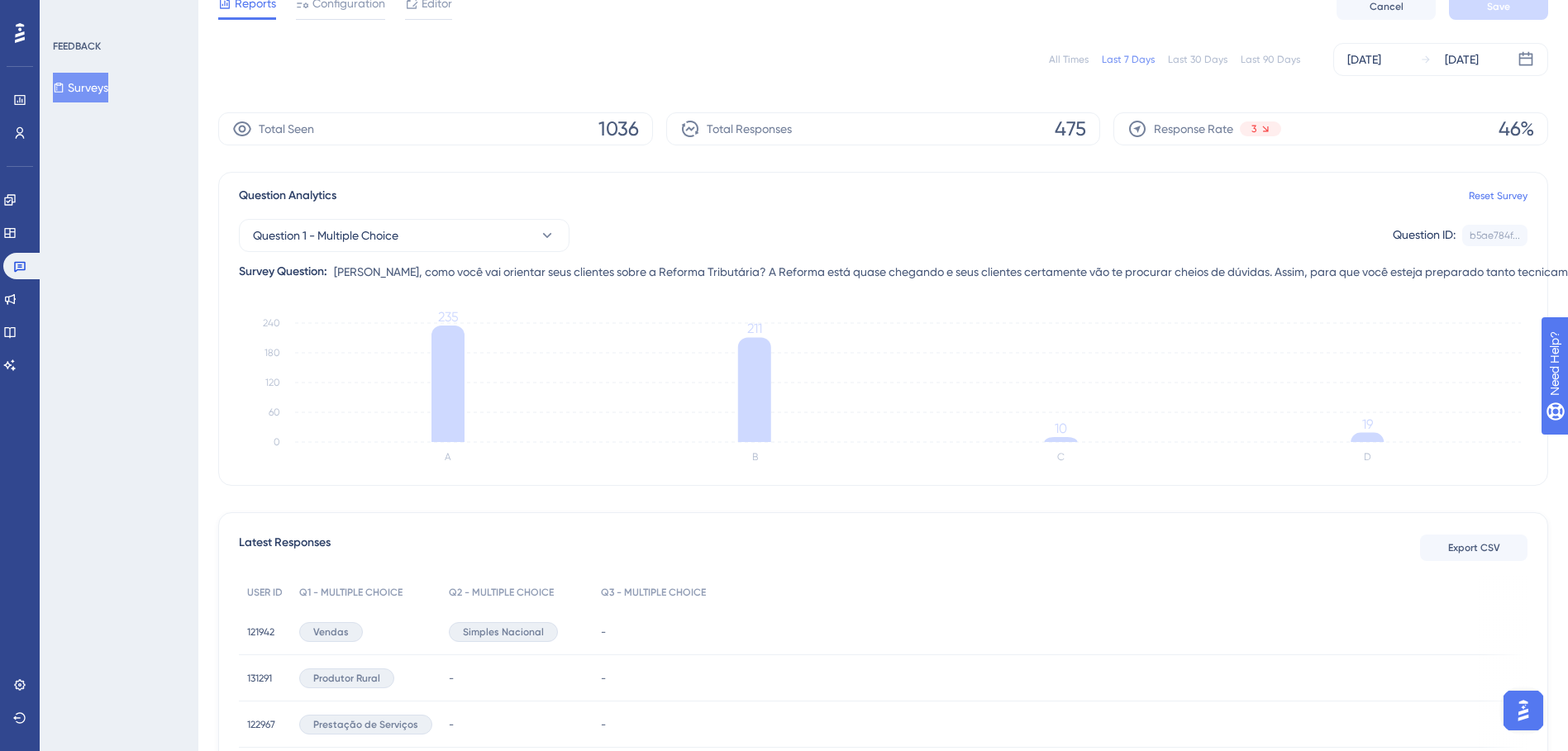
scroll to position [0, 0]
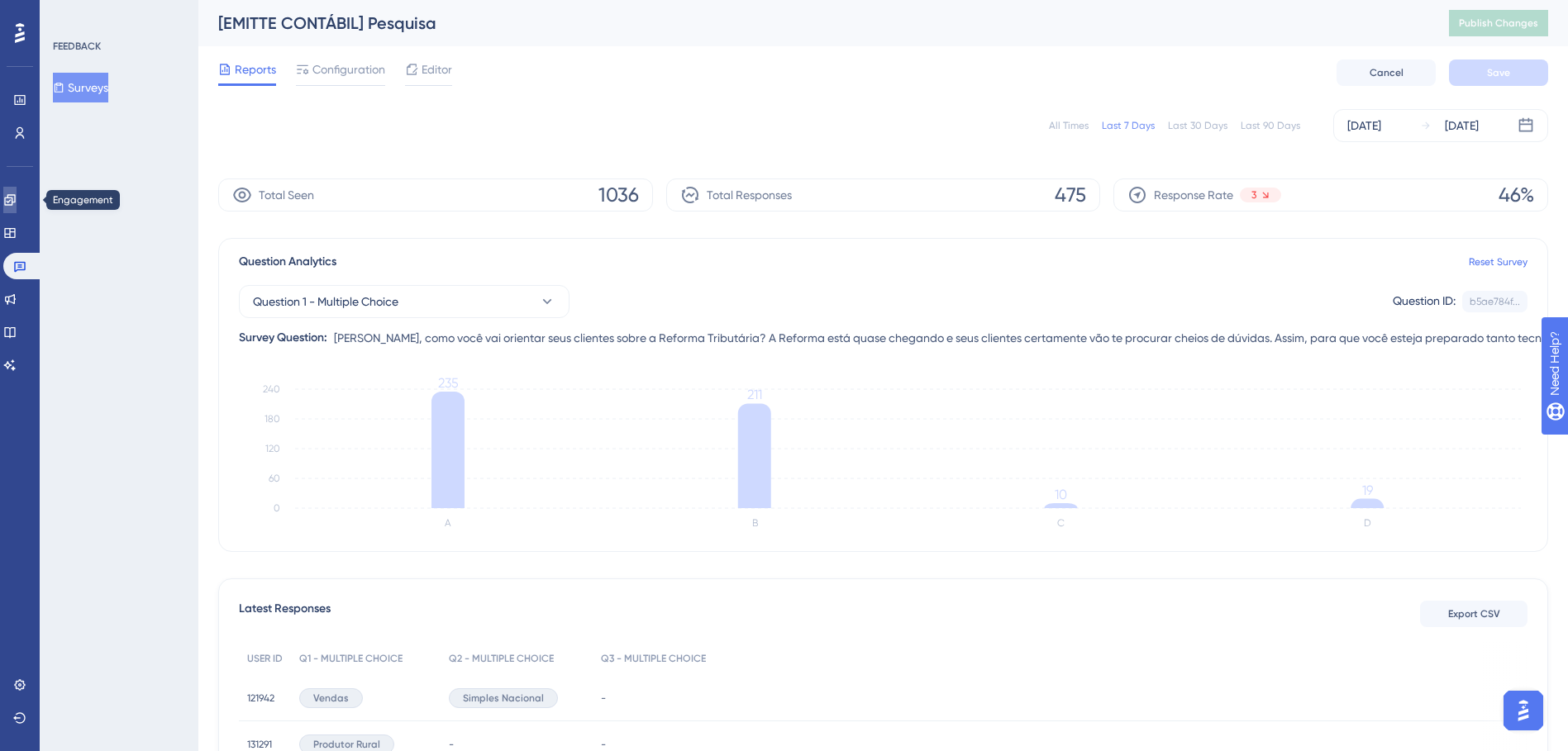
click at [16, 204] on icon at bounding box center [10, 200] width 13 height 13
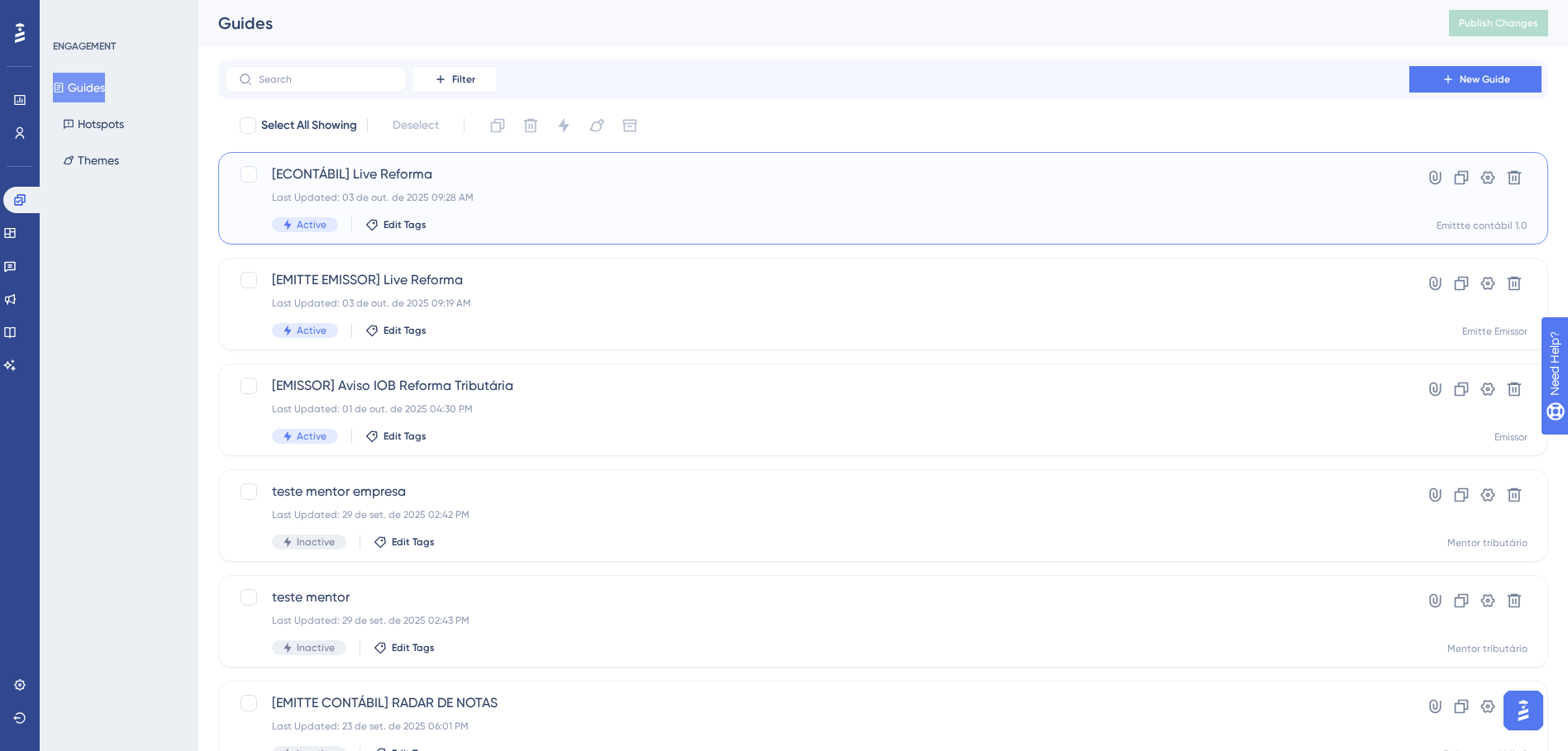
click at [430, 193] on div "Last Updated: 03 de out. de 2025 09:28 AM" at bounding box center [818, 197] width 1091 height 13
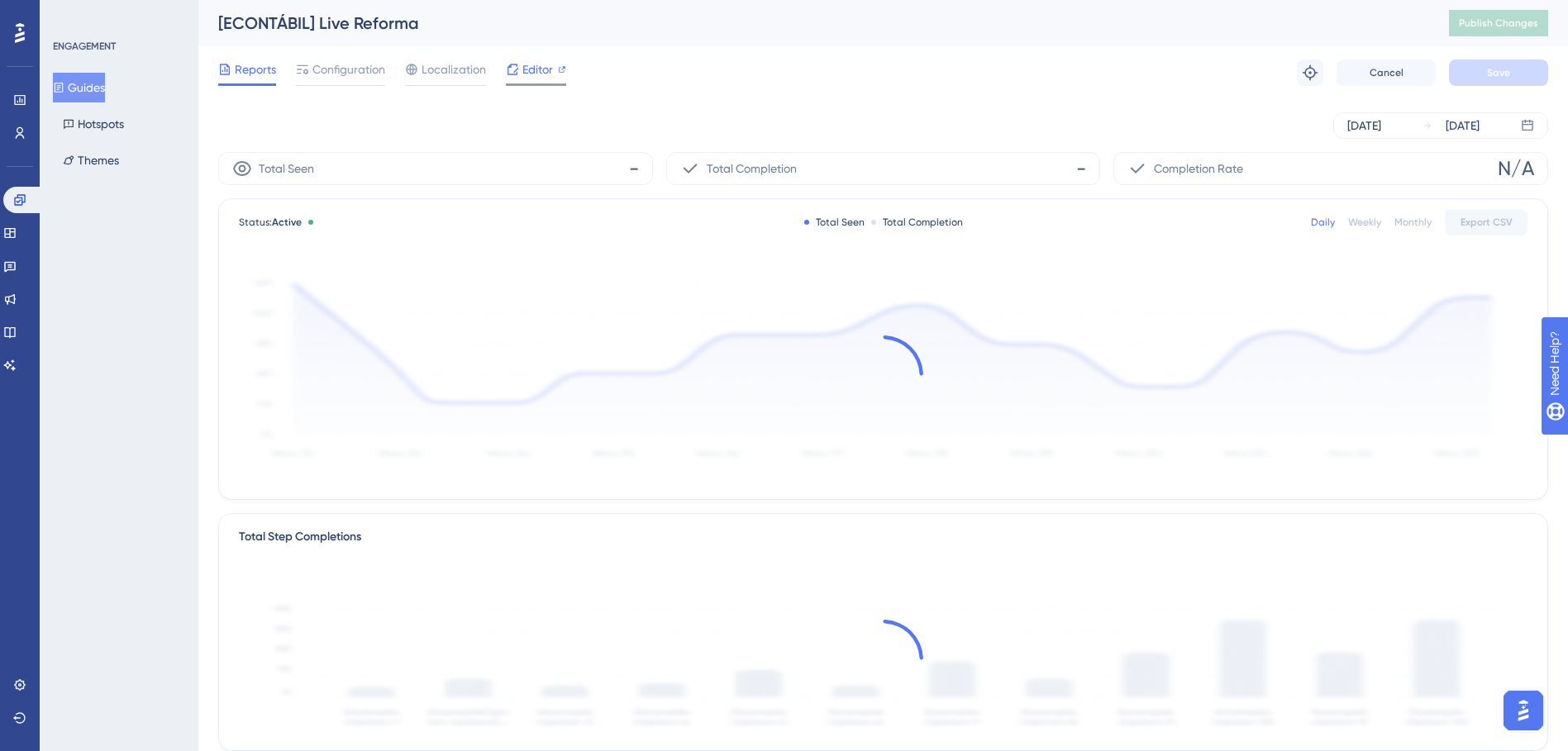
click at [532, 80] on div "Editor" at bounding box center [536, 73] width 61 height 27
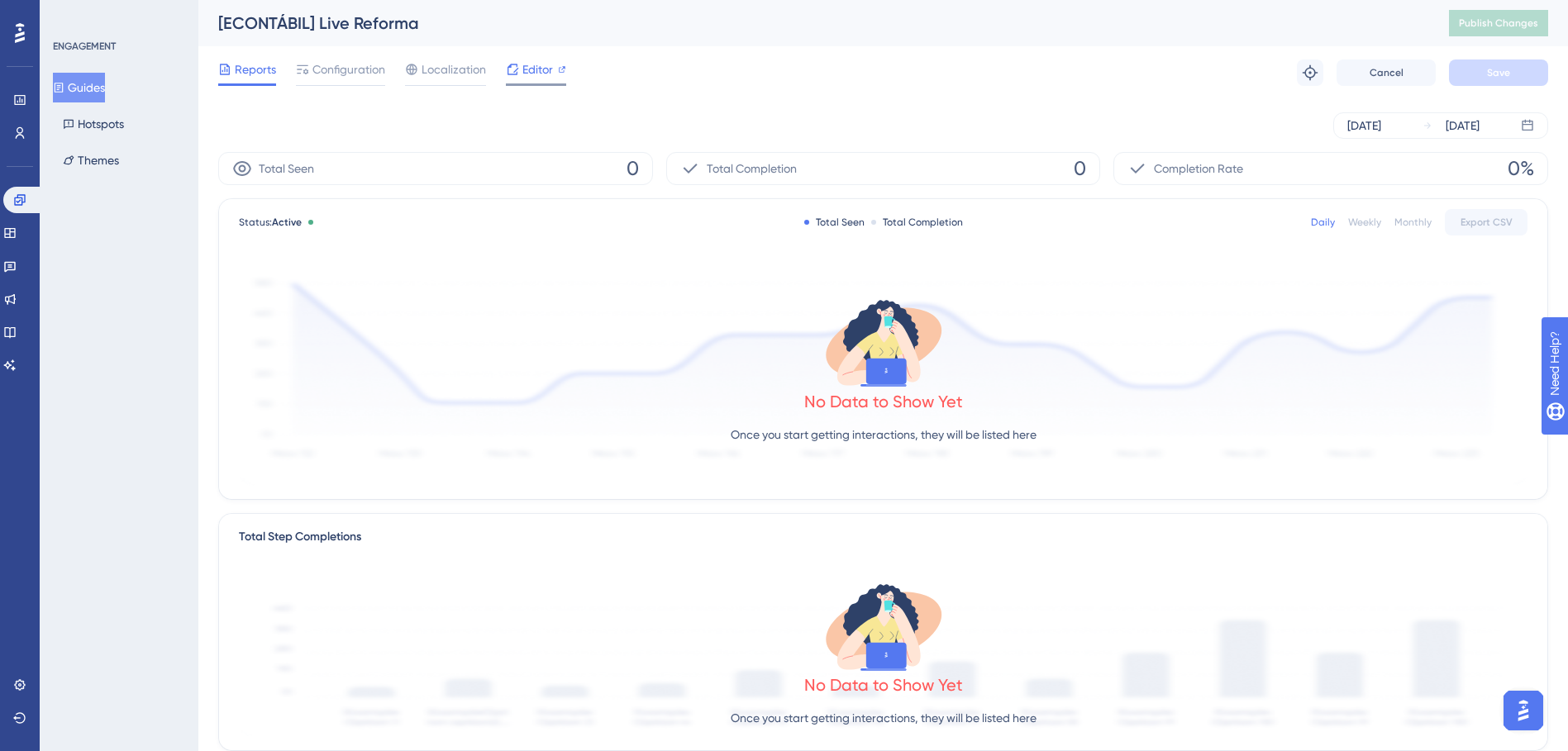
click at [551, 74] on span "Editor" at bounding box center [537, 69] width 30 height 20
click at [539, 63] on span "Editor" at bounding box center [537, 69] width 30 height 20
click at [92, 83] on button "Guides" at bounding box center [79, 87] width 52 height 29
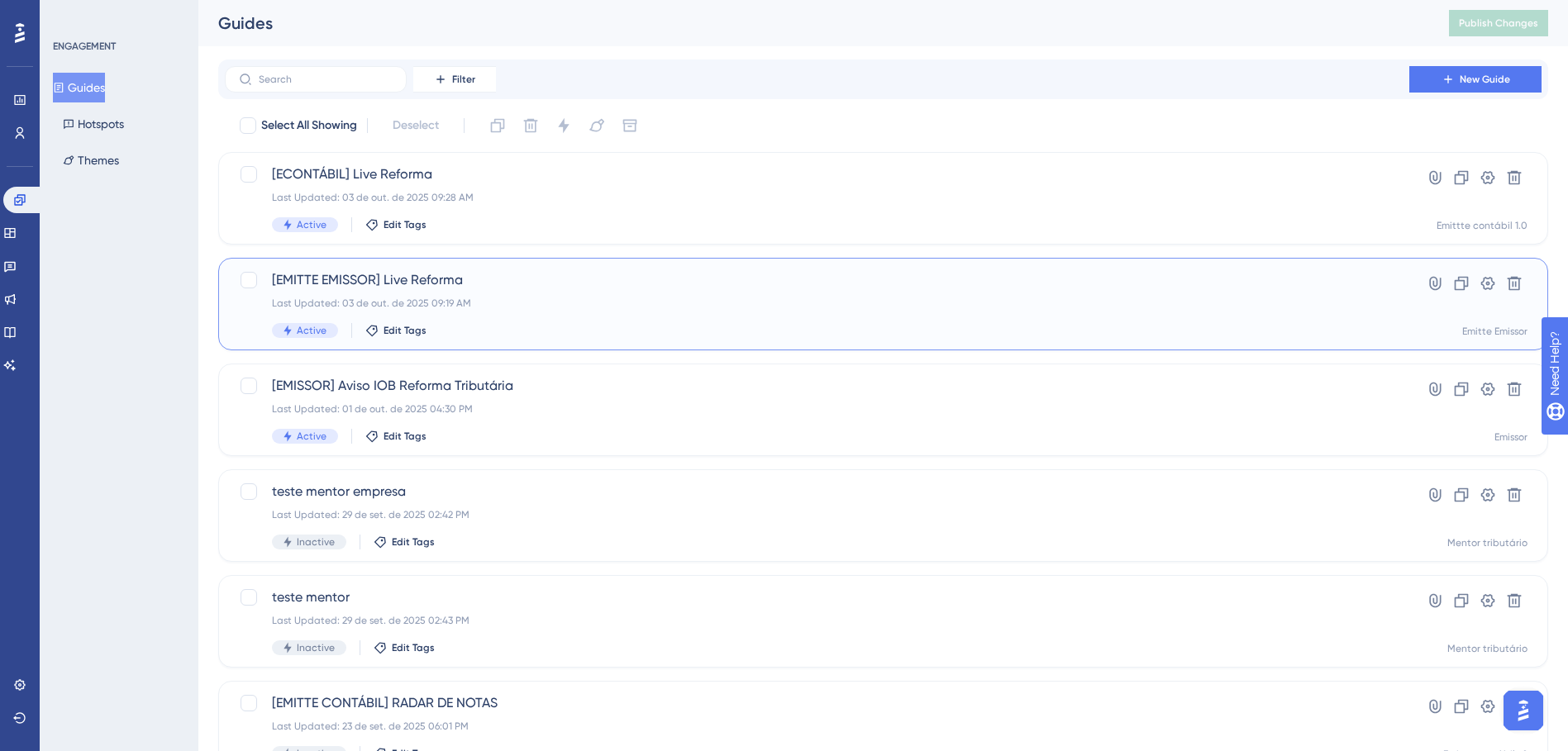
click at [460, 296] on div "[EMITTE EMISSOR] Live Reforma Last Updated: 03 de out. de 2025 09:19 AM Active …" at bounding box center [818, 304] width 1091 height 67
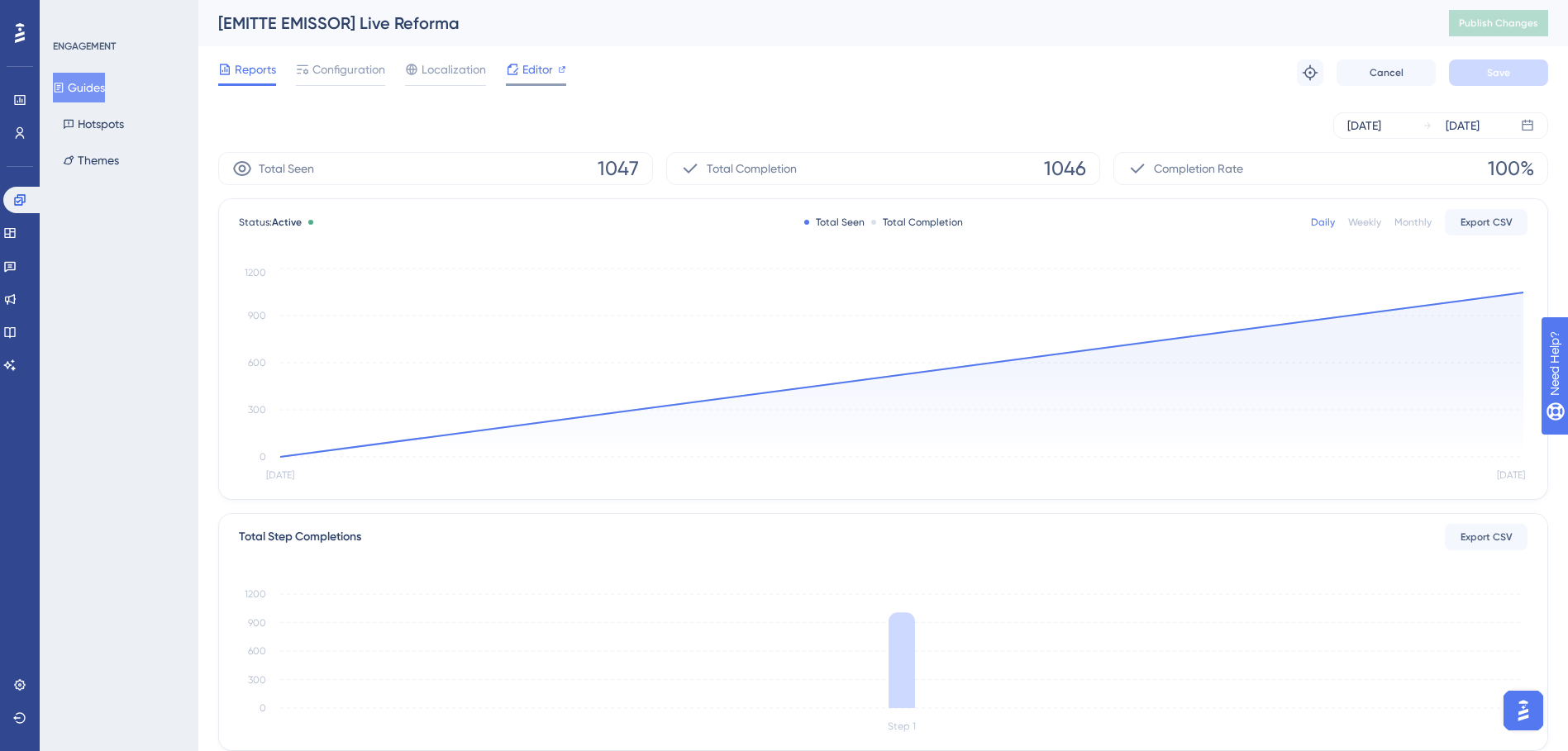
click at [522, 79] on span "Editor" at bounding box center [537, 69] width 30 height 20
click at [1355, 220] on div "Weekly" at bounding box center [1365, 222] width 33 height 13
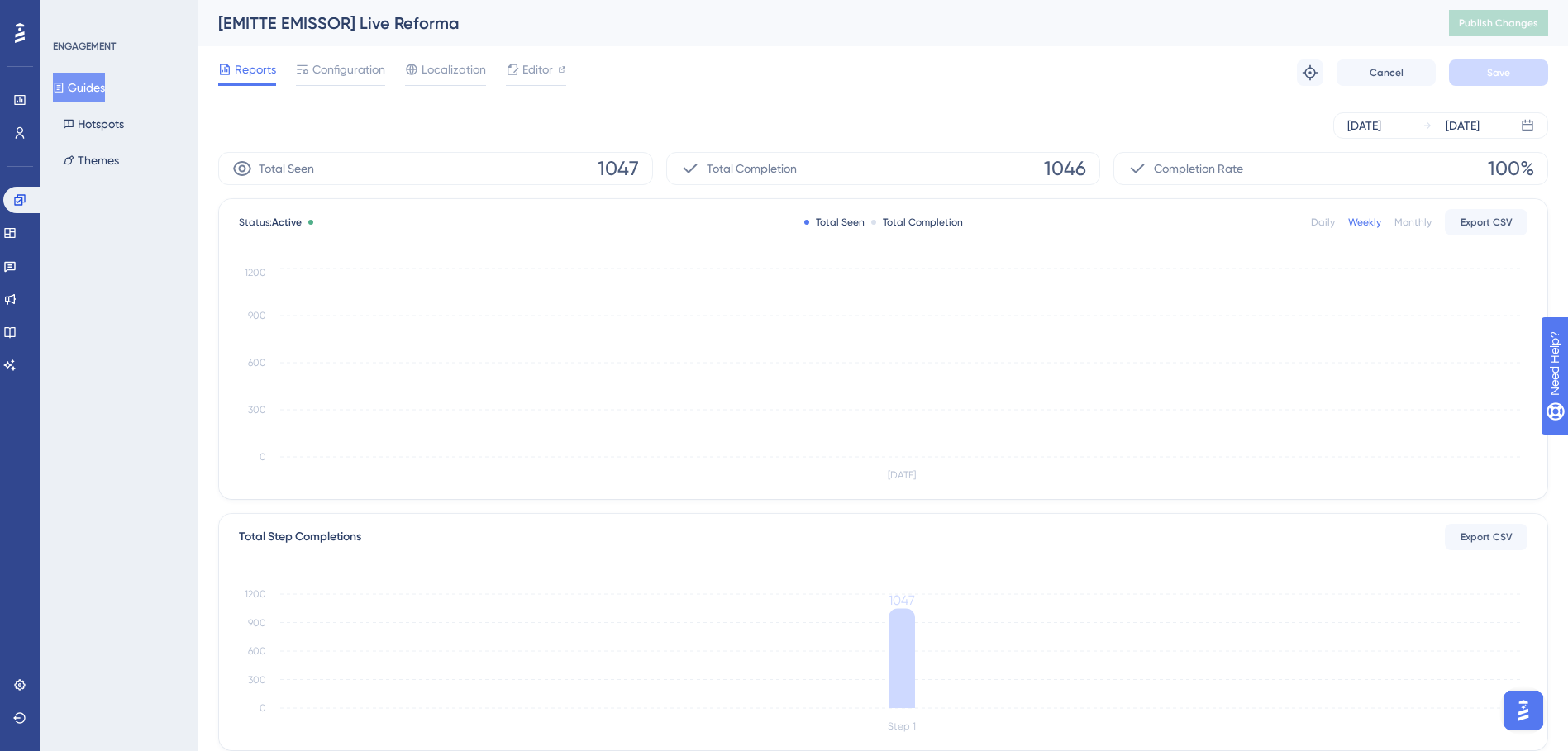
click at [1324, 220] on div "Daily" at bounding box center [1323, 222] width 24 height 13
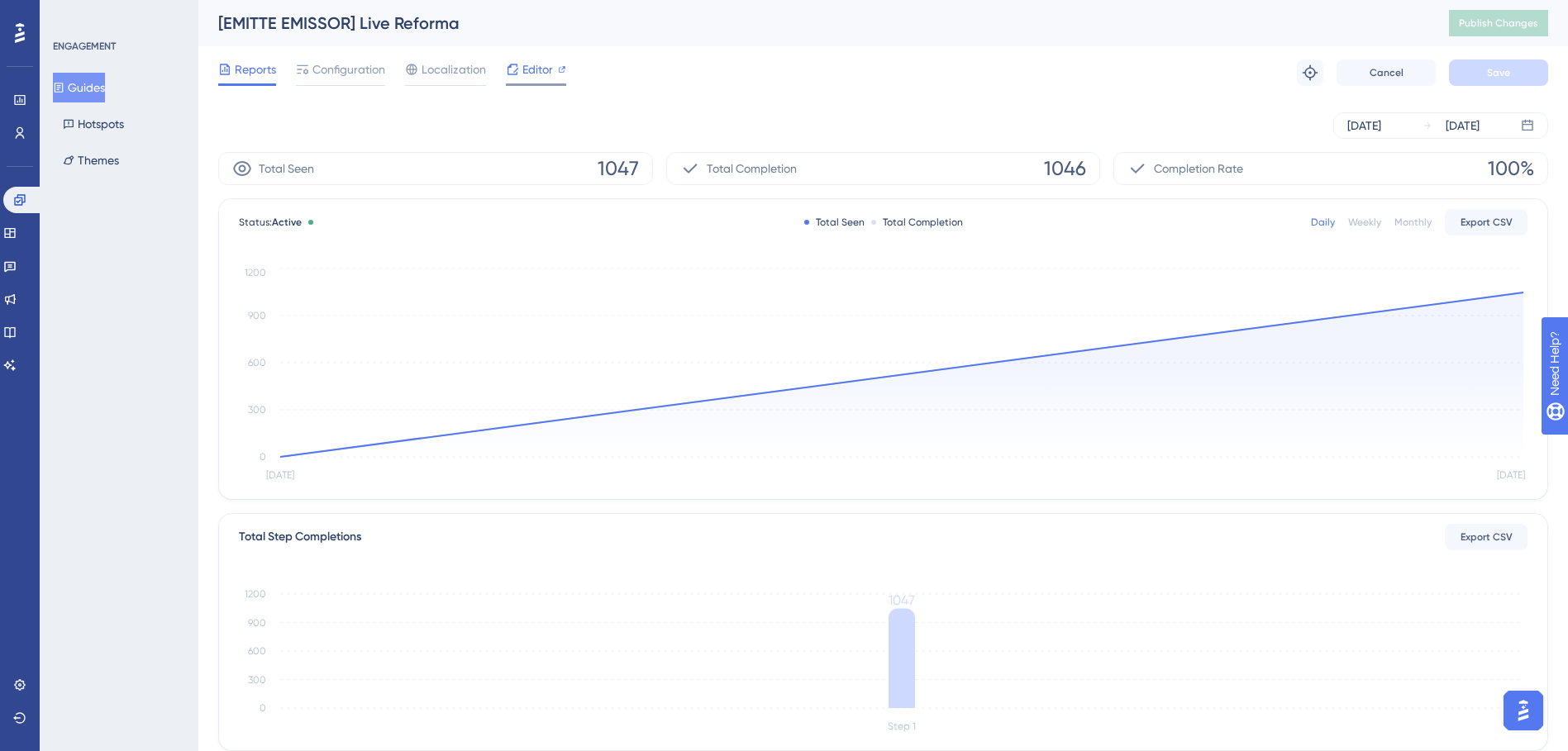
click at [550, 74] on span "Editor" at bounding box center [537, 69] width 30 height 20
